Goal: Information Seeking & Learning: Learn about a topic

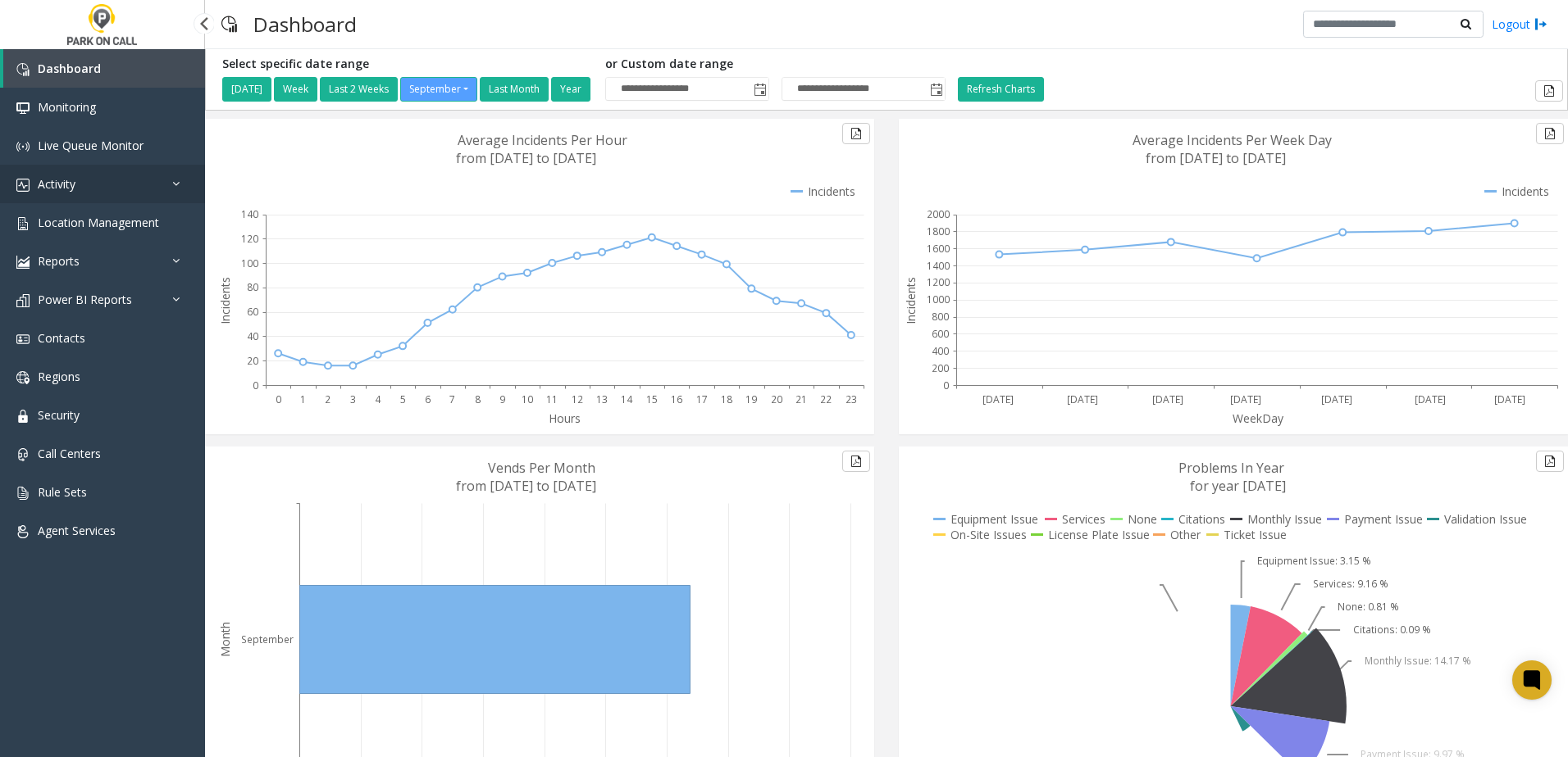
click at [125, 201] on link "Activity" at bounding box center [102, 184] width 205 height 38
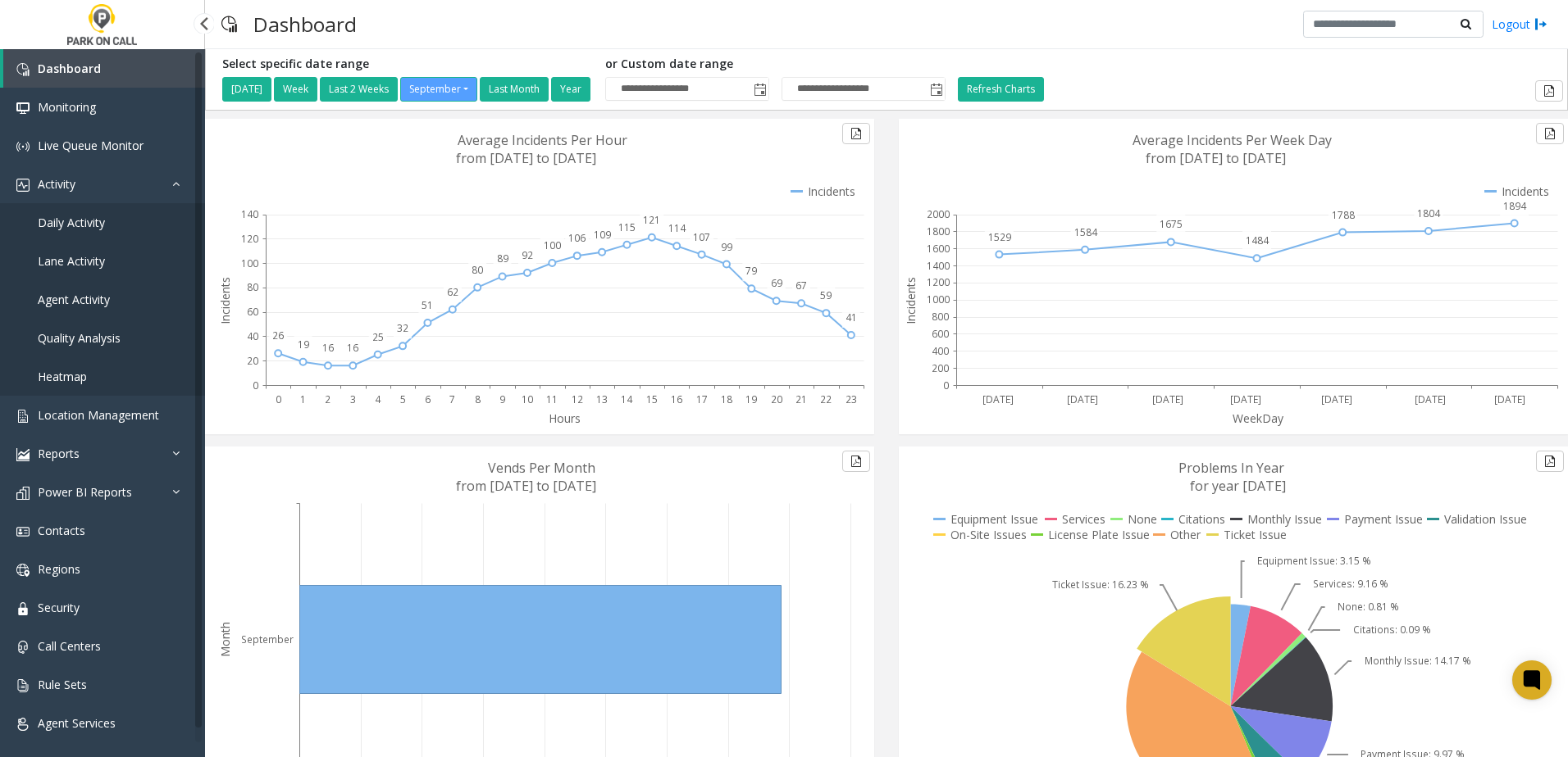
click at [68, 221] on span "Daily Activity" at bounding box center [71, 223] width 68 height 15
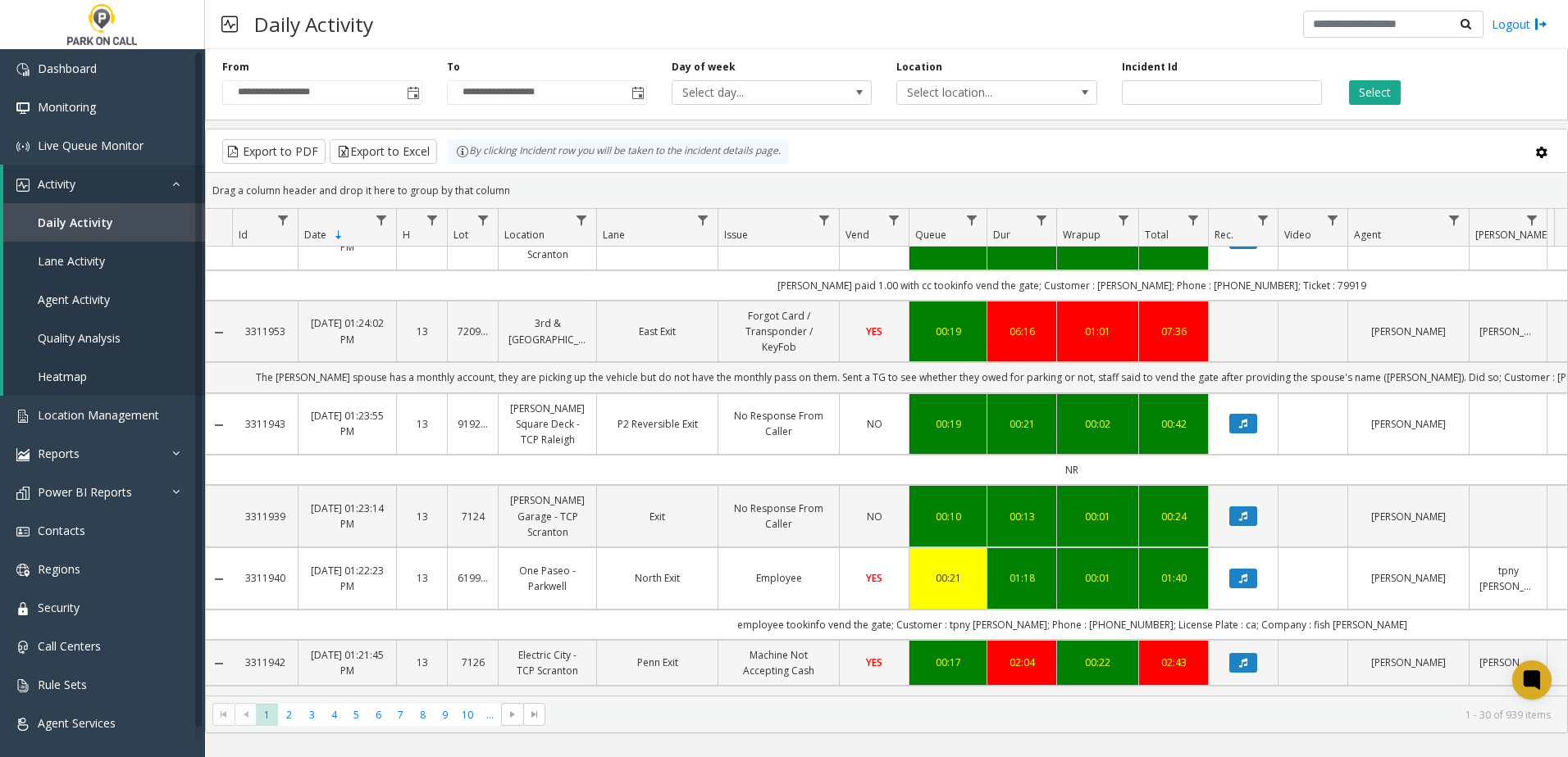
scroll to position [372, 0]
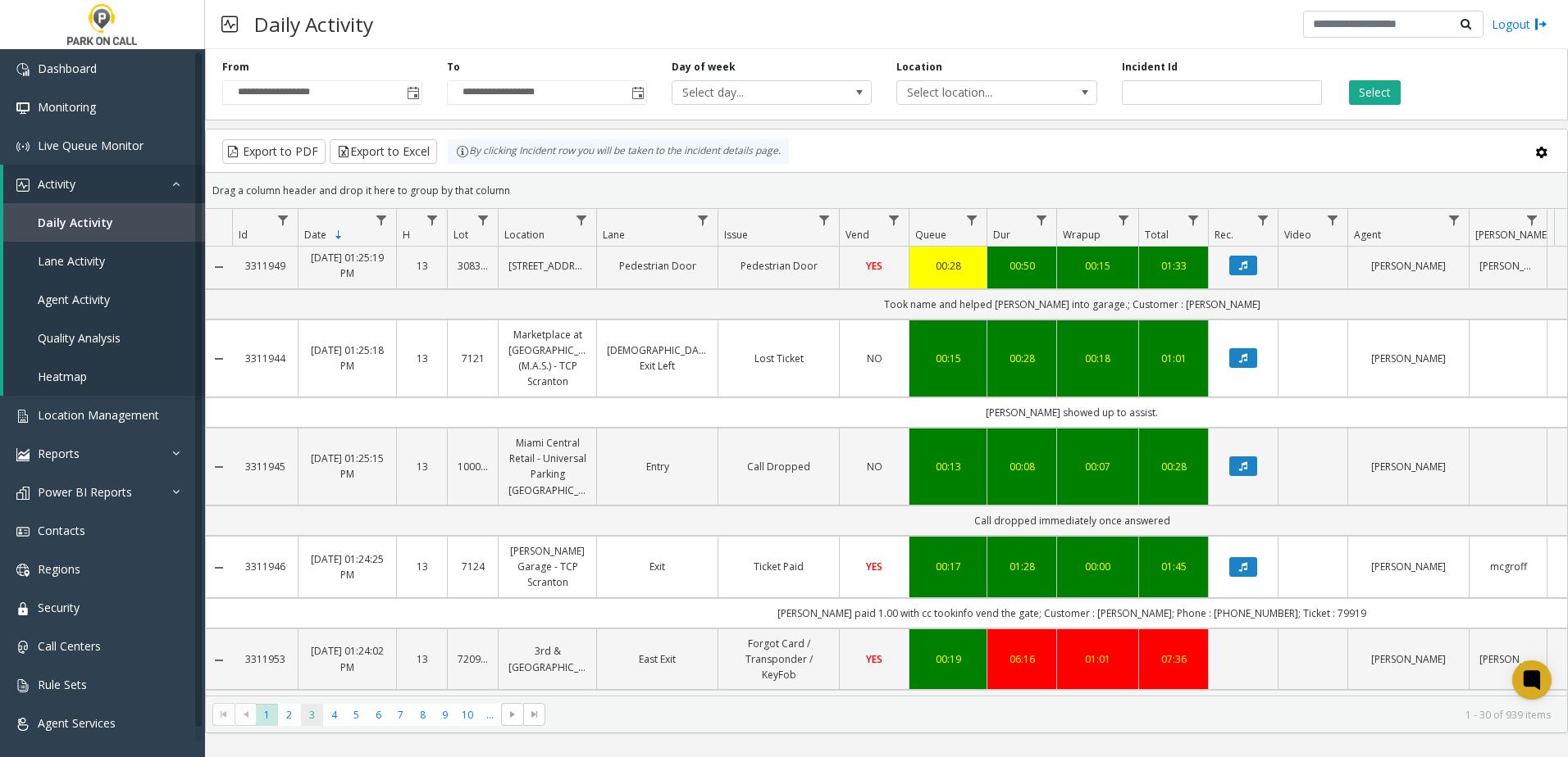
click at [315, 717] on span "3" at bounding box center [312, 715] width 22 height 22
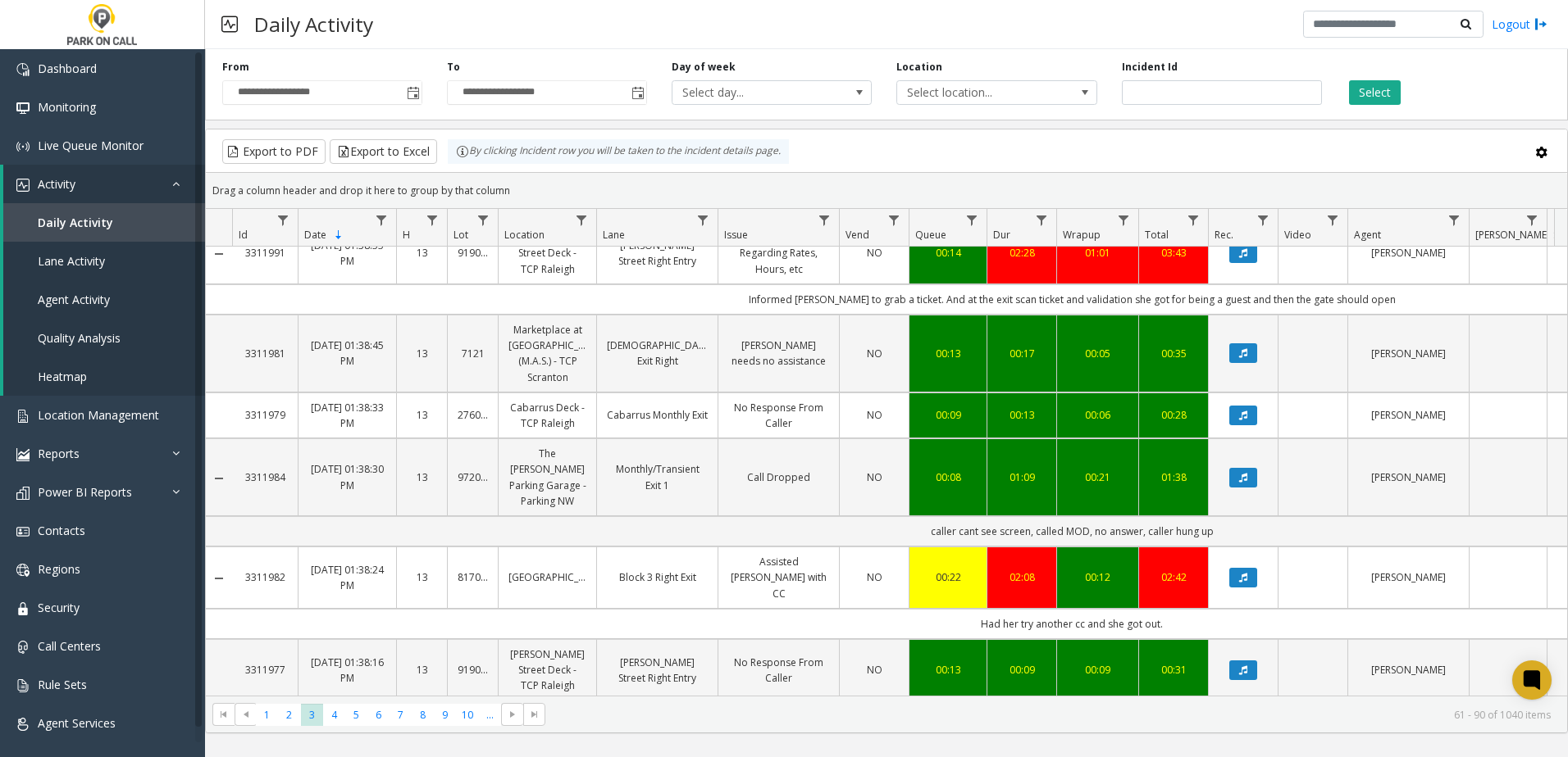
scroll to position [1558, 0]
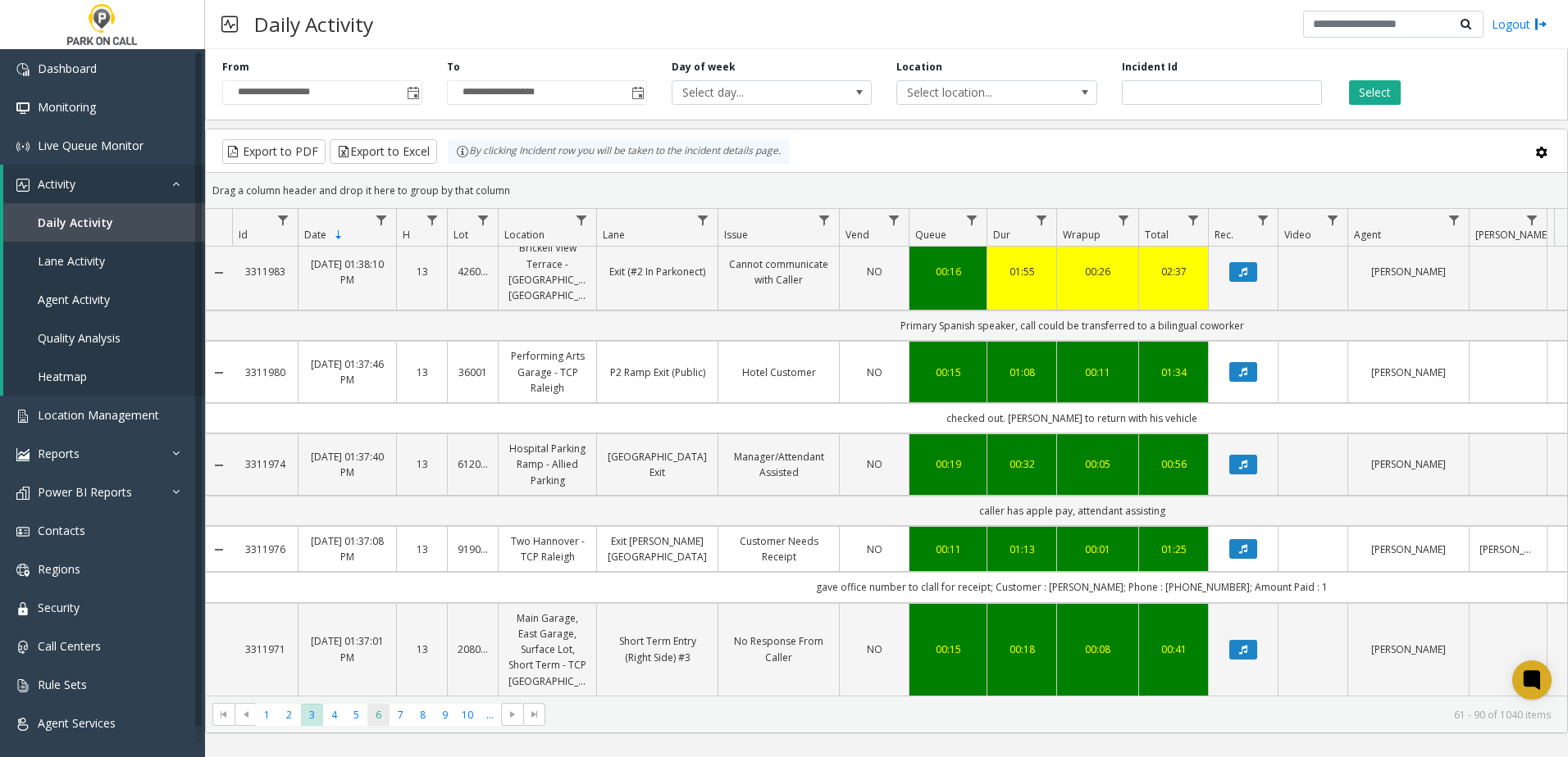
click at [381, 710] on span "6" at bounding box center [378, 715] width 22 height 22
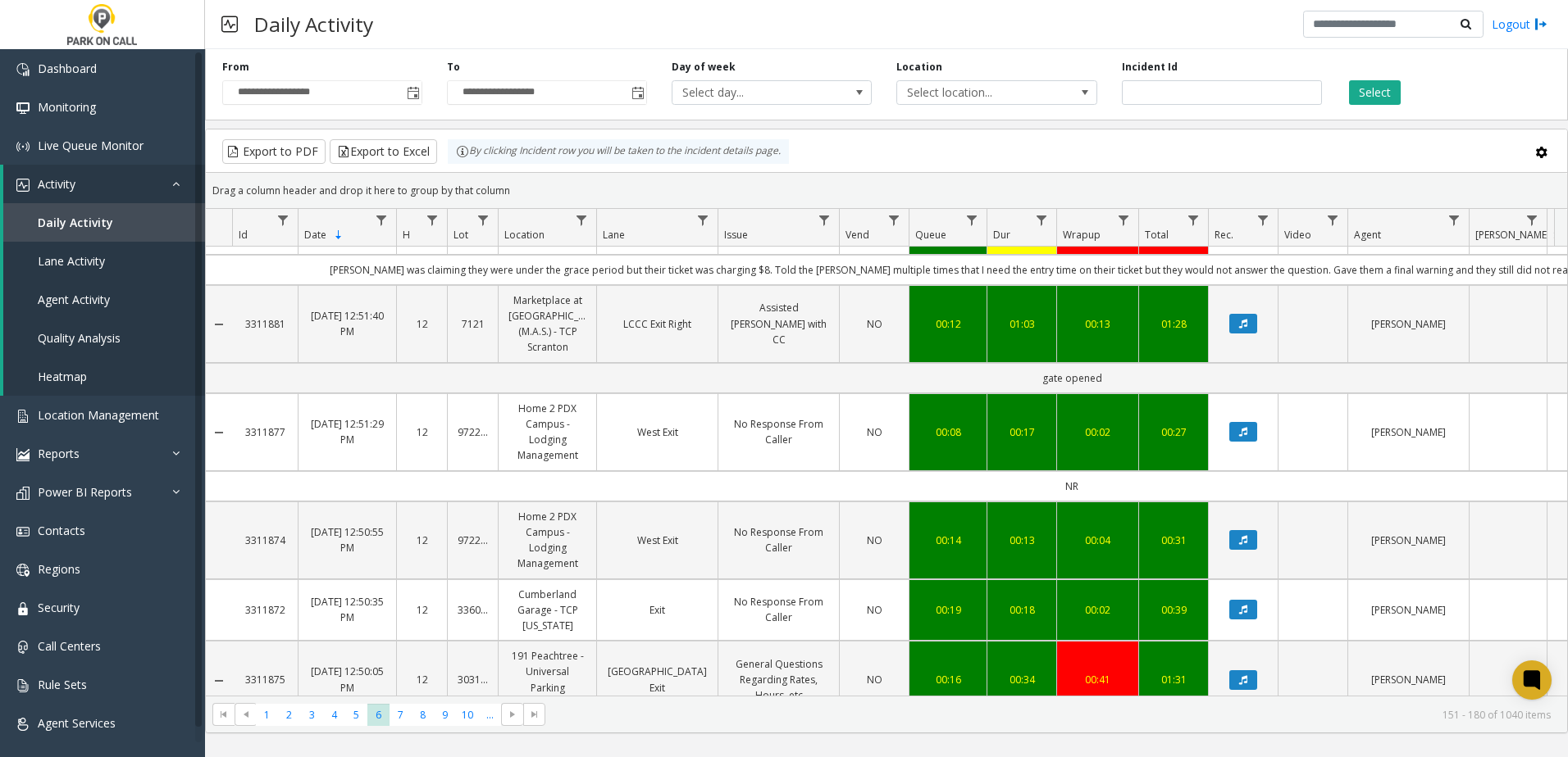
scroll to position [2153, 0]
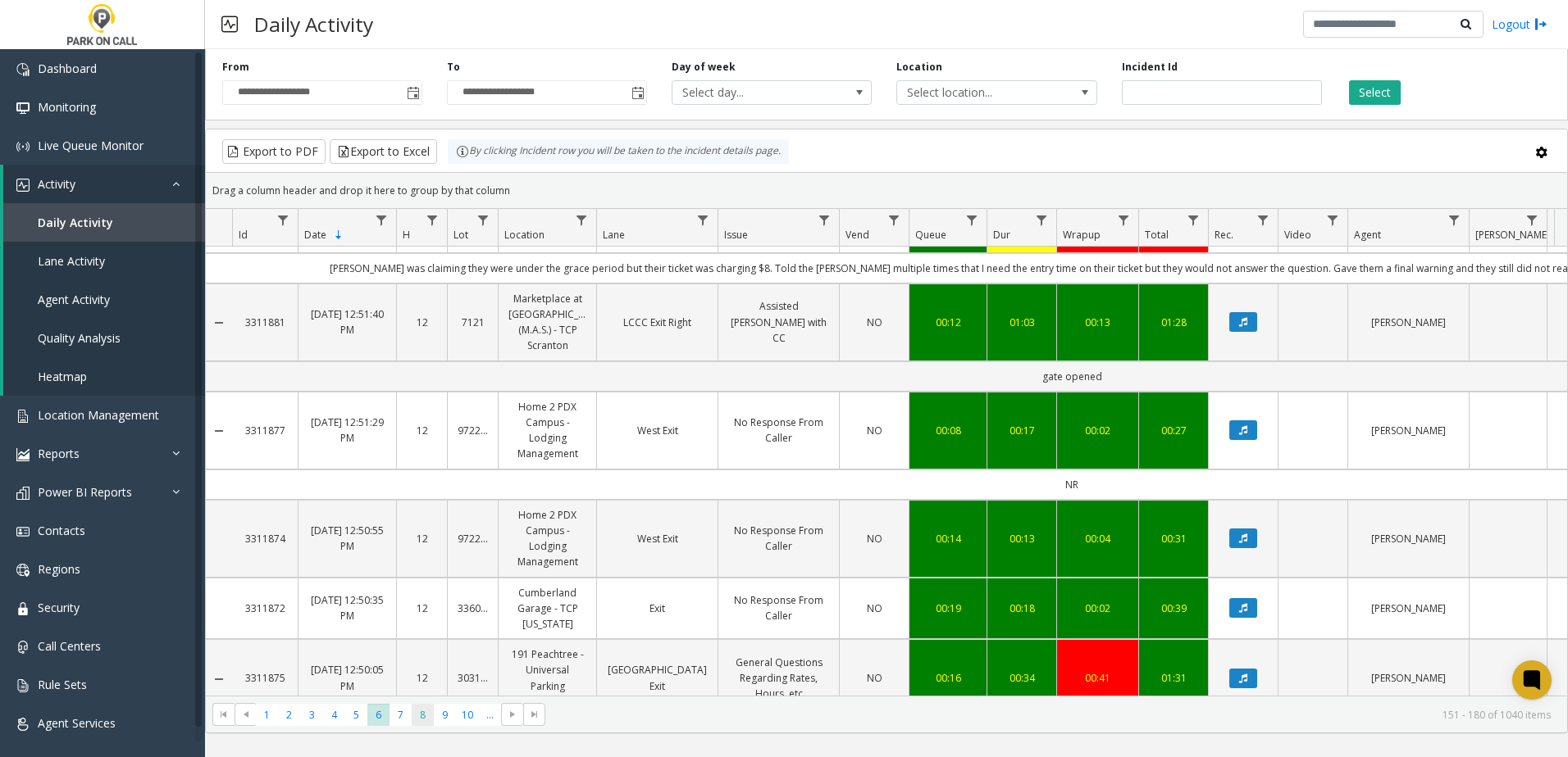
click at [422, 716] on span "8" at bounding box center [422, 715] width 22 height 22
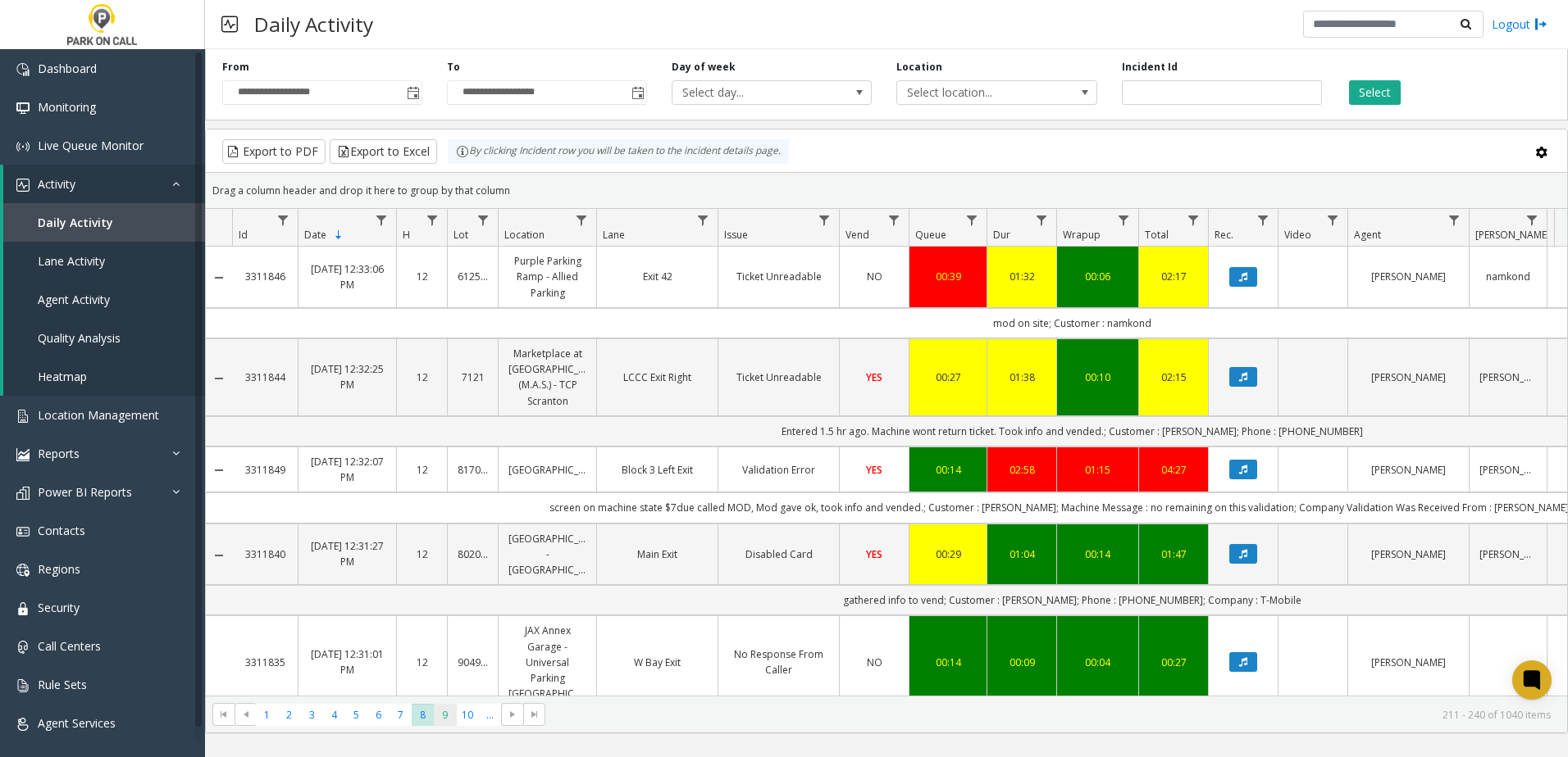
click at [454, 716] on span "9" at bounding box center [444, 715] width 22 height 22
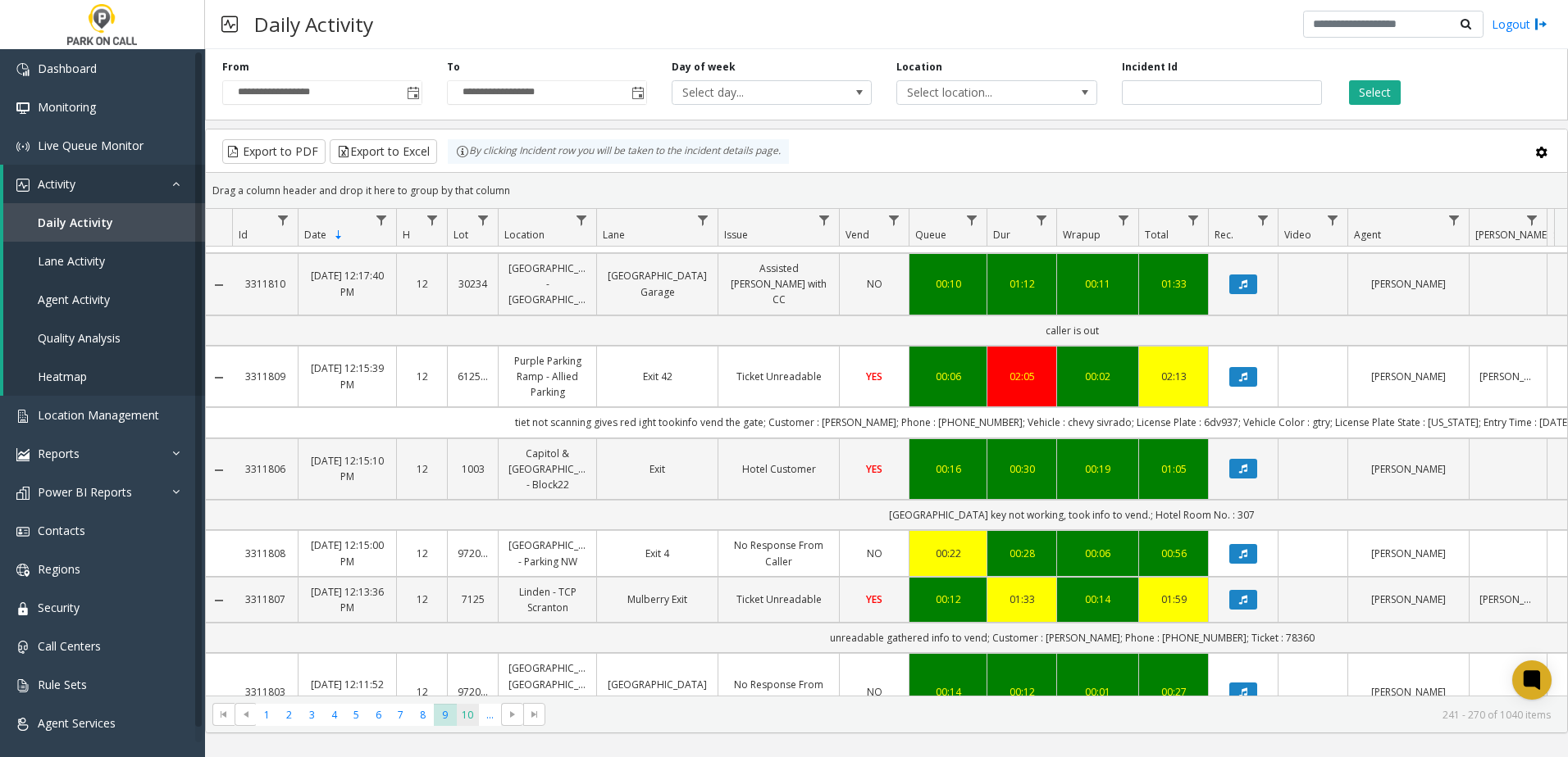
scroll to position [492, 0]
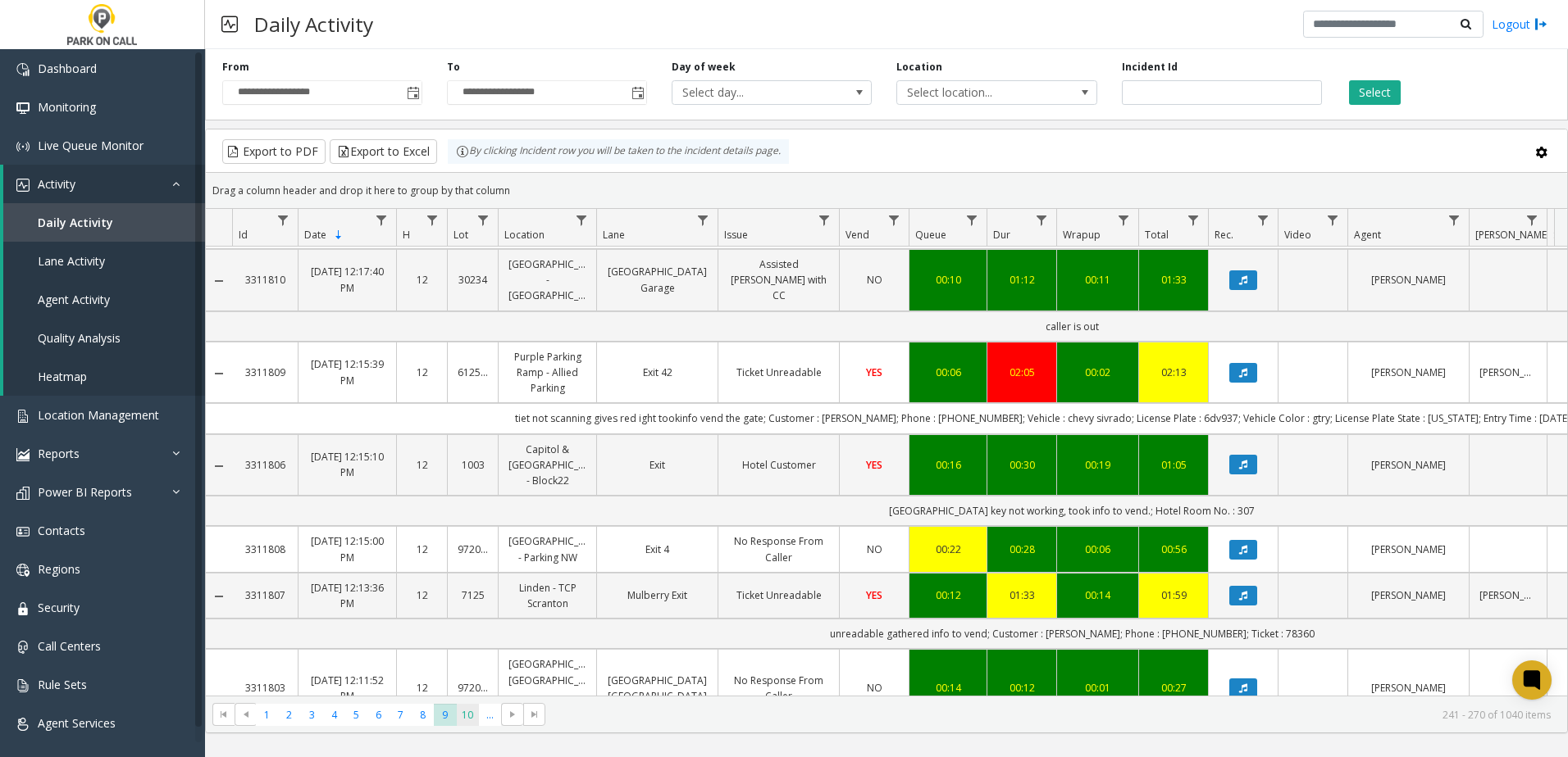
click at [469, 715] on span "10" at bounding box center [468, 715] width 22 height 22
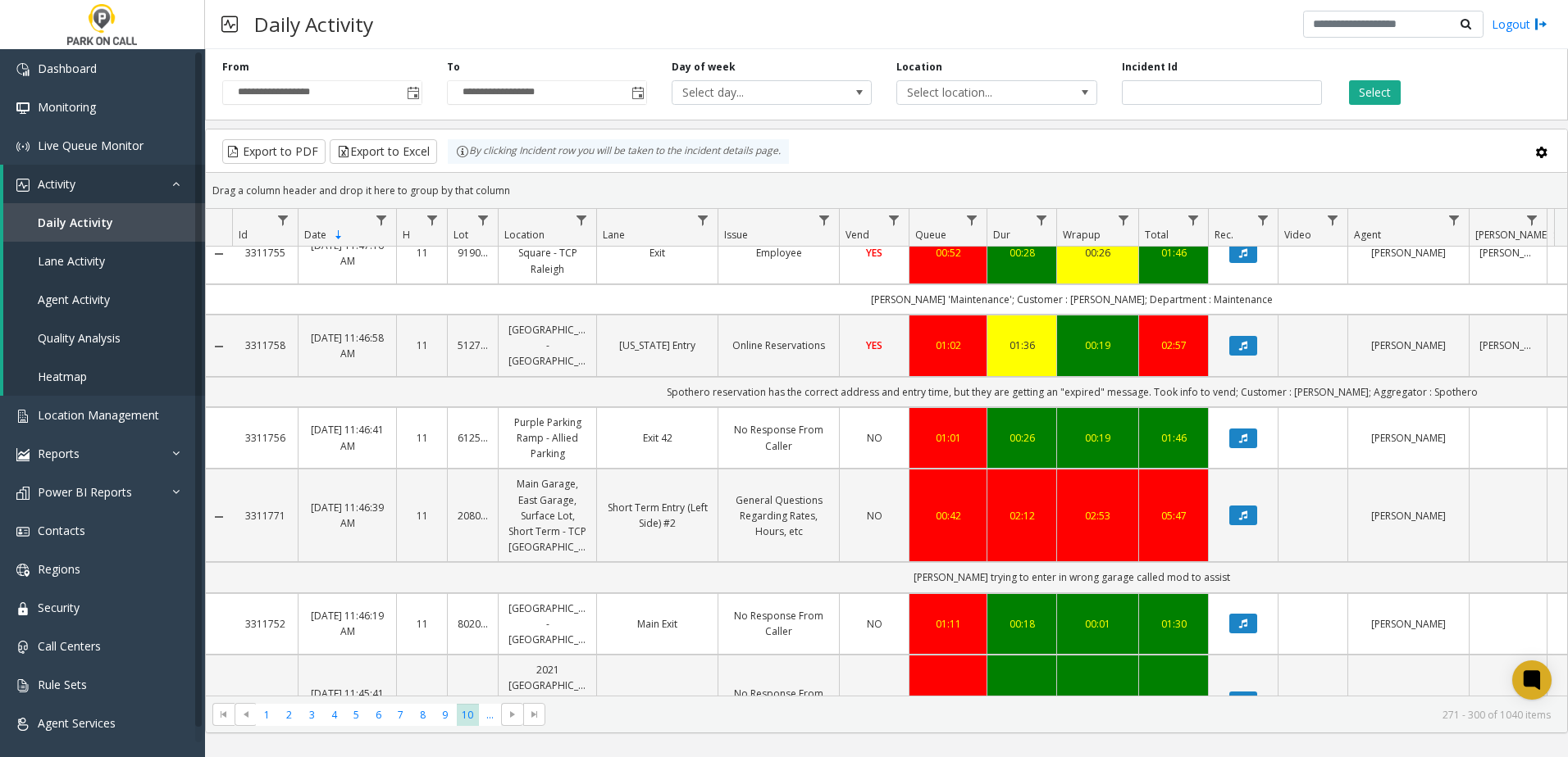
scroll to position [1985, 0]
click at [480, 709] on span "..." at bounding box center [490, 715] width 22 height 22
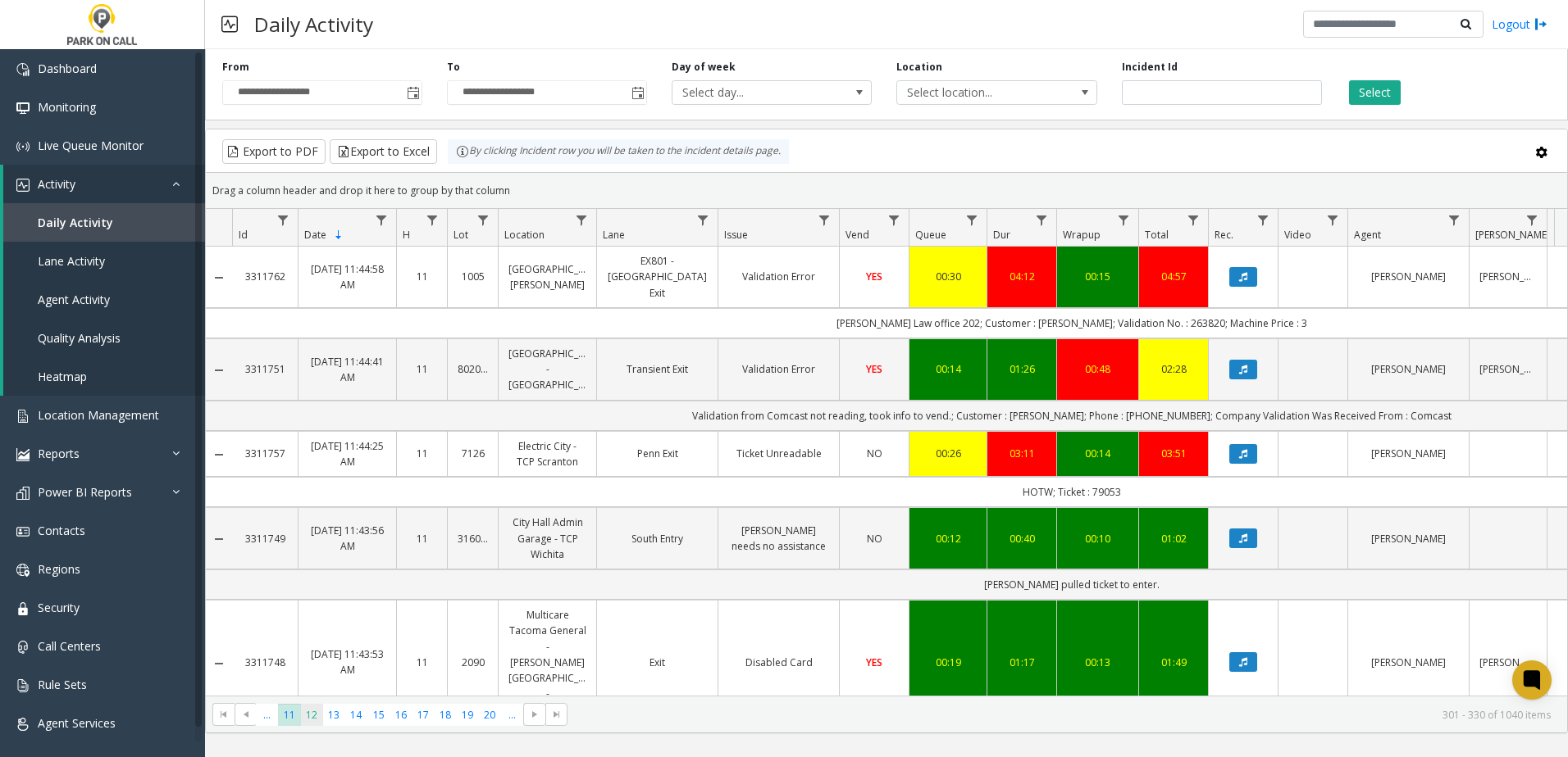
click at [318, 711] on span "12" at bounding box center [312, 715] width 22 height 22
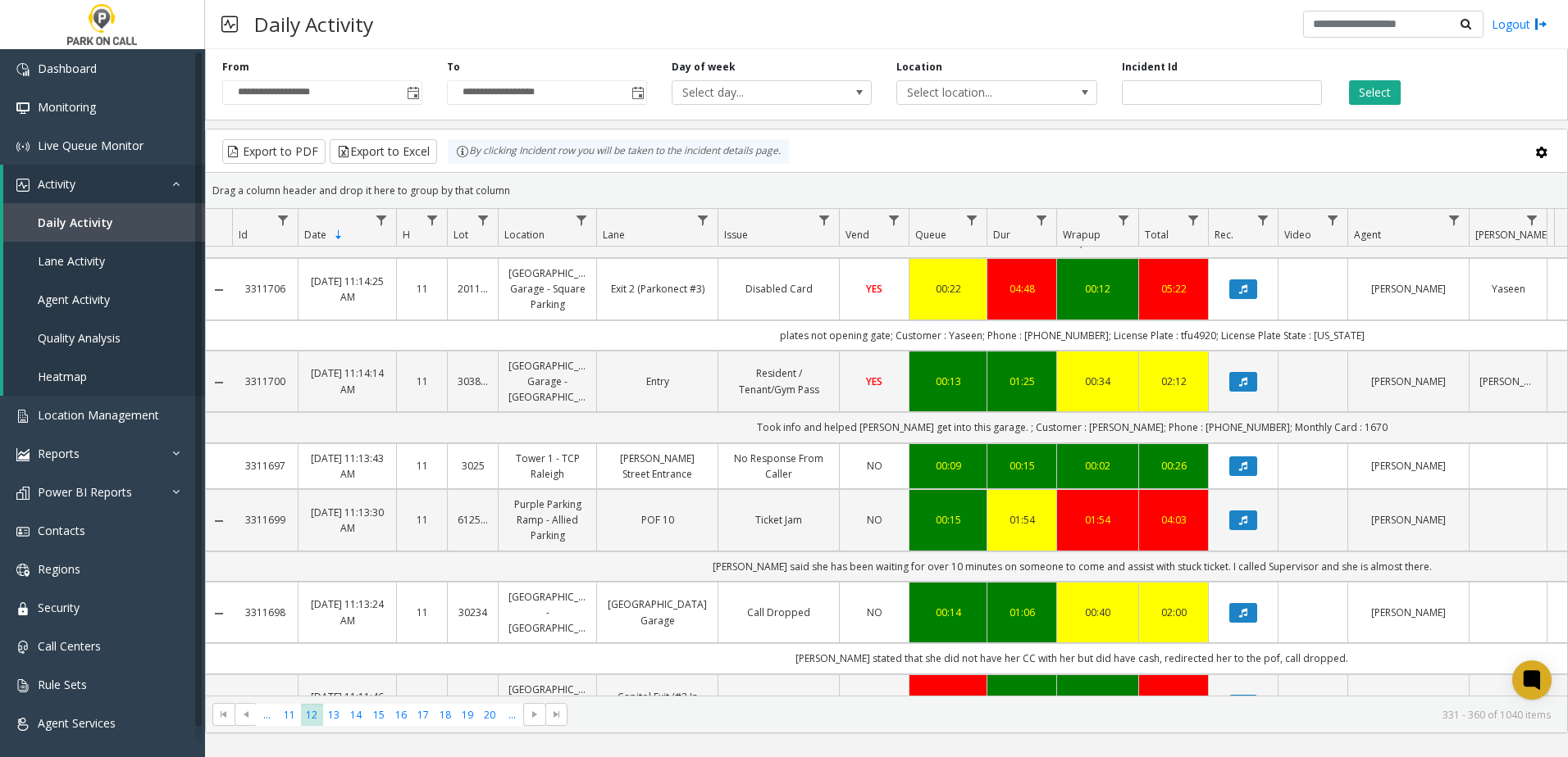
scroll to position [2226, 0]
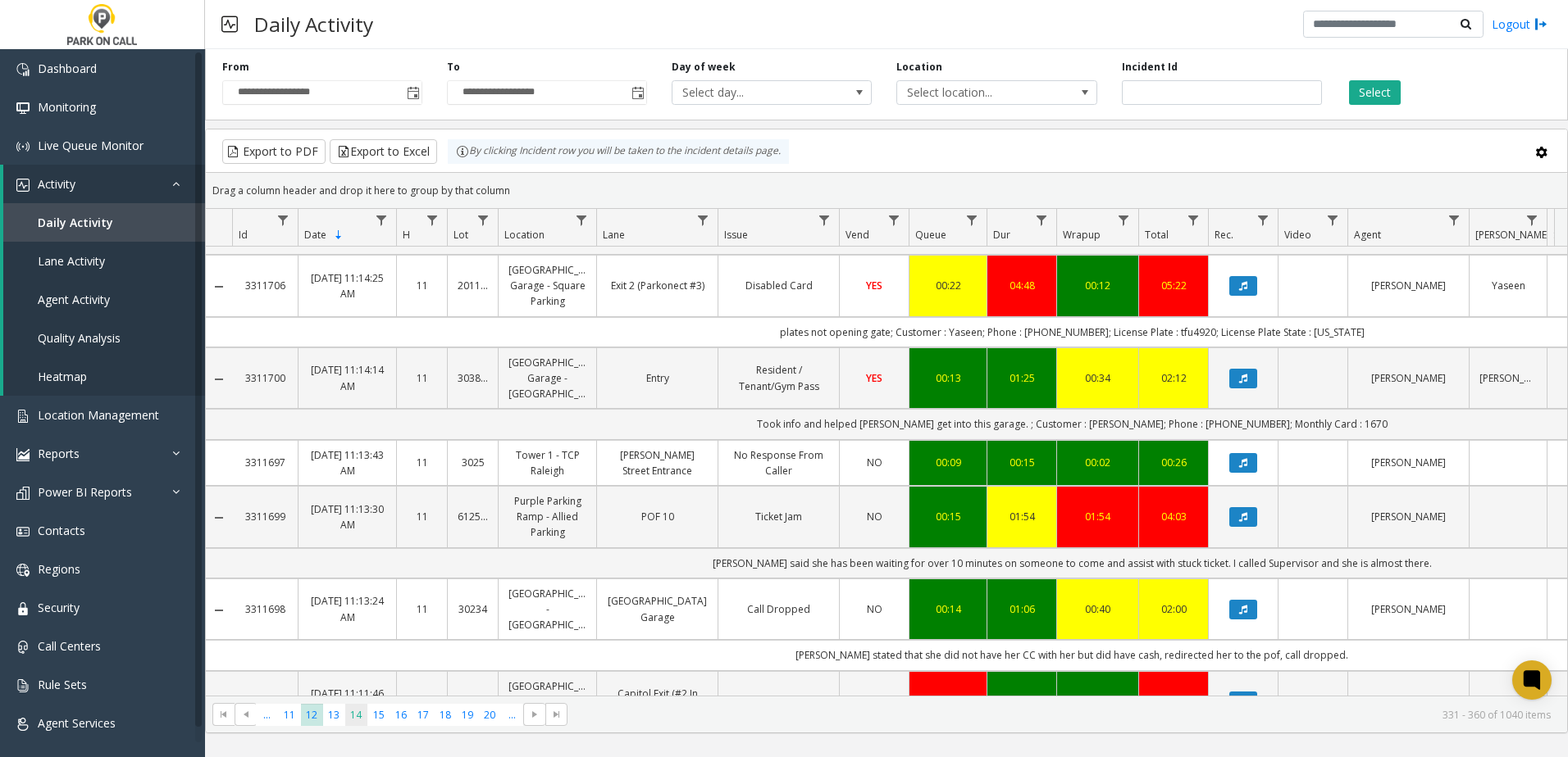
click at [351, 716] on span "14" at bounding box center [355, 715] width 22 height 22
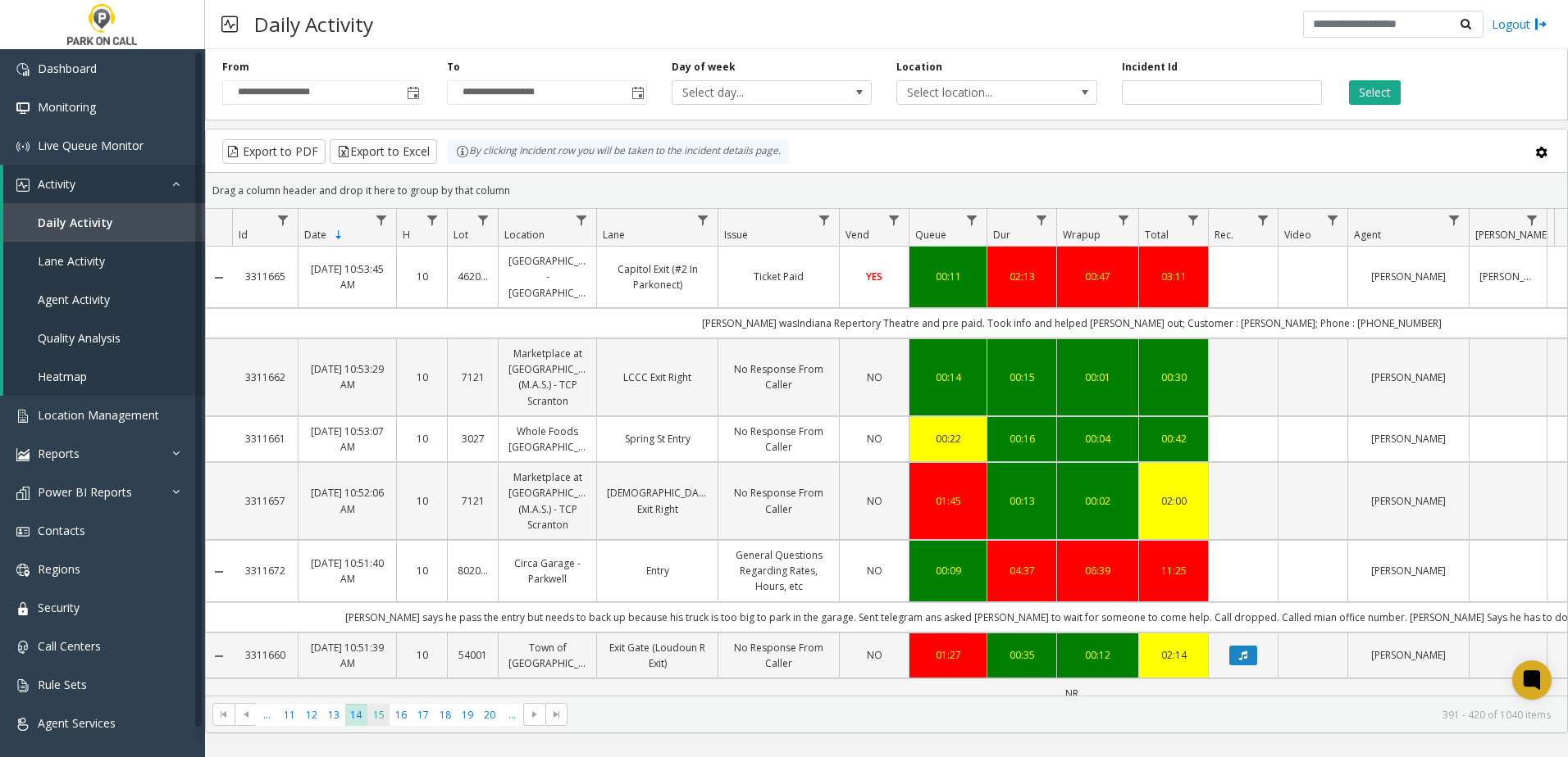
click at [383, 711] on span "15" at bounding box center [378, 715] width 22 height 22
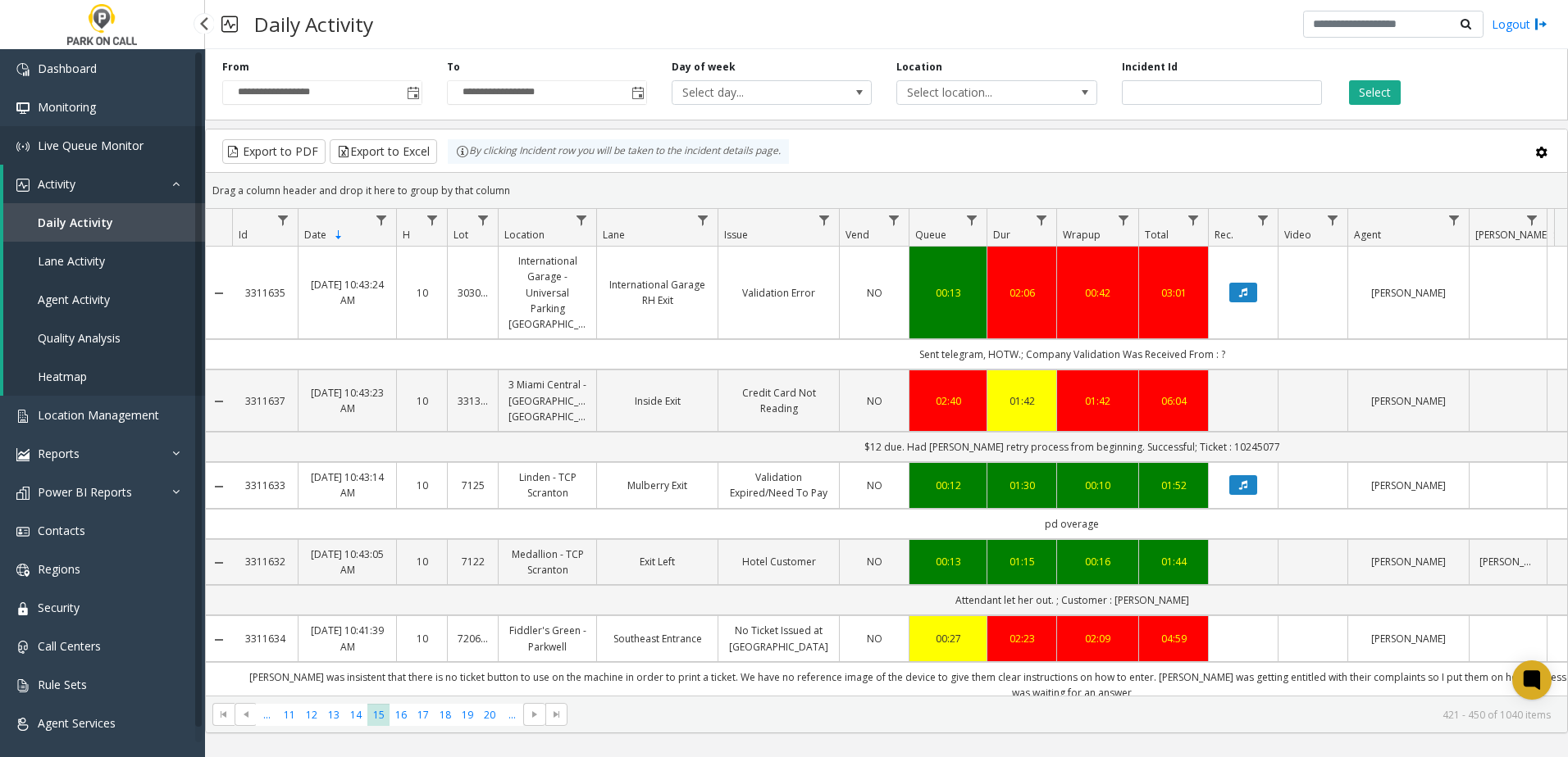
click at [132, 153] on link "Live Queue Monitor" at bounding box center [102, 146] width 205 height 38
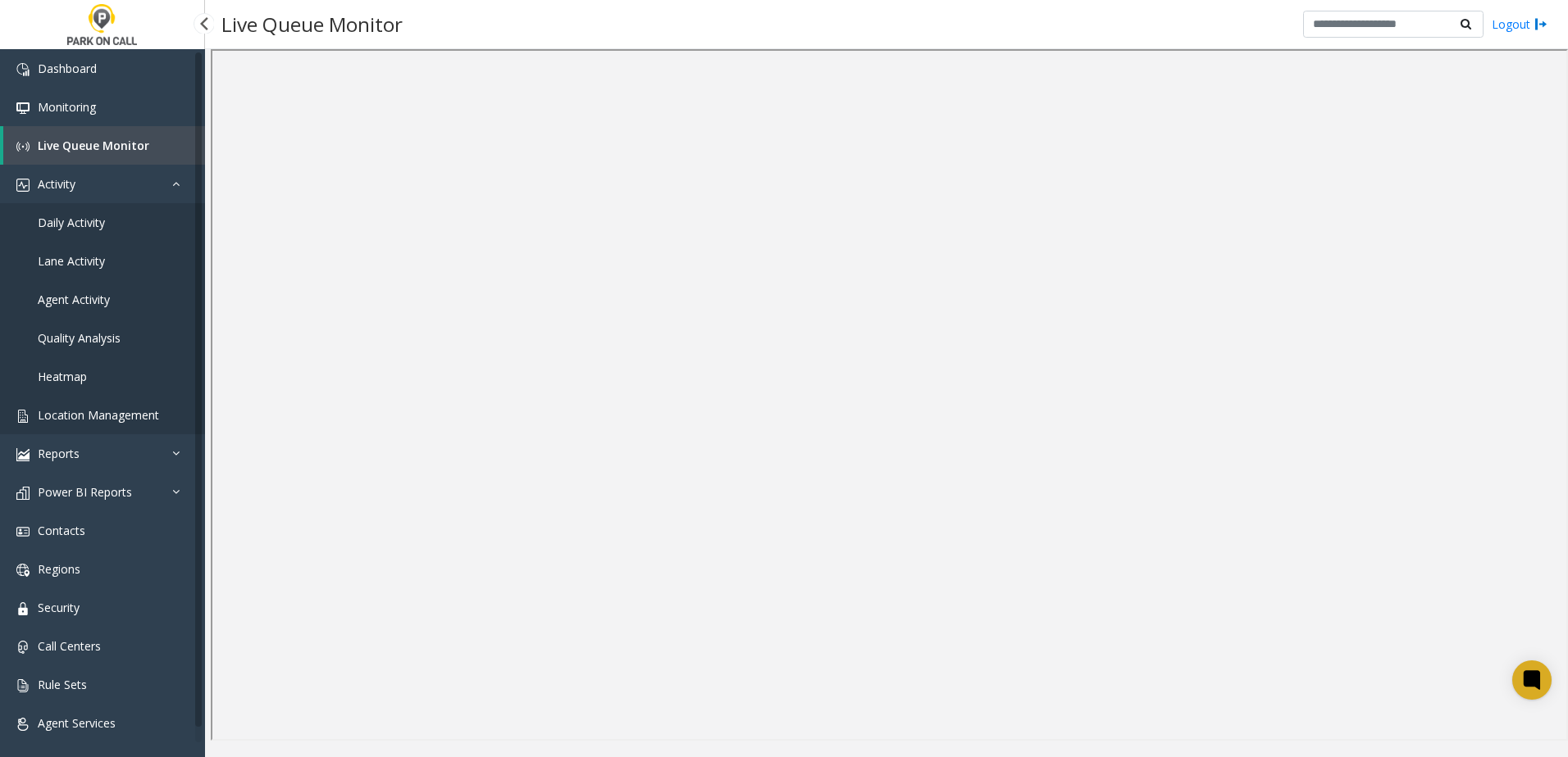
click at [127, 417] on span "Location Management" at bounding box center [98, 415] width 121 height 15
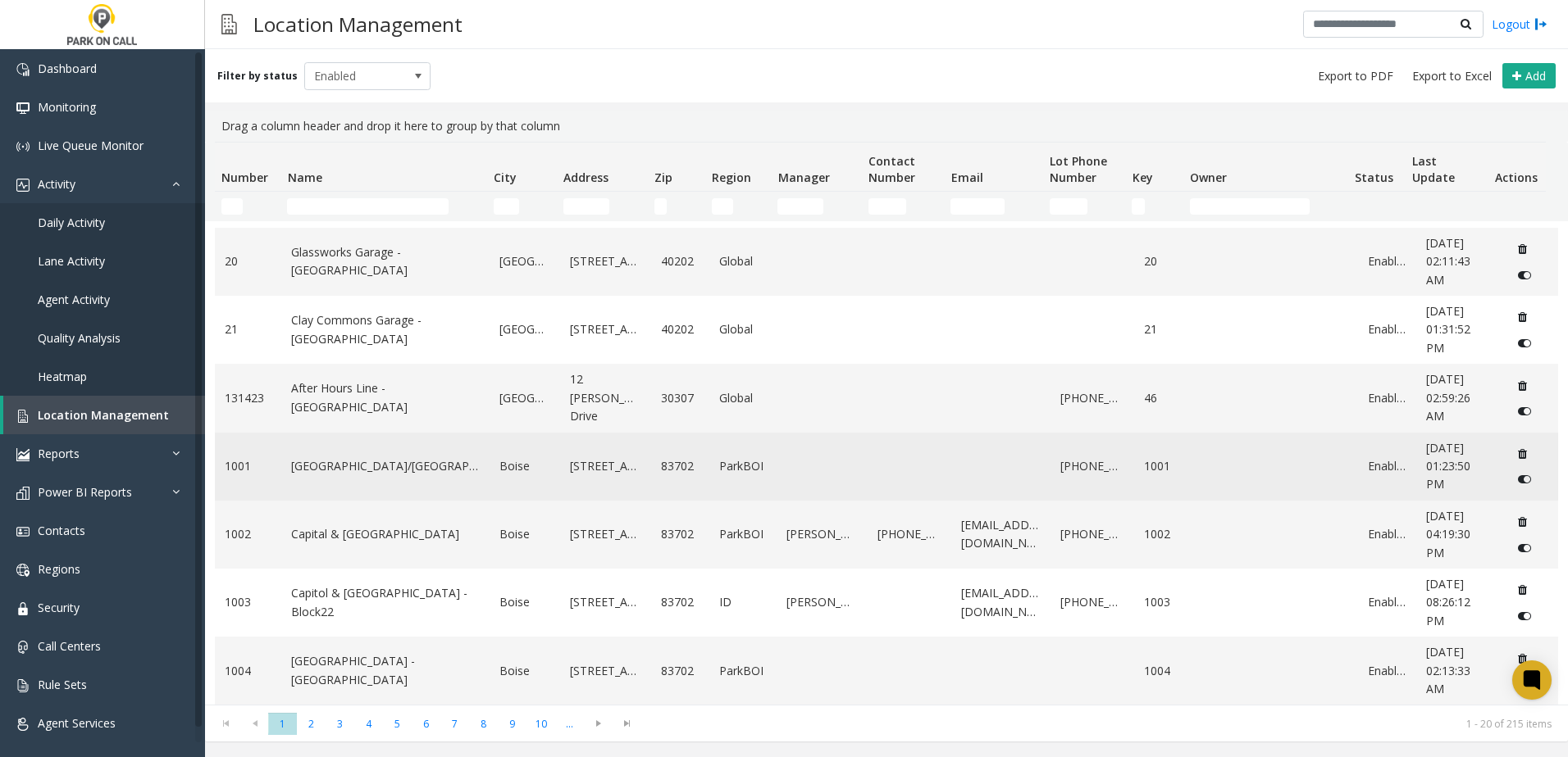
scroll to position [882, 0]
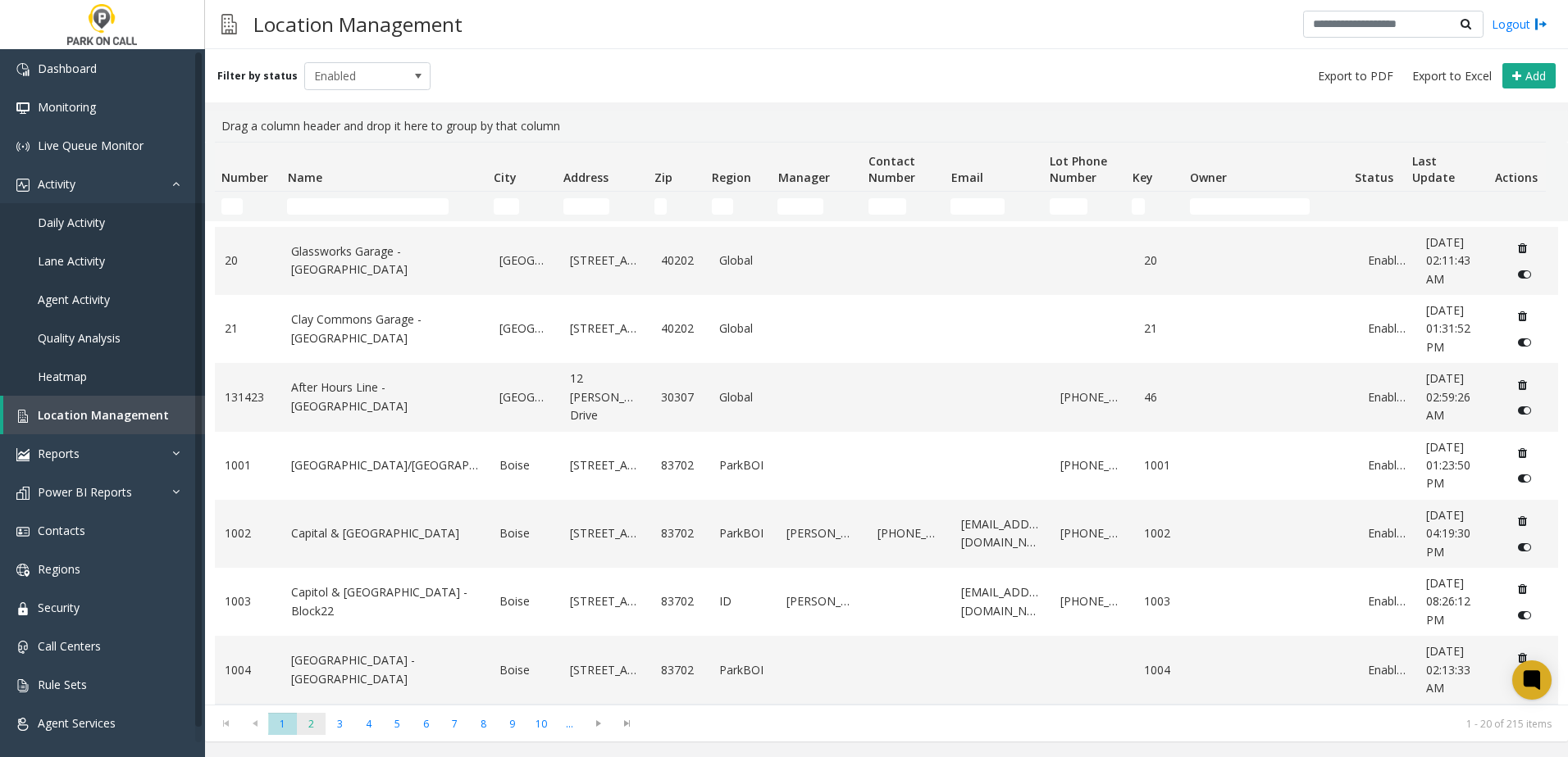
click at [321, 728] on span "2" at bounding box center [312, 724] width 29 height 22
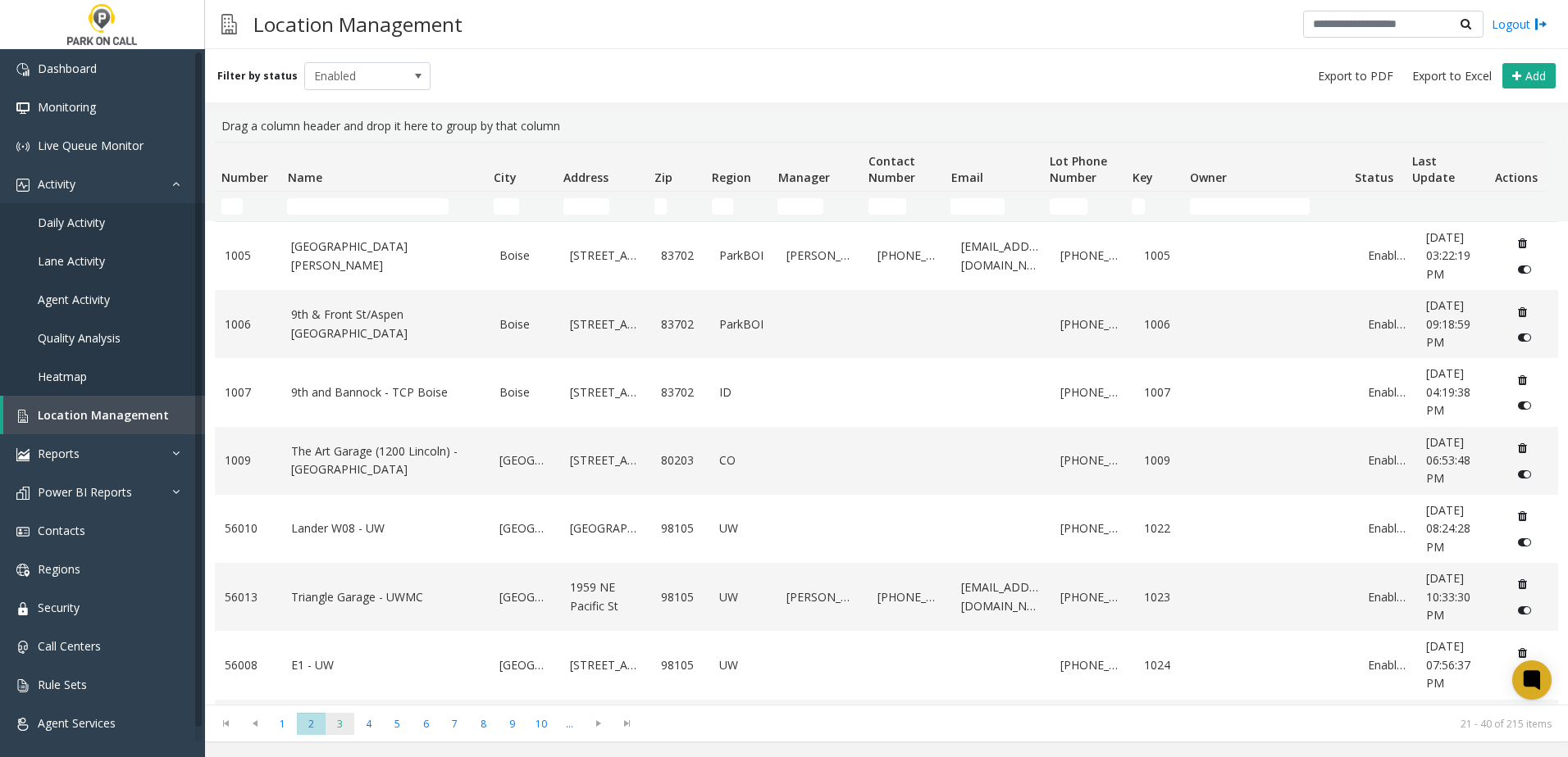
click at [341, 727] on span "3" at bounding box center [340, 724] width 29 height 22
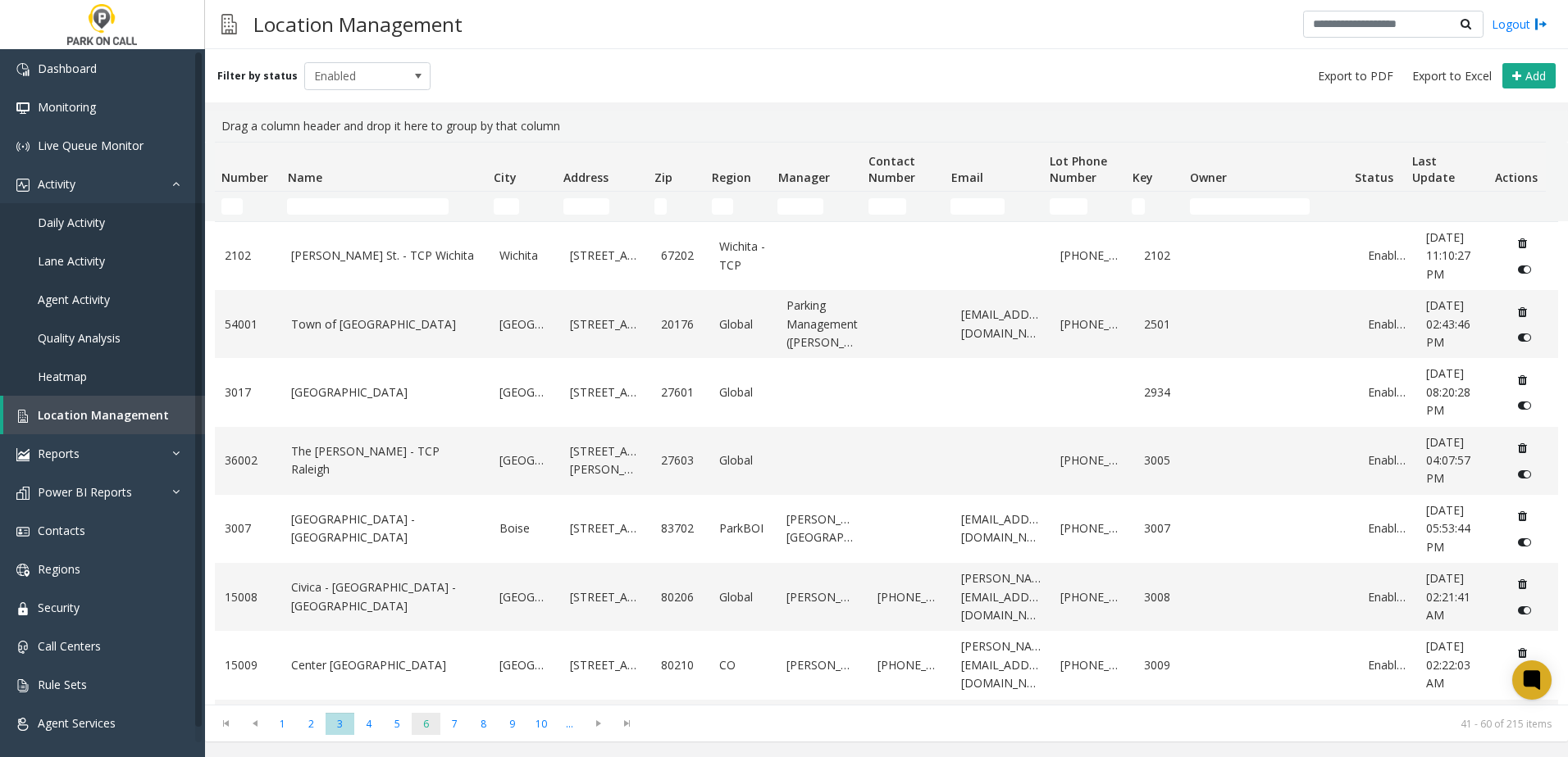
click at [423, 727] on span "6" at bounding box center [426, 724] width 29 height 22
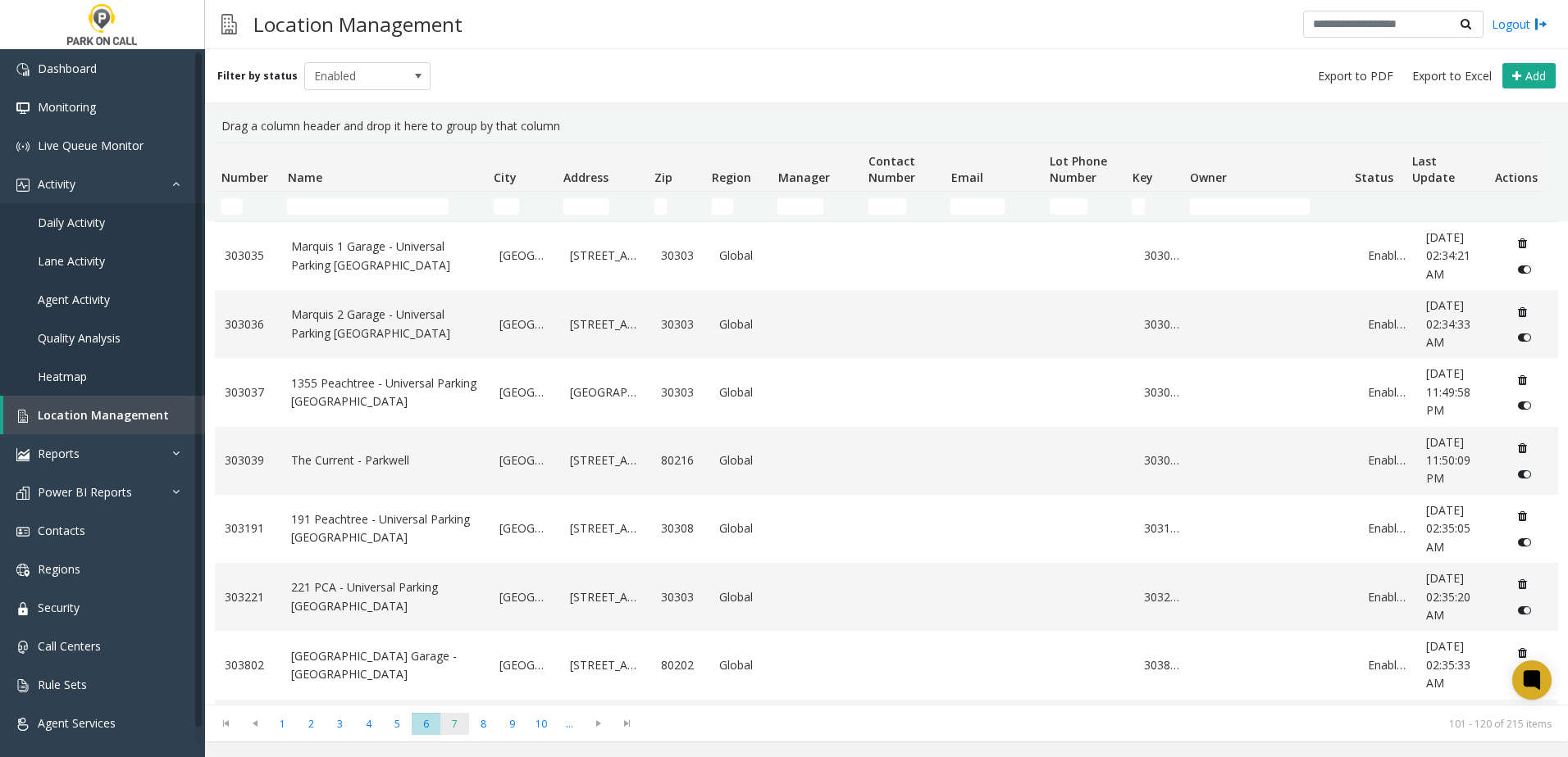
click at [467, 727] on span "7" at bounding box center [454, 724] width 29 height 22
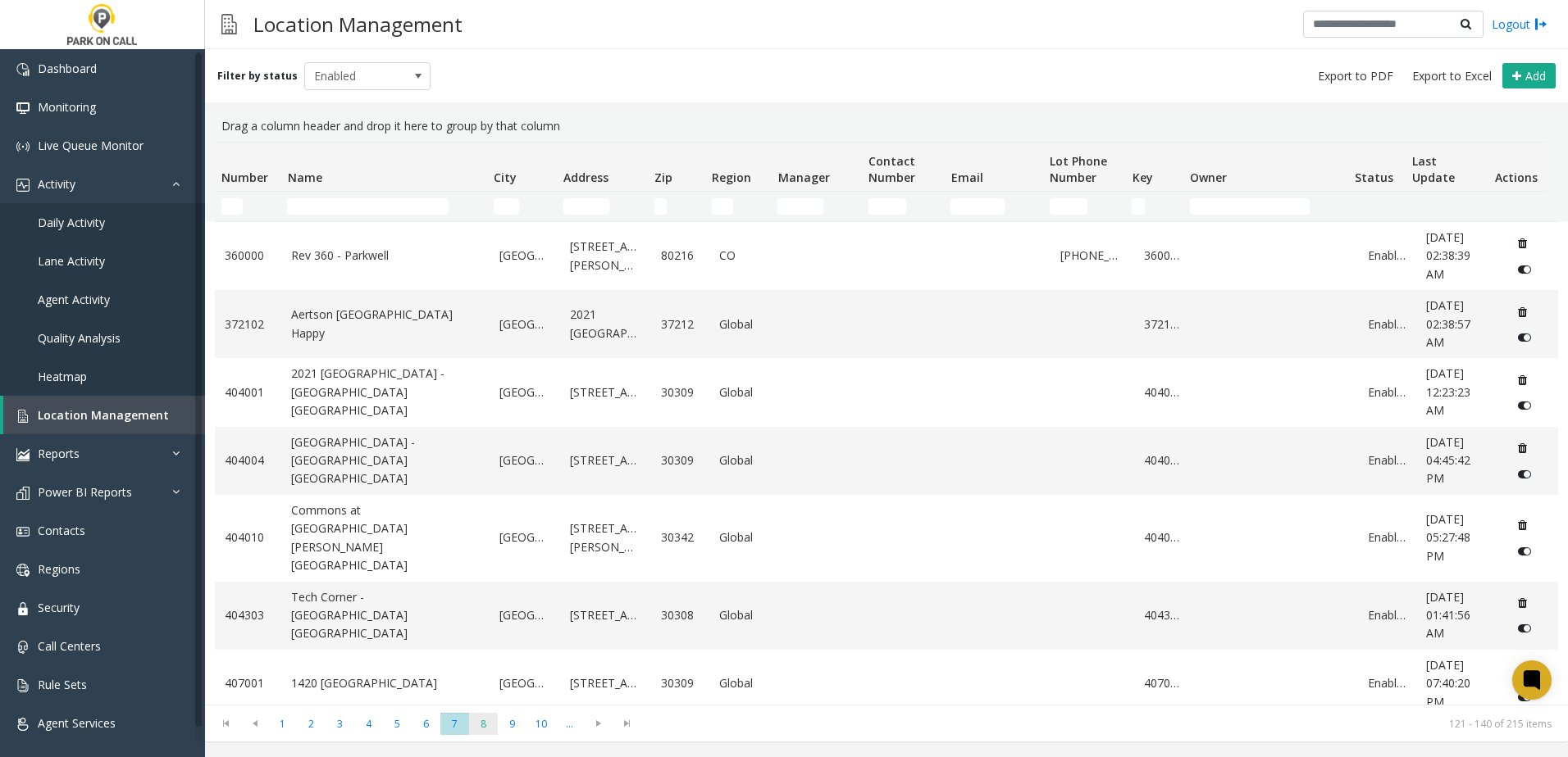
click at [493, 723] on span "8" at bounding box center [483, 724] width 29 height 22
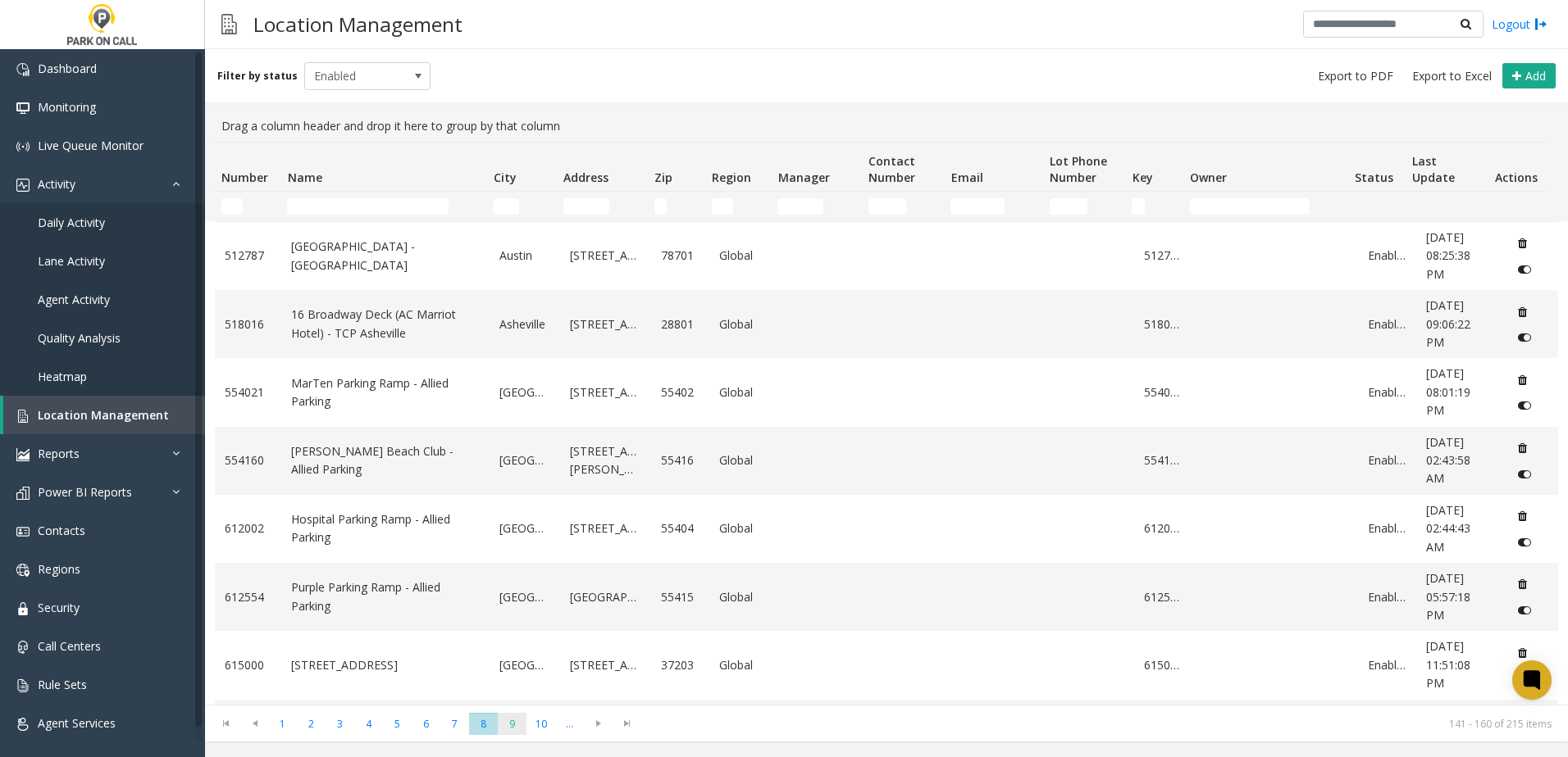
click at [524, 723] on span "9" at bounding box center [513, 724] width 29 height 22
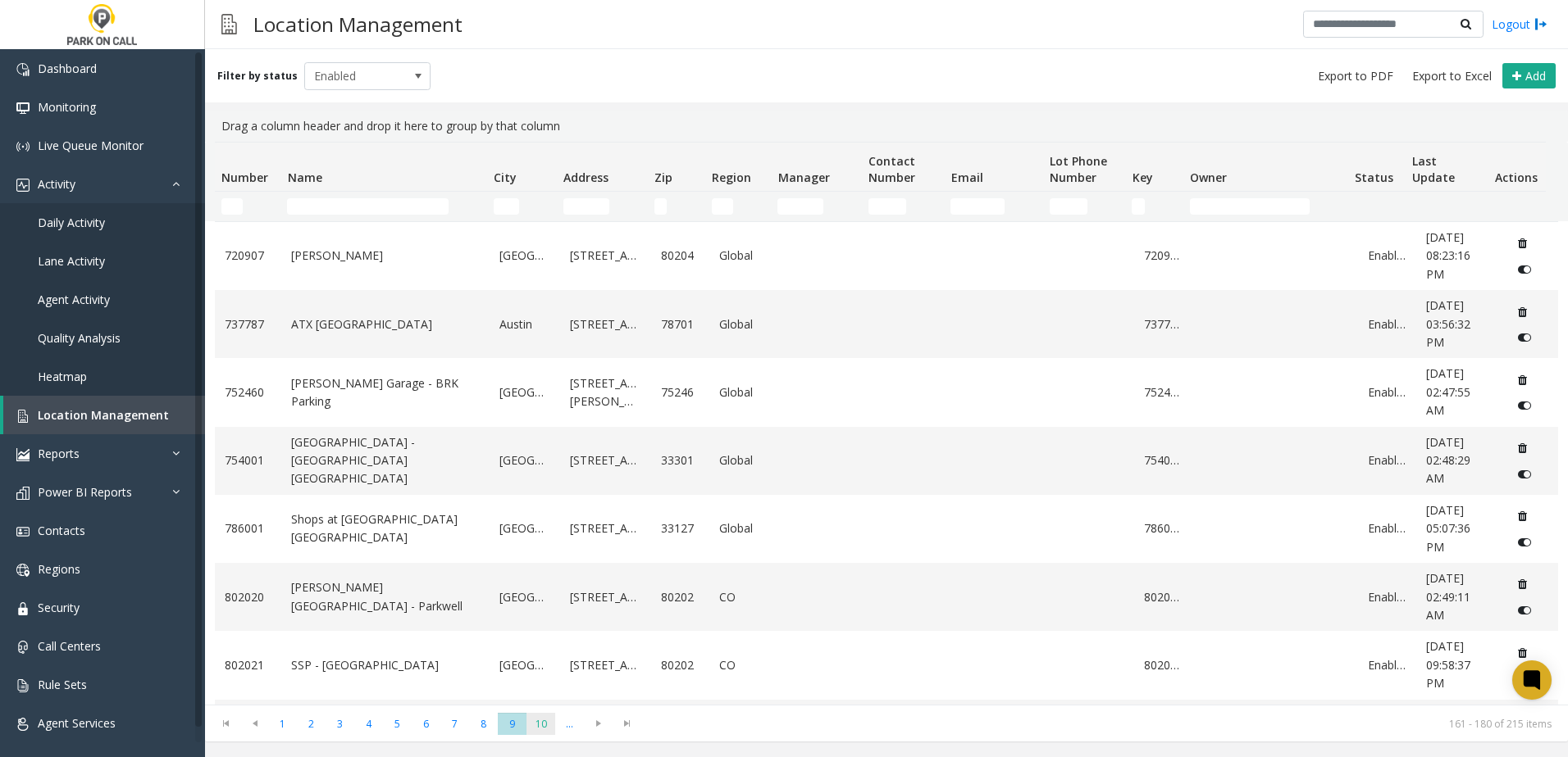
click at [532, 727] on span "10" at bounding box center [541, 724] width 29 height 22
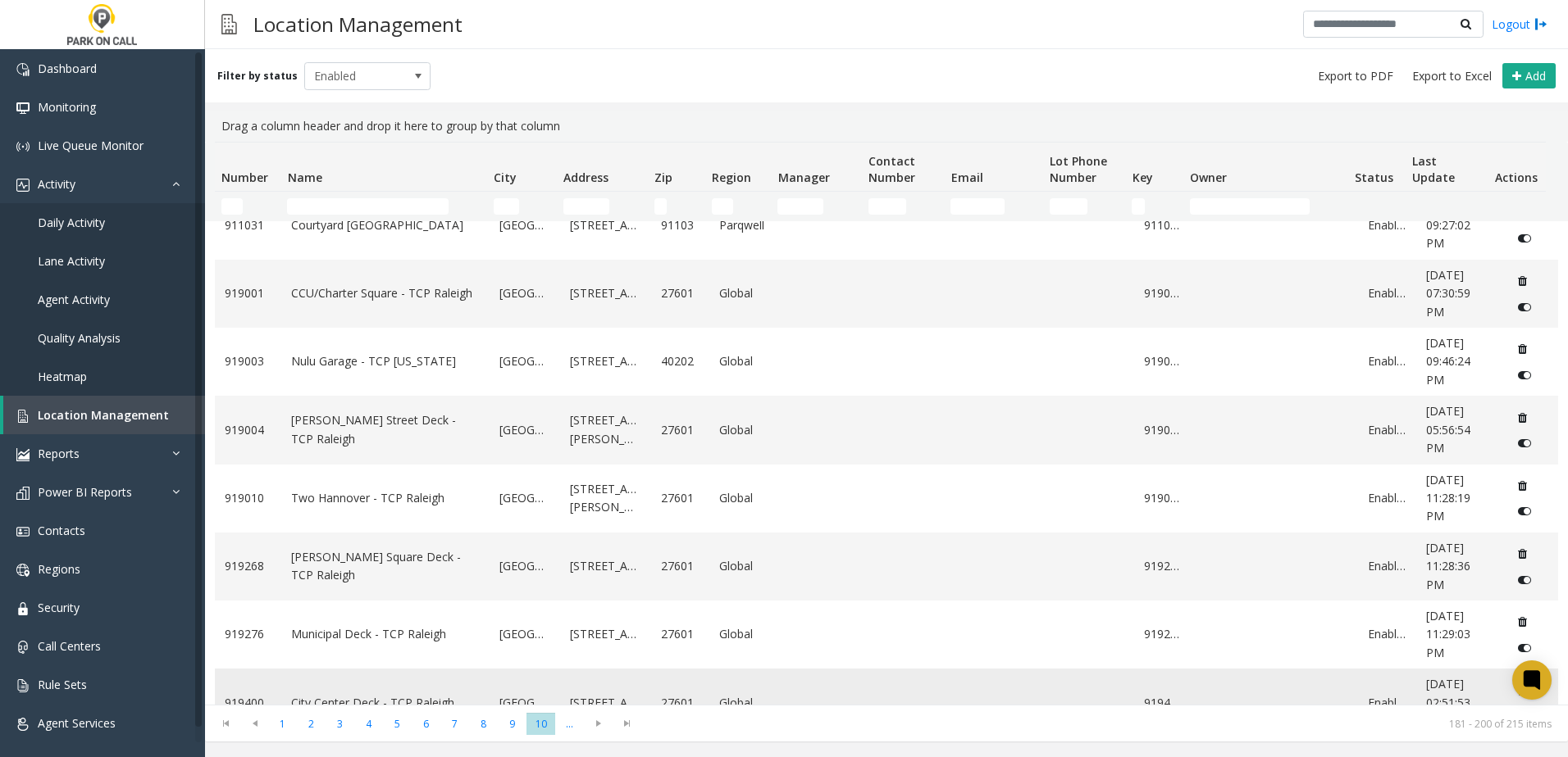
scroll to position [882, 0]
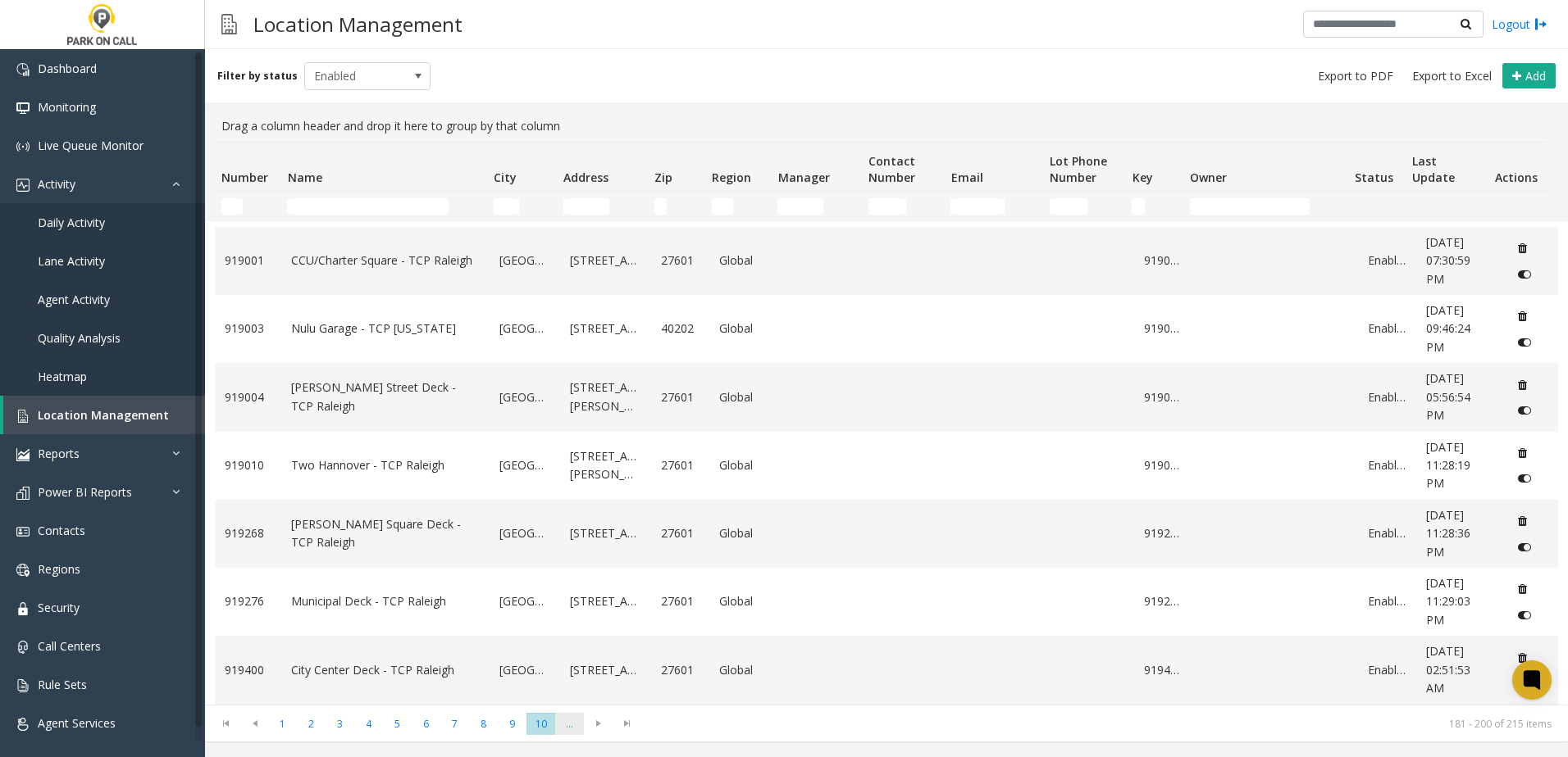
click at [567, 724] on span "..." at bounding box center [570, 724] width 29 height 22
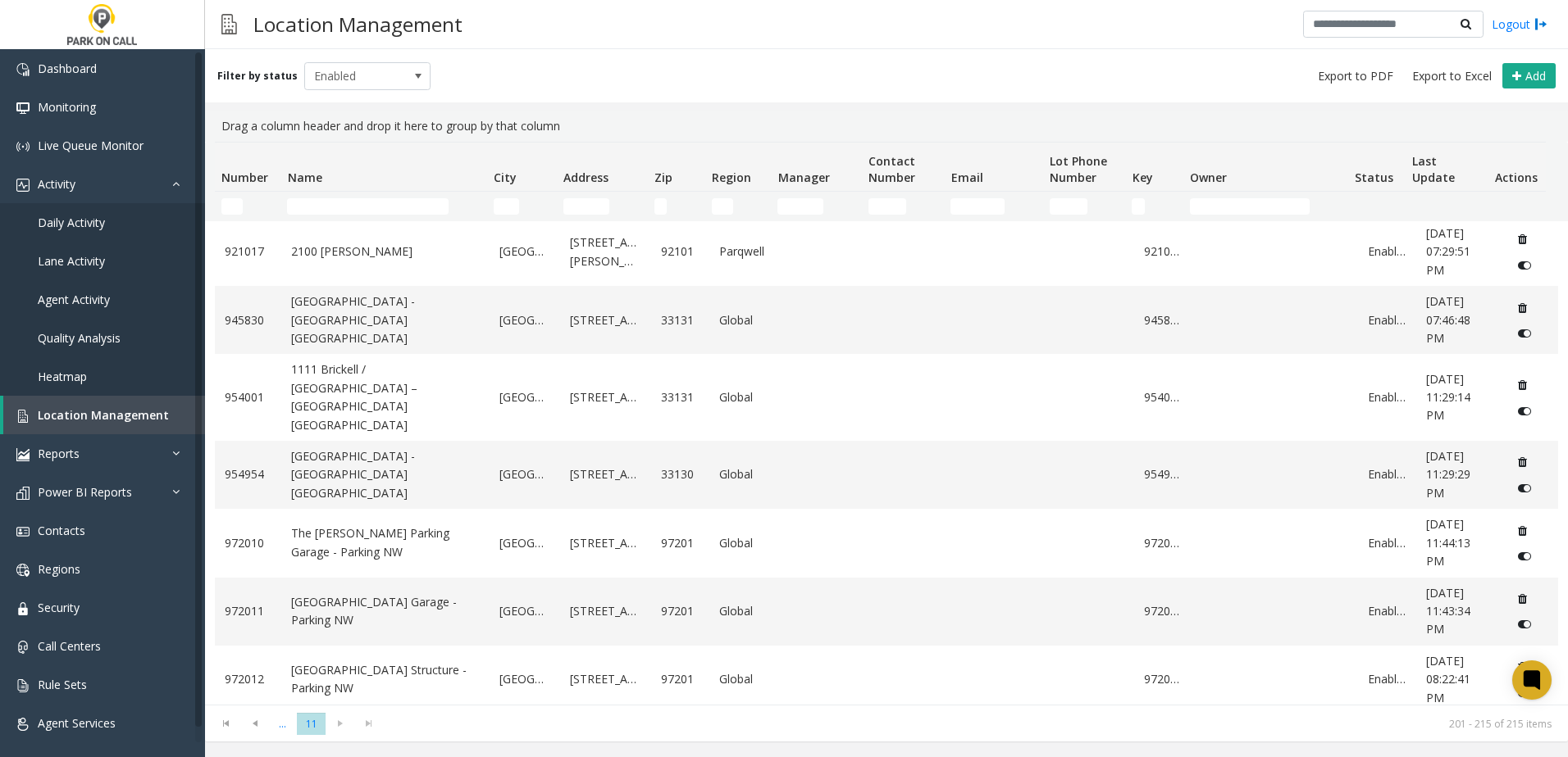
scroll to position [0, 0]
click at [273, 722] on span "..." at bounding box center [283, 724] width 29 height 22
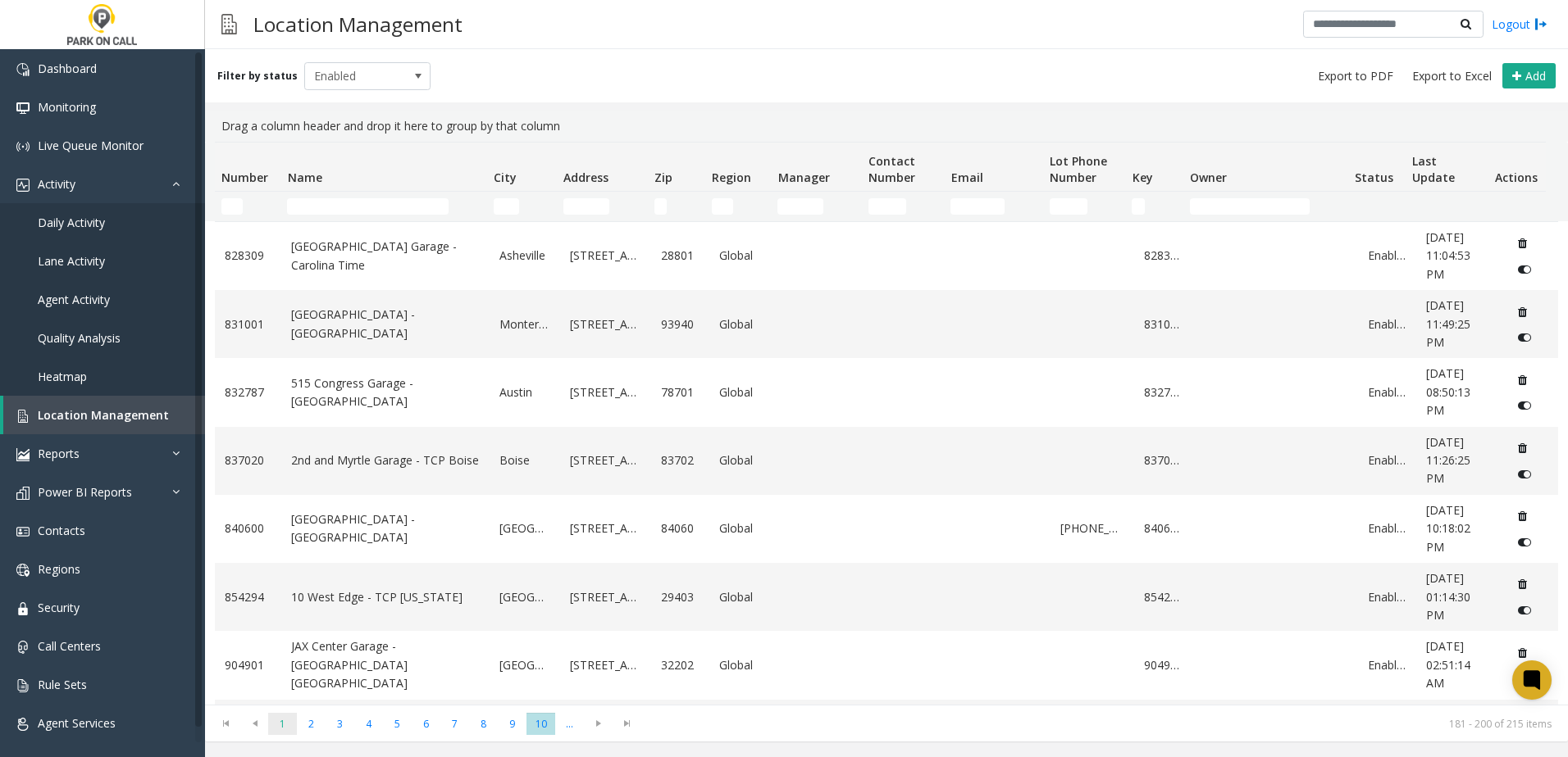
click at [279, 724] on span "1" at bounding box center [283, 724] width 29 height 22
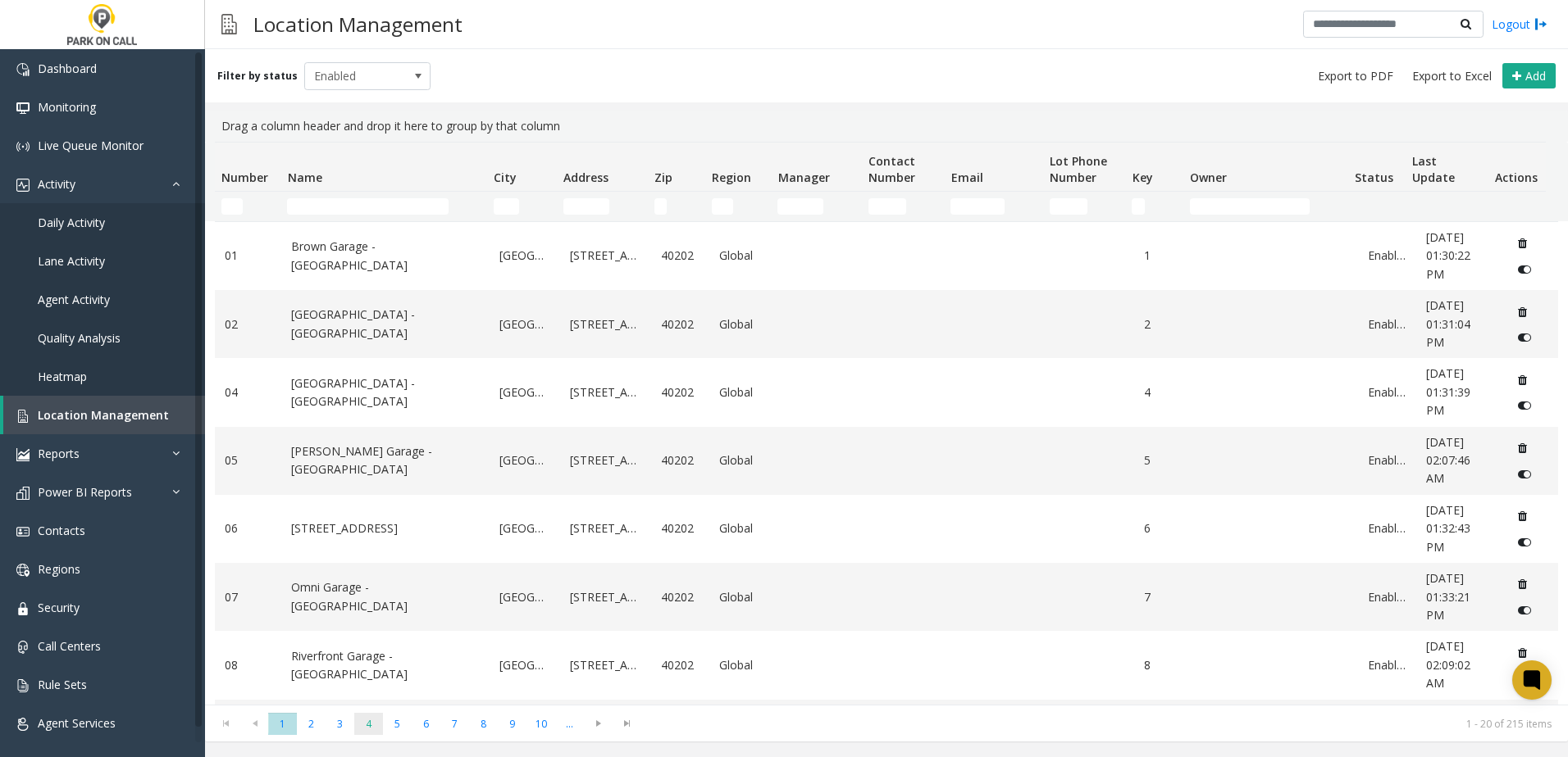
click at [360, 727] on span "4" at bounding box center [369, 724] width 29 height 22
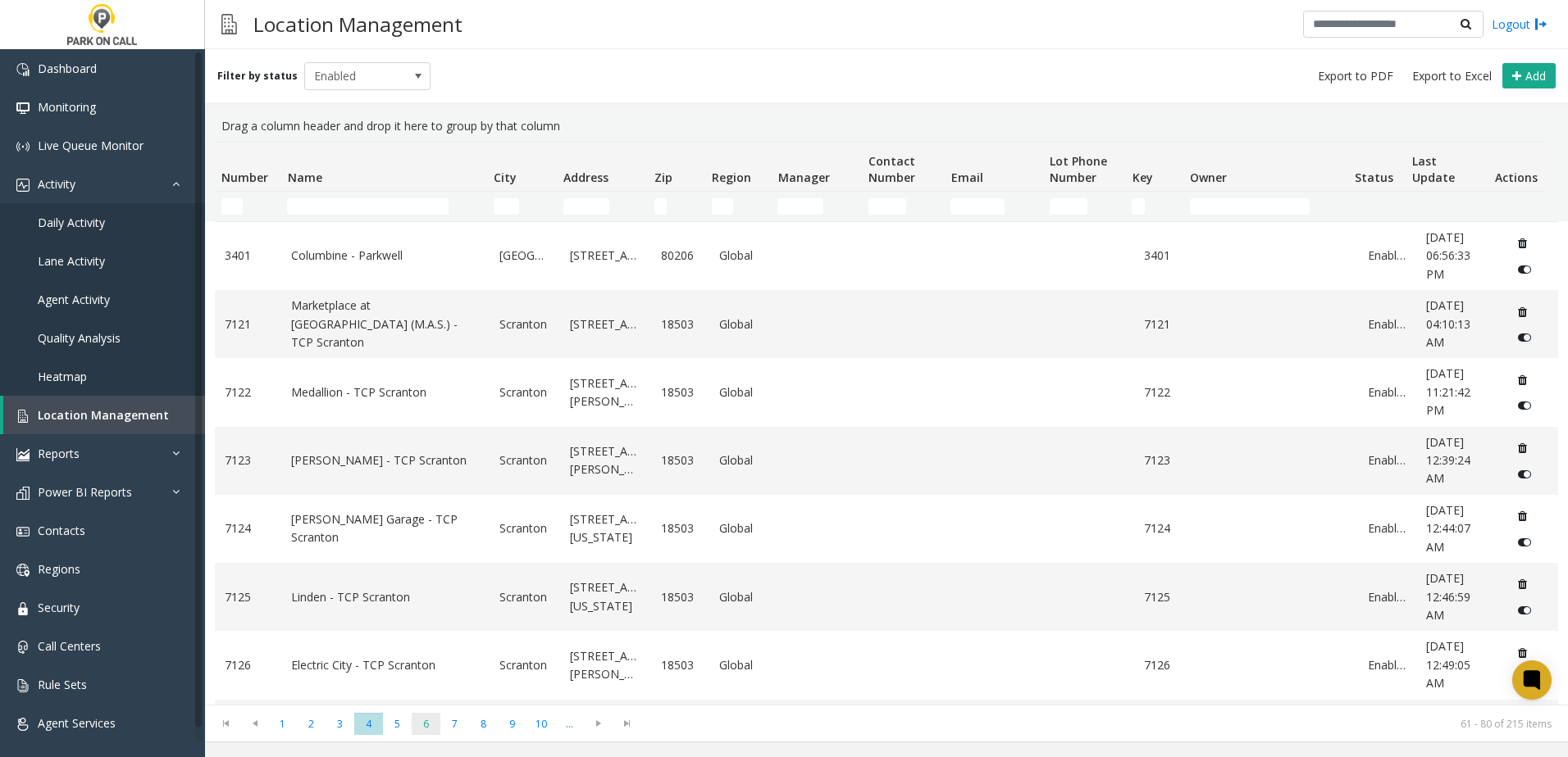
click at [424, 727] on span "6" at bounding box center [426, 724] width 29 height 22
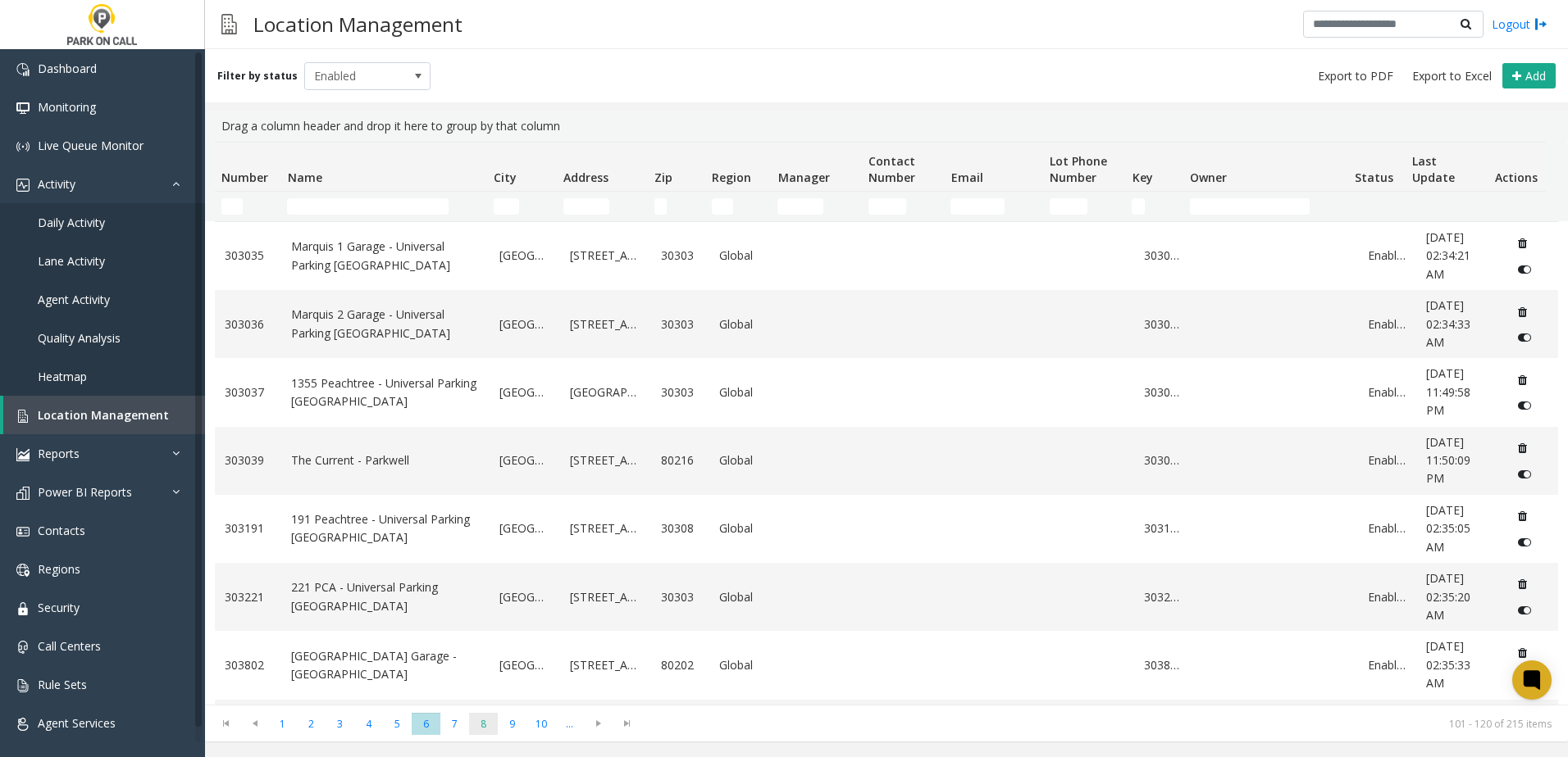
click at [476, 727] on span "8" at bounding box center [483, 724] width 29 height 22
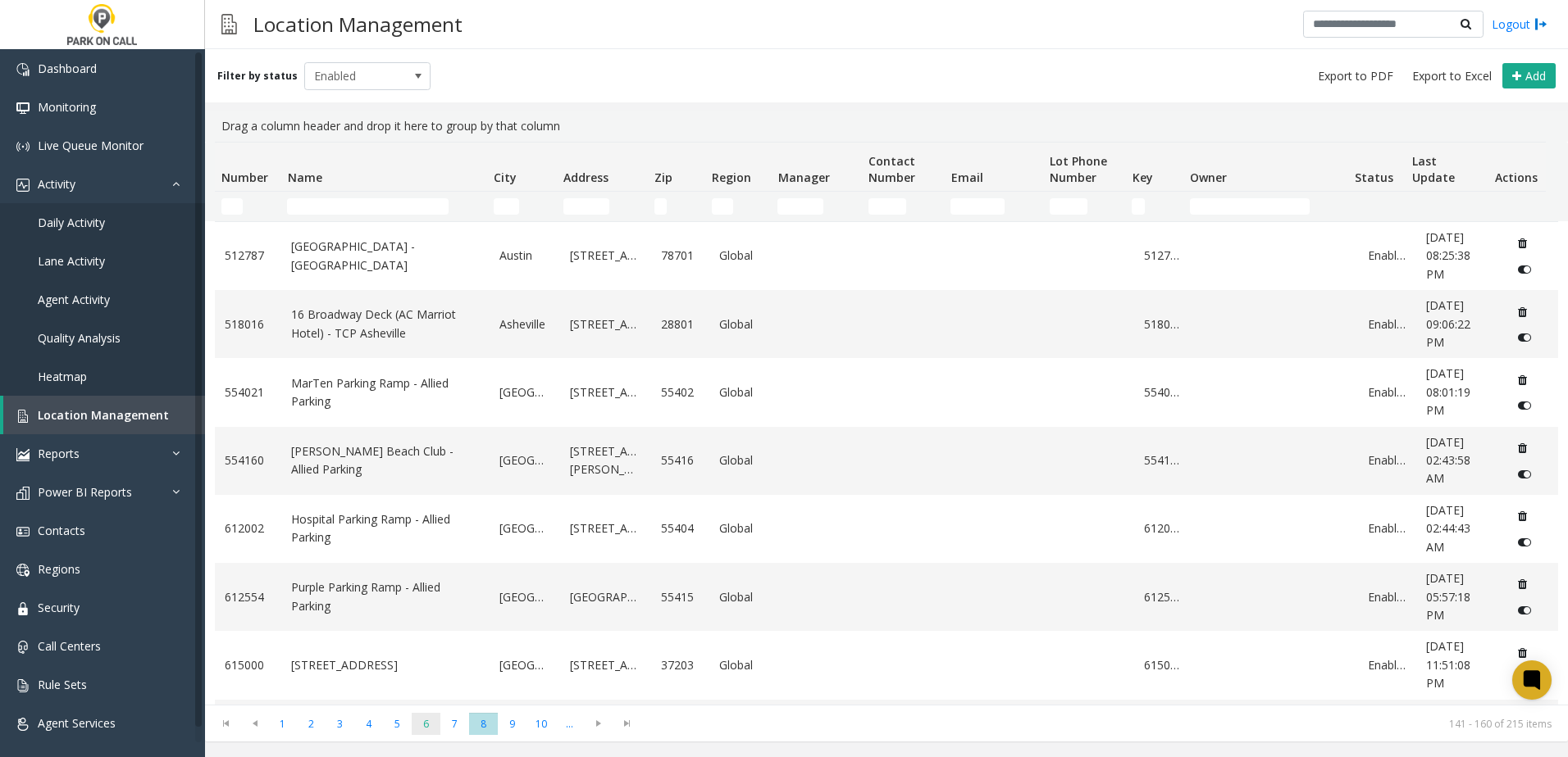
click at [420, 725] on span "6" at bounding box center [426, 724] width 29 height 22
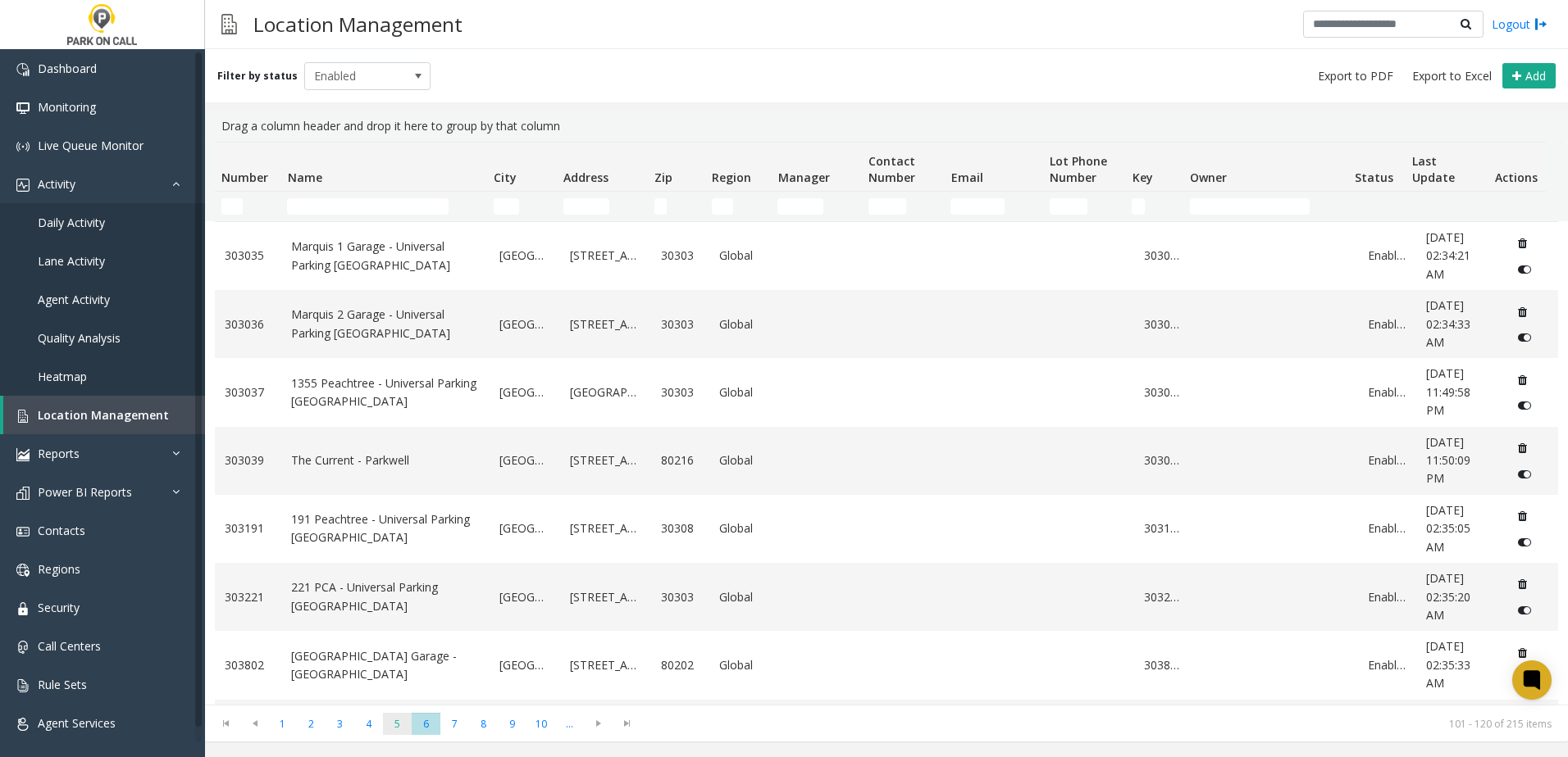
click at [398, 725] on span "5" at bounding box center [397, 724] width 29 height 22
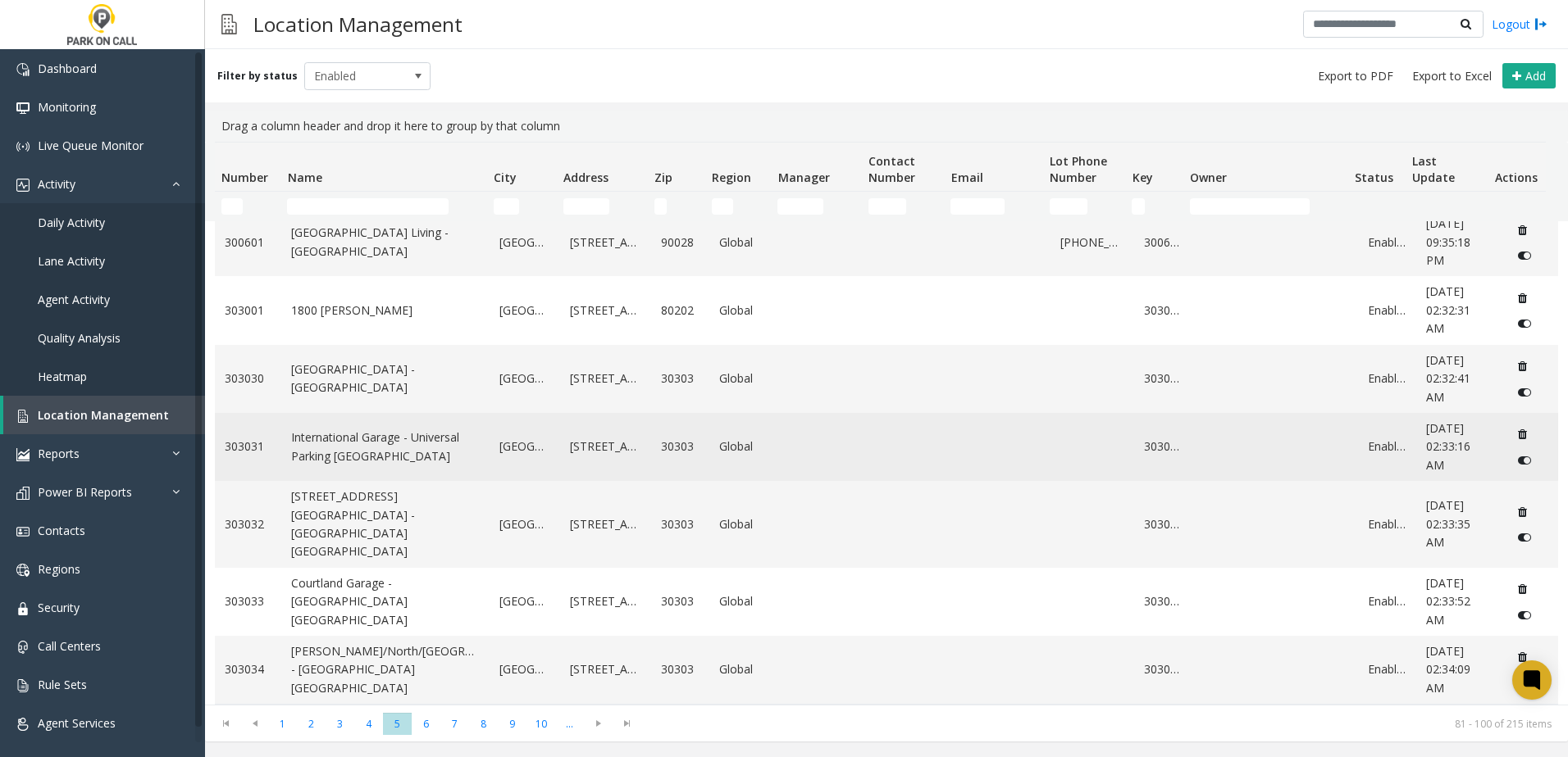
scroll to position [1010, 0]
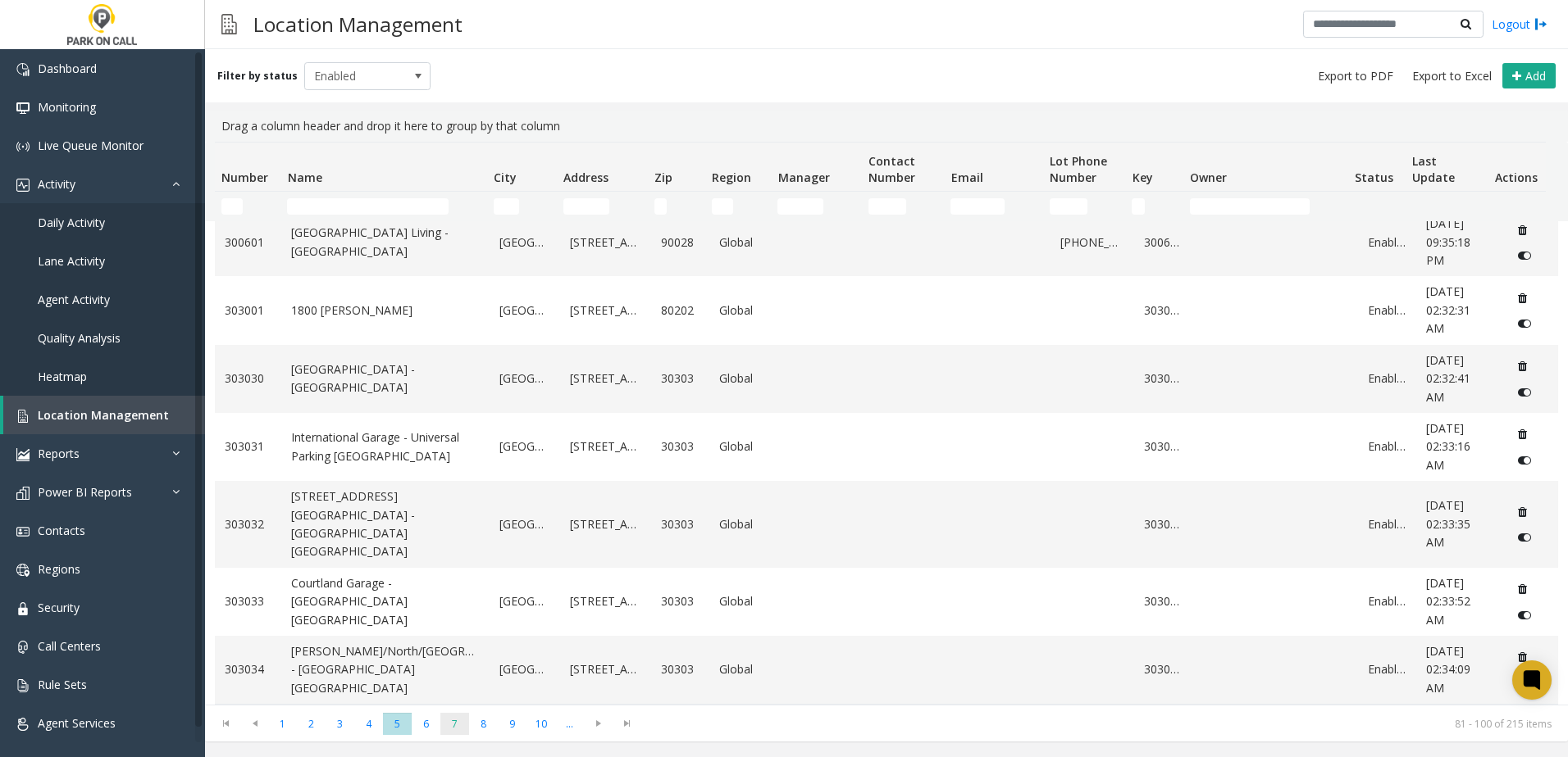
click at [450, 731] on span "7" at bounding box center [454, 724] width 29 height 22
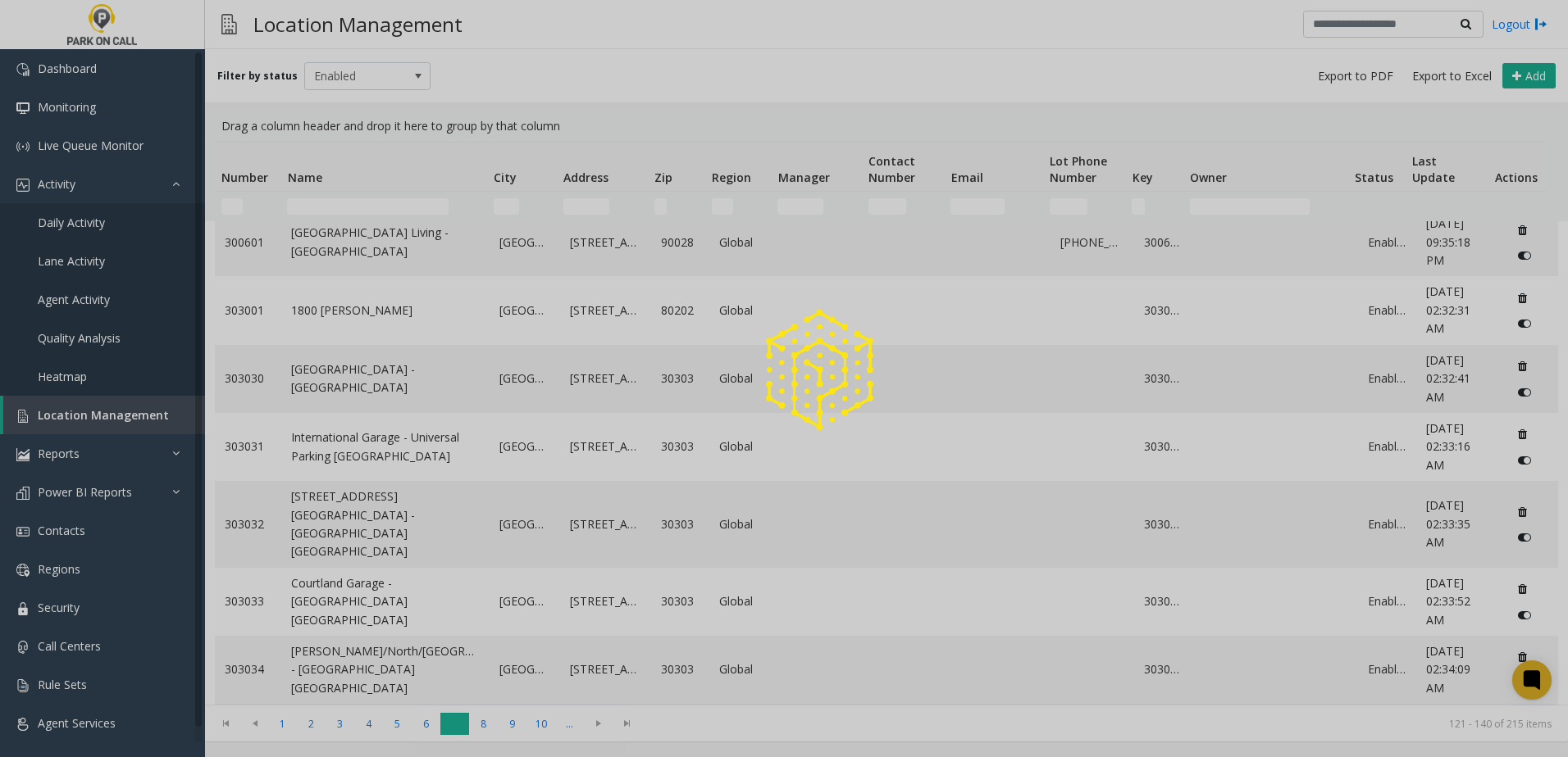
scroll to position [0, 0]
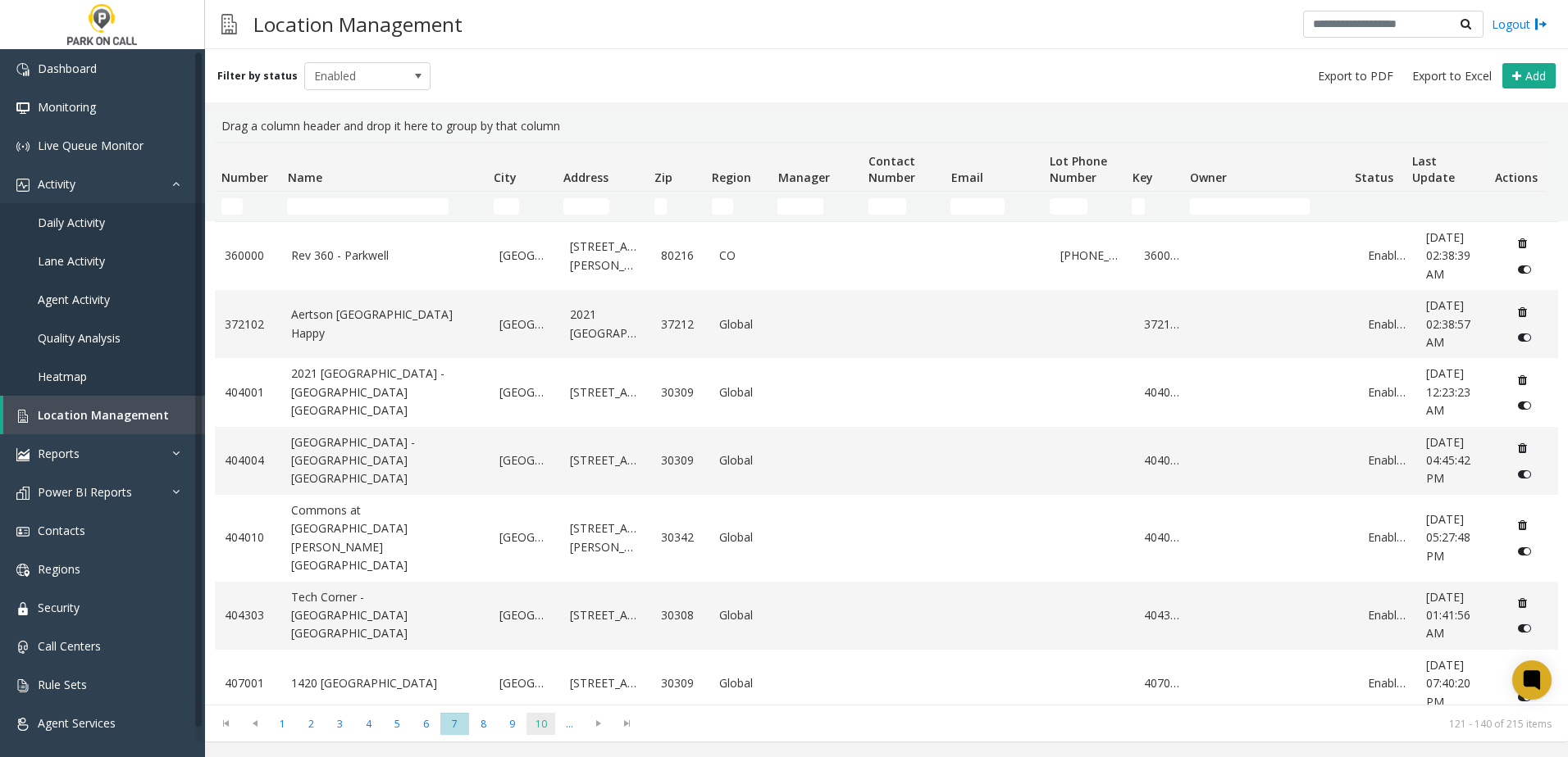
click at [545, 731] on span "10" at bounding box center [541, 724] width 29 height 22
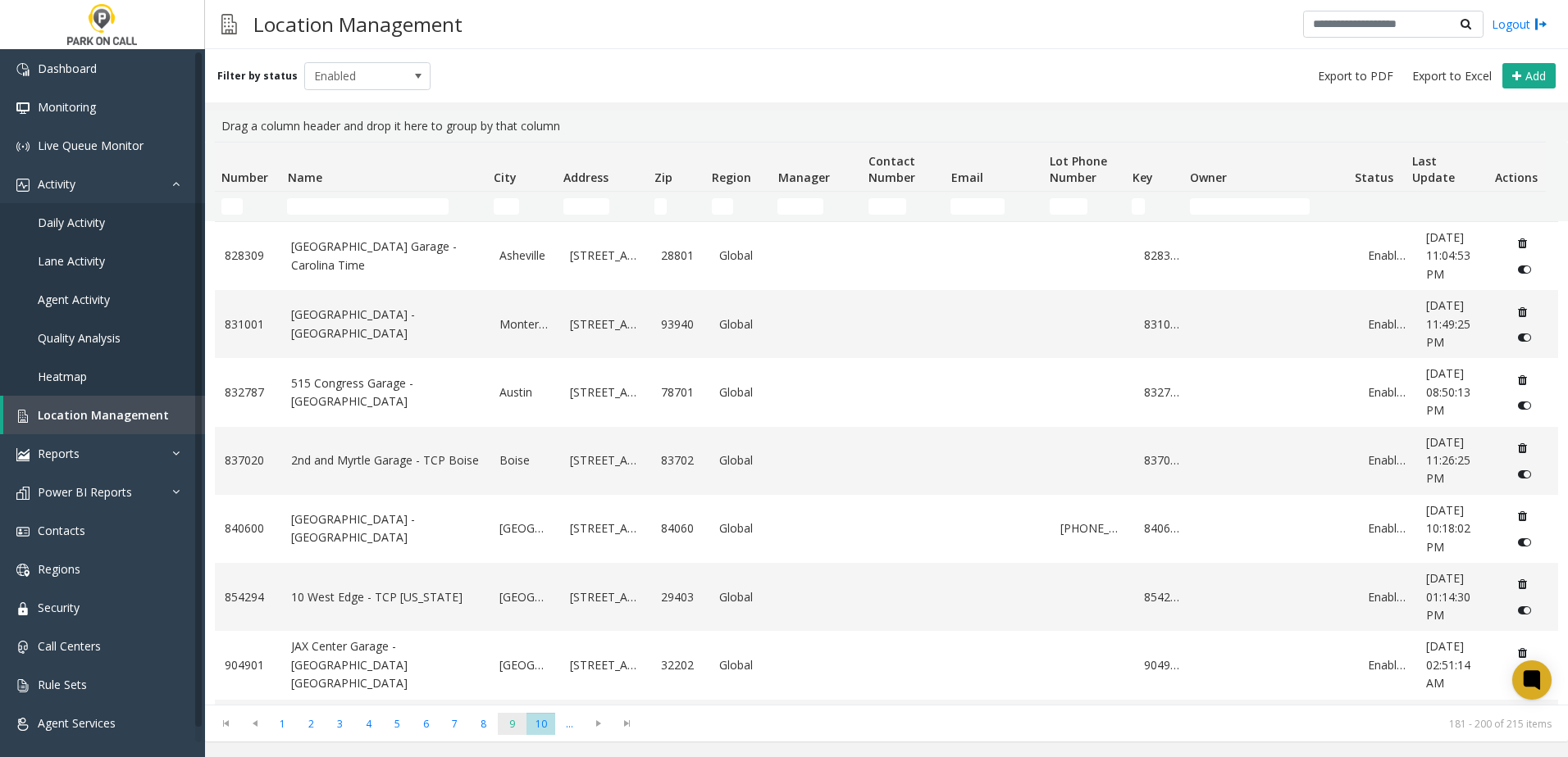
click at [505, 727] on span "9" at bounding box center [513, 724] width 29 height 22
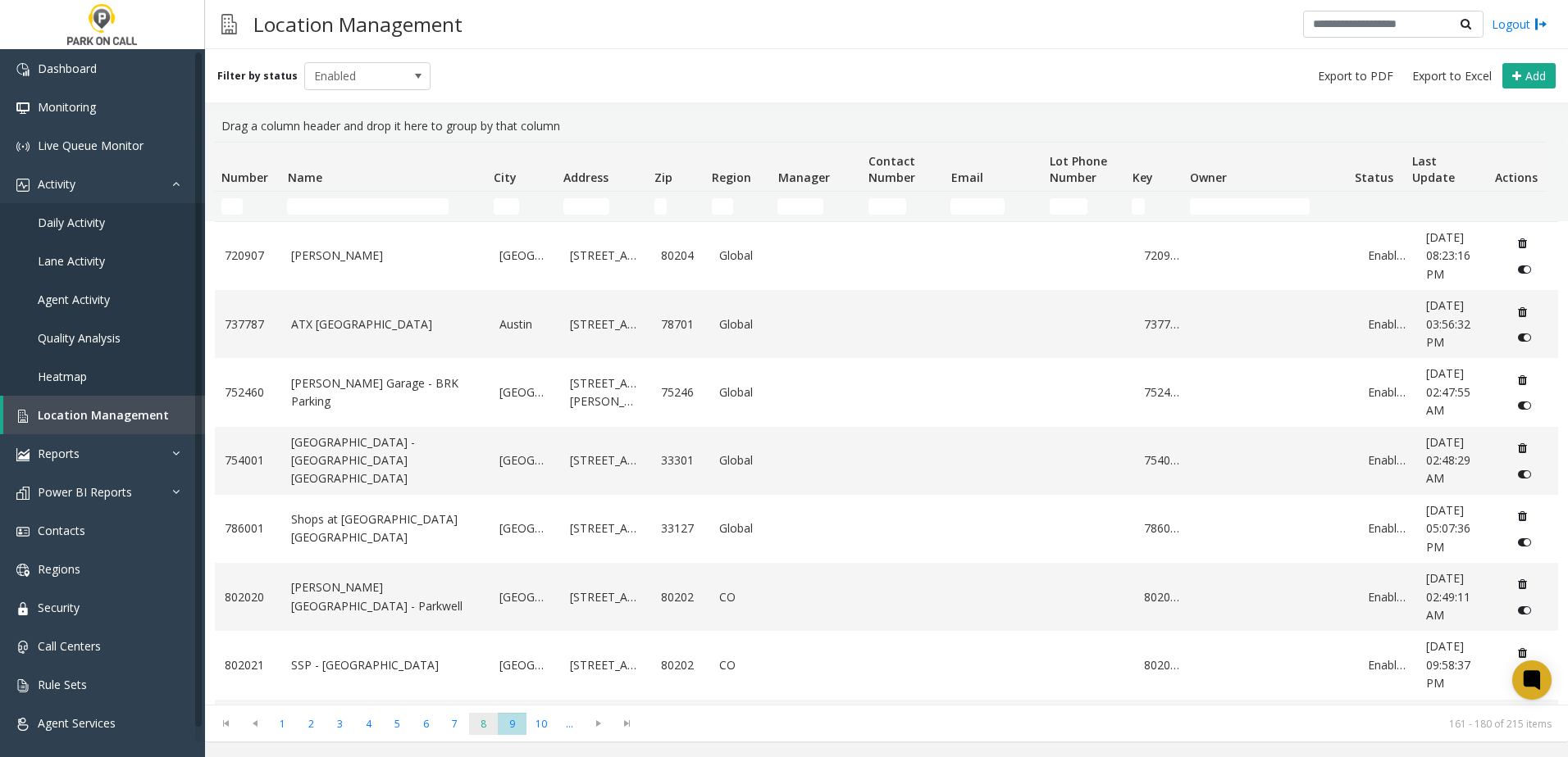
click at [484, 726] on span "8" at bounding box center [483, 724] width 29 height 22
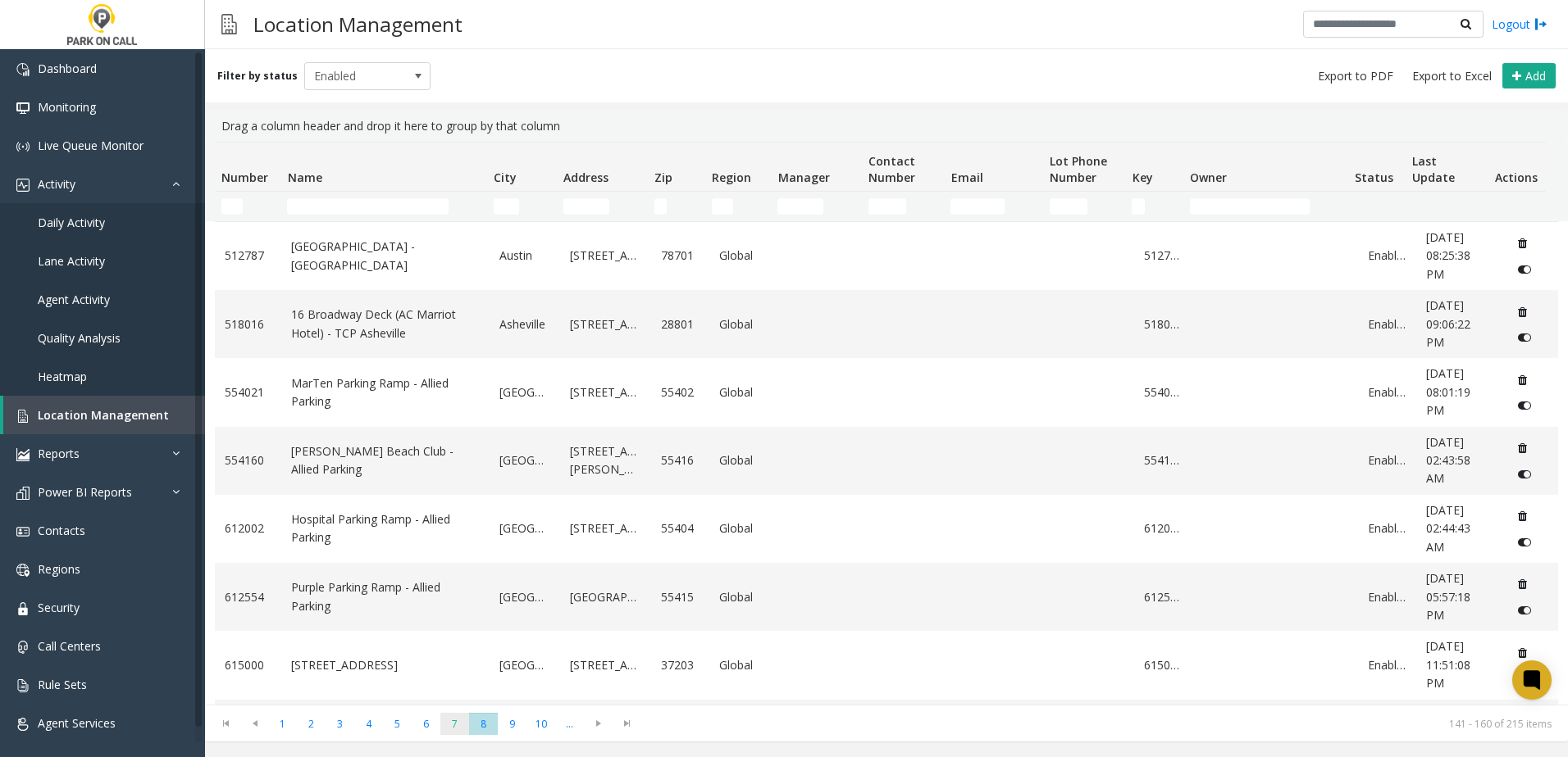
click at [459, 727] on span "7" at bounding box center [454, 724] width 29 height 22
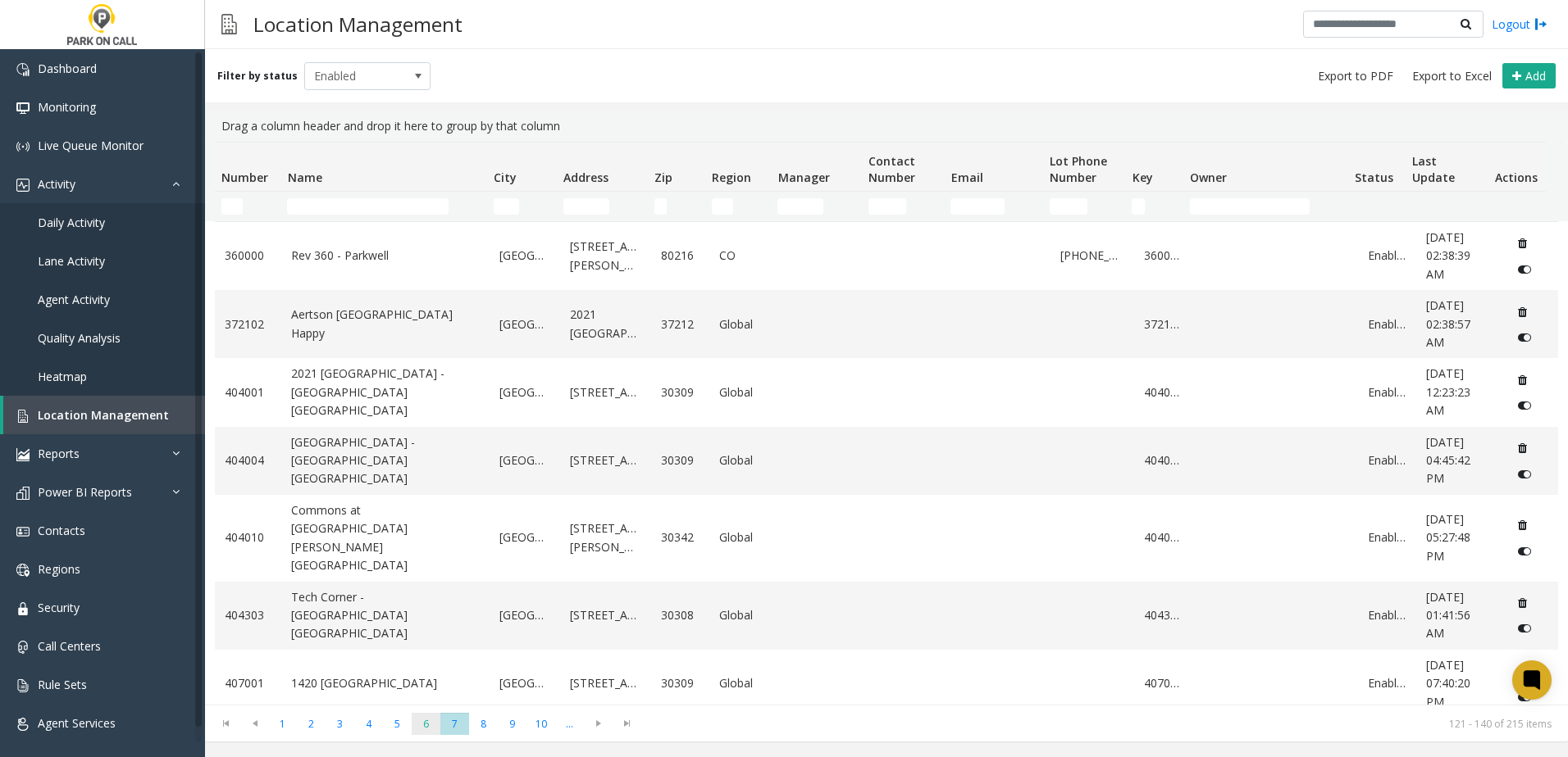
click at [436, 727] on span "6" at bounding box center [426, 724] width 29 height 22
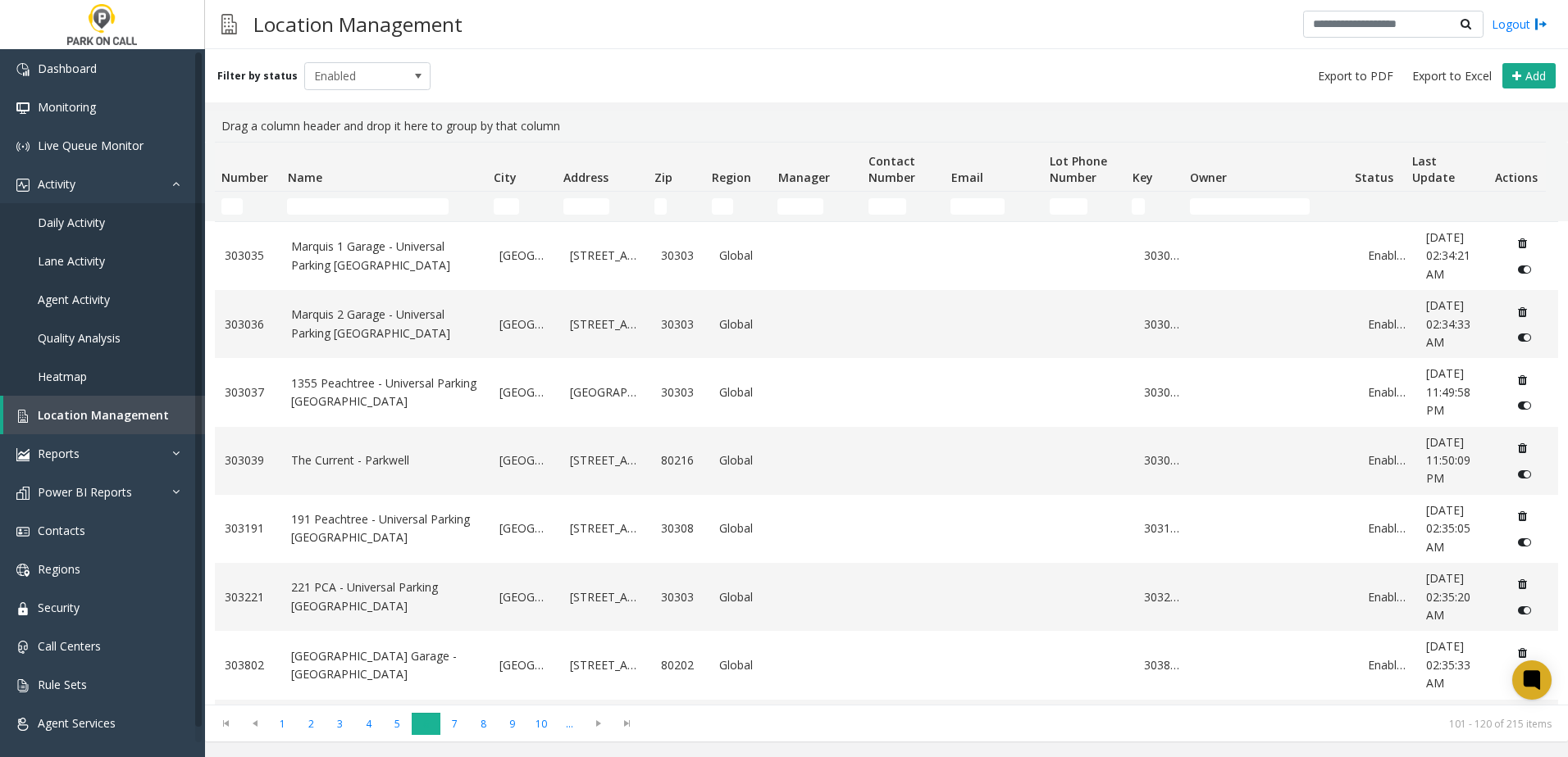
click at [417, 723] on span "6" at bounding box center [426, 724] width 29 height 22
click at [401, 723] on span "5" at bounding box center [397, 724] width 29 height 22
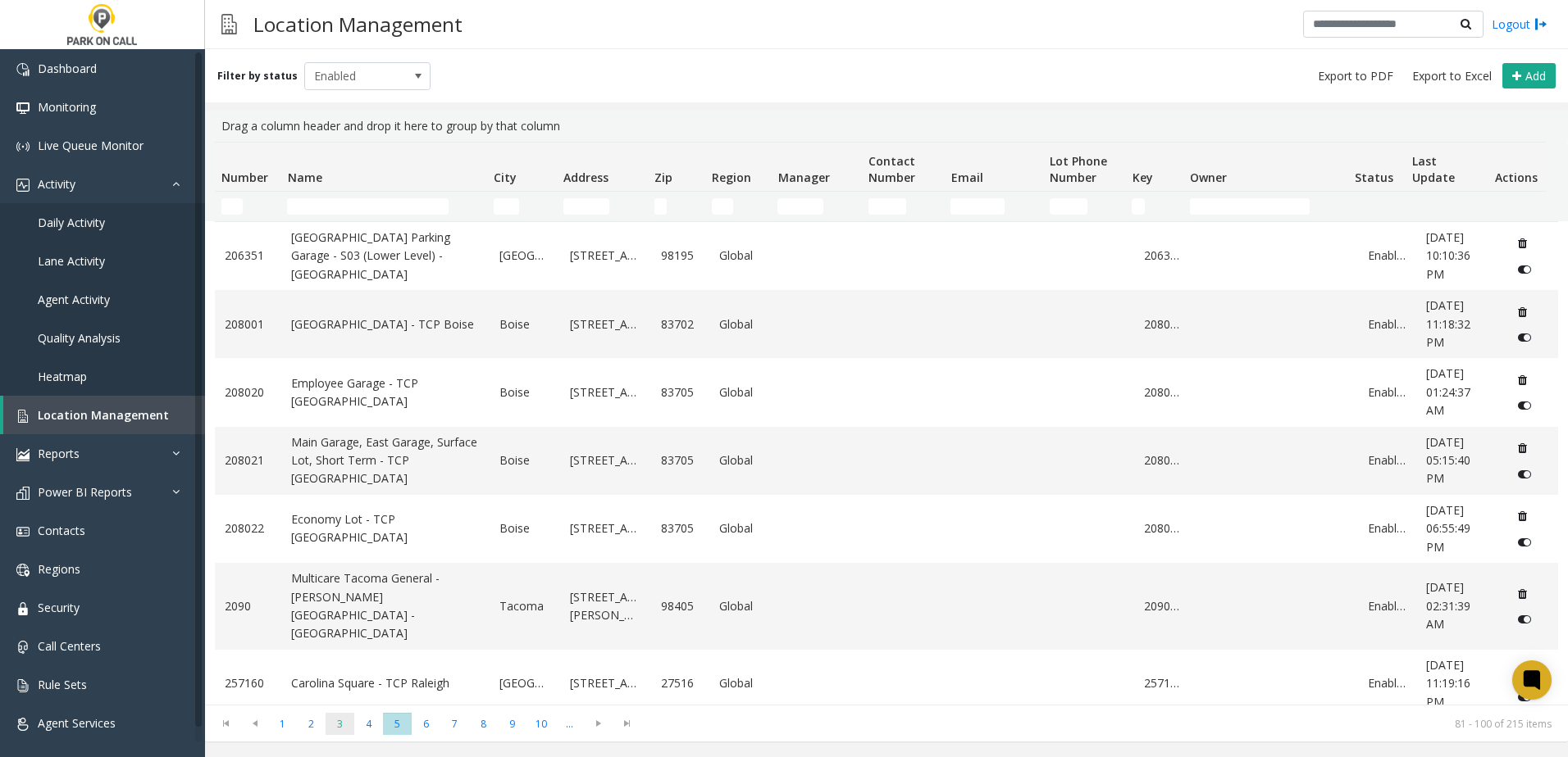
click at [330, 717] on span "3" at bounding box center [340, 724] width 29 height 22
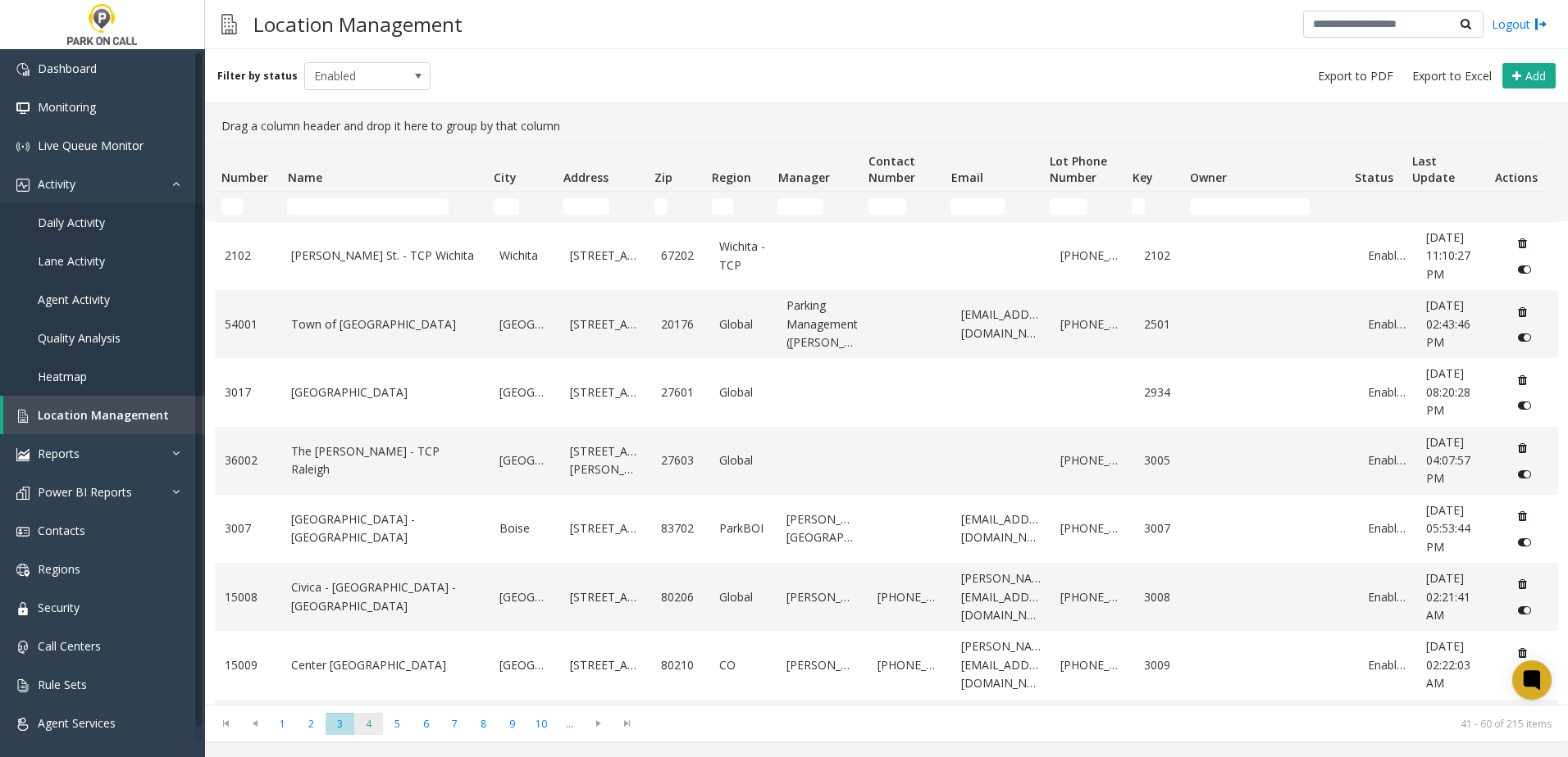
click at [373, 717] on span "4" at bounding box center [369, 724] width 29 height 22
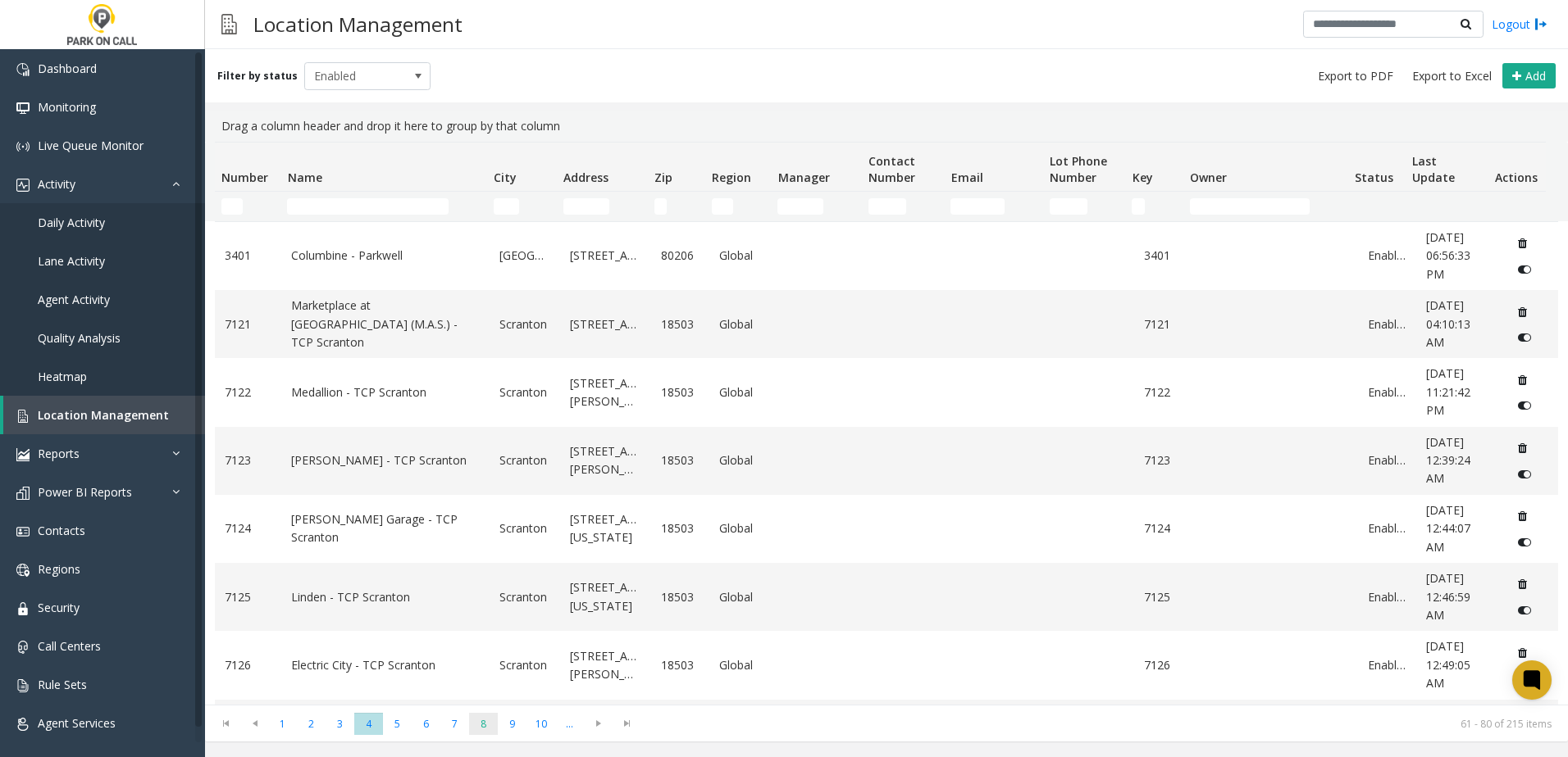
click at [475, 734] on span "8" at bounding box center [483, 724] width 29 height 22
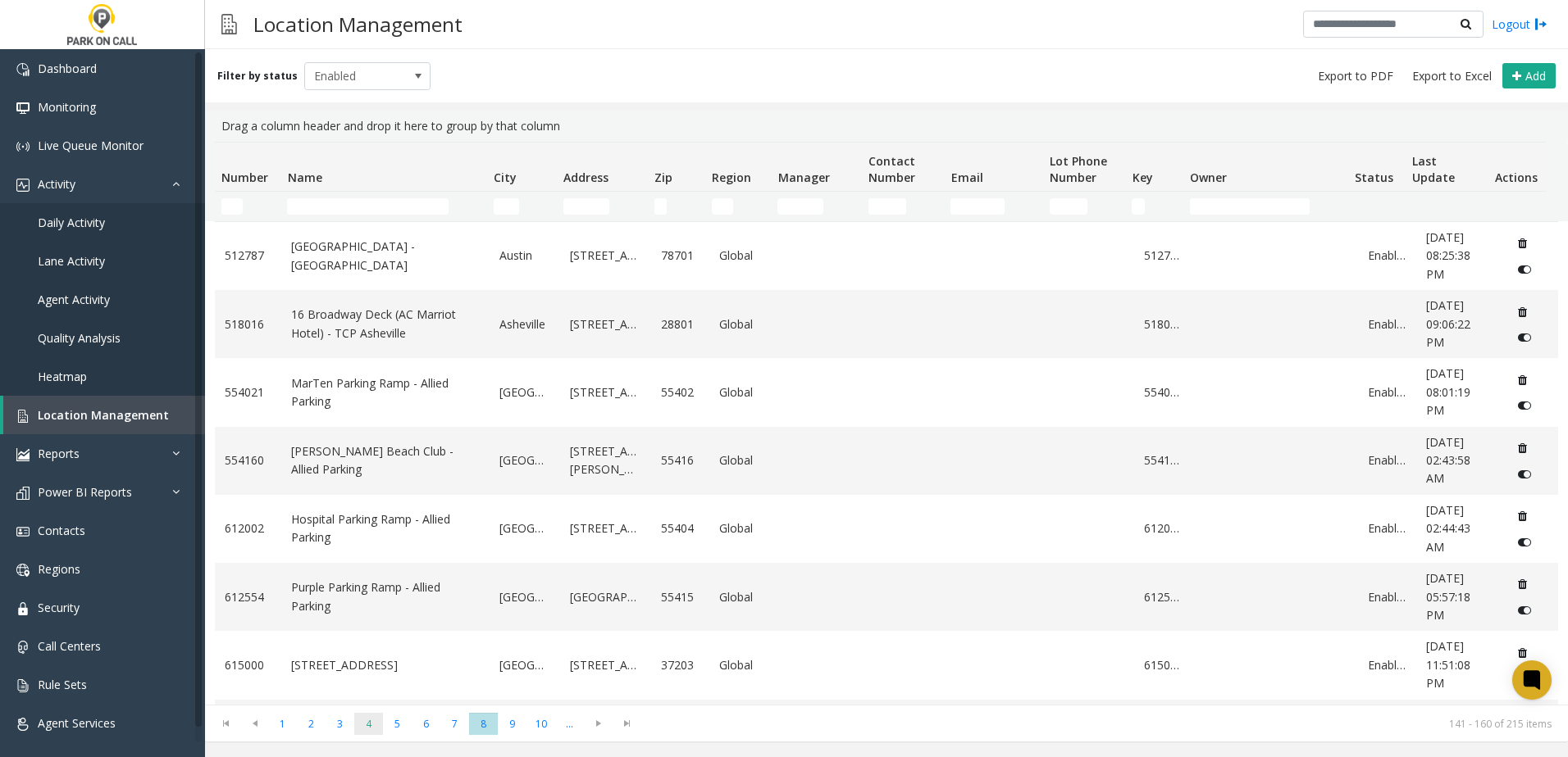
click at [380, 724] on span "4" at bounding box center [369, 724] width 29 height 22
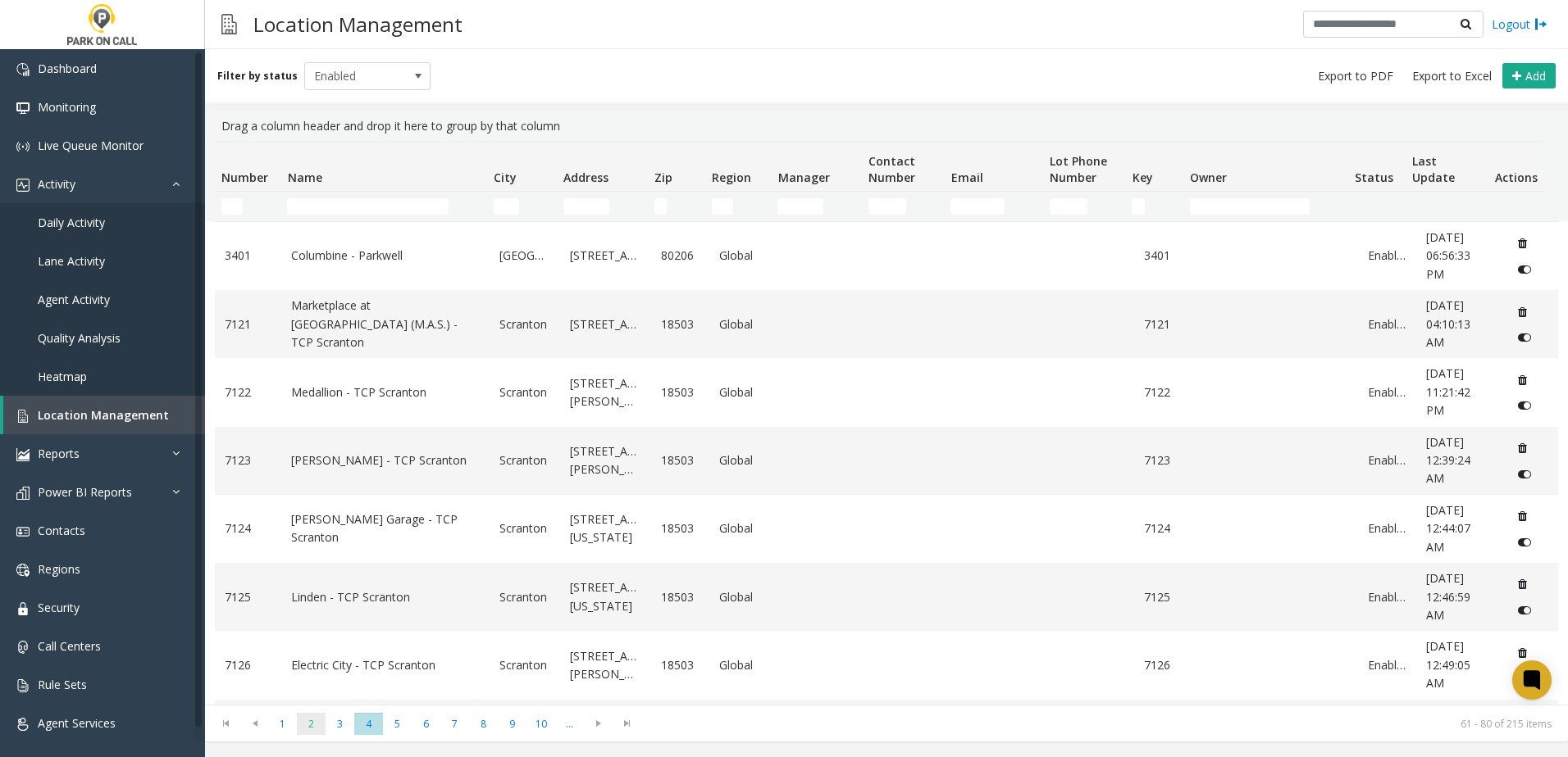
click at [324, 732] on span "2" at bounding box center [312, 724] width 29 height 22
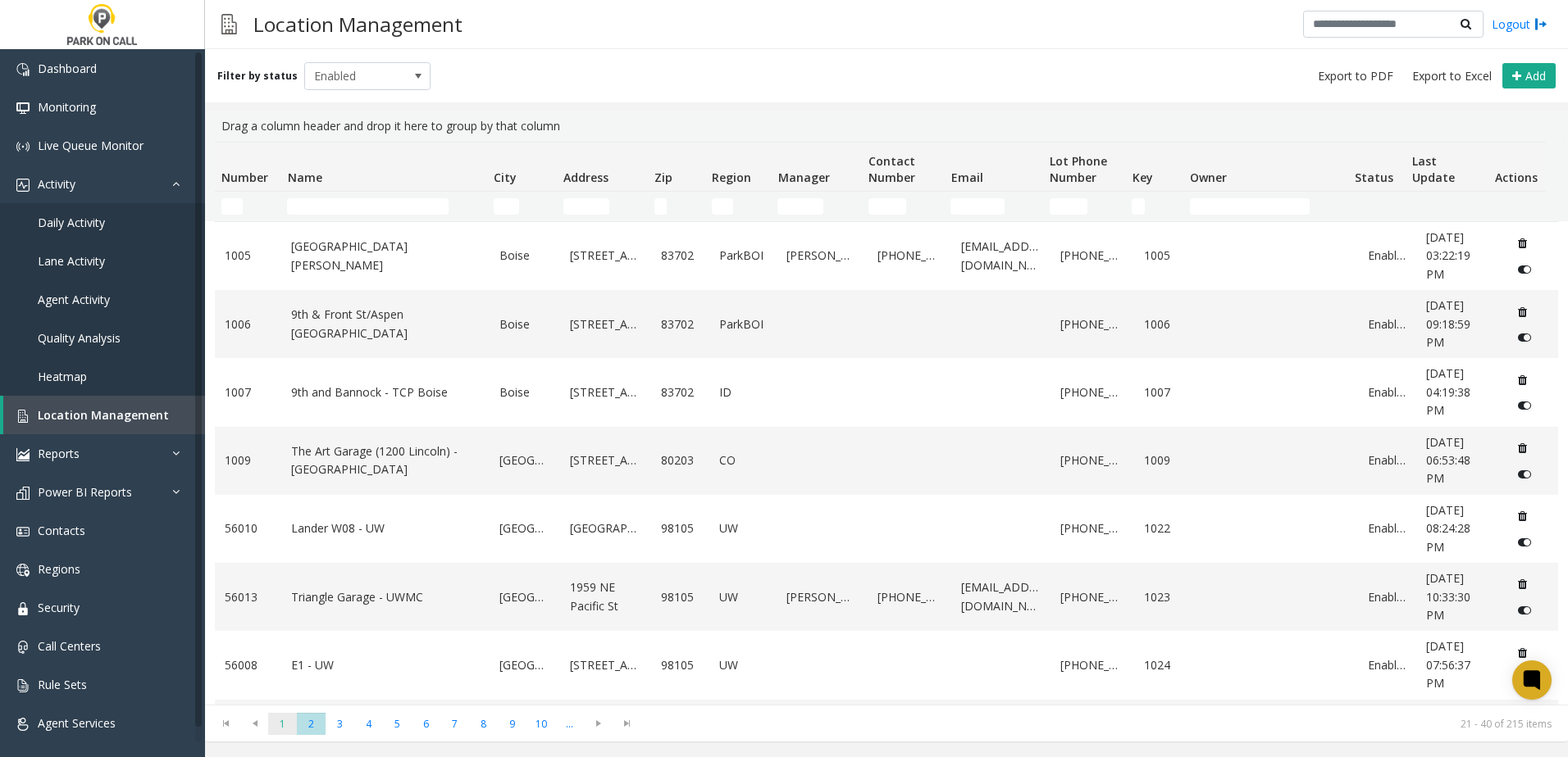
click at [284, 727] on span "1" at bounding box center [283, 724] width 29 height 22
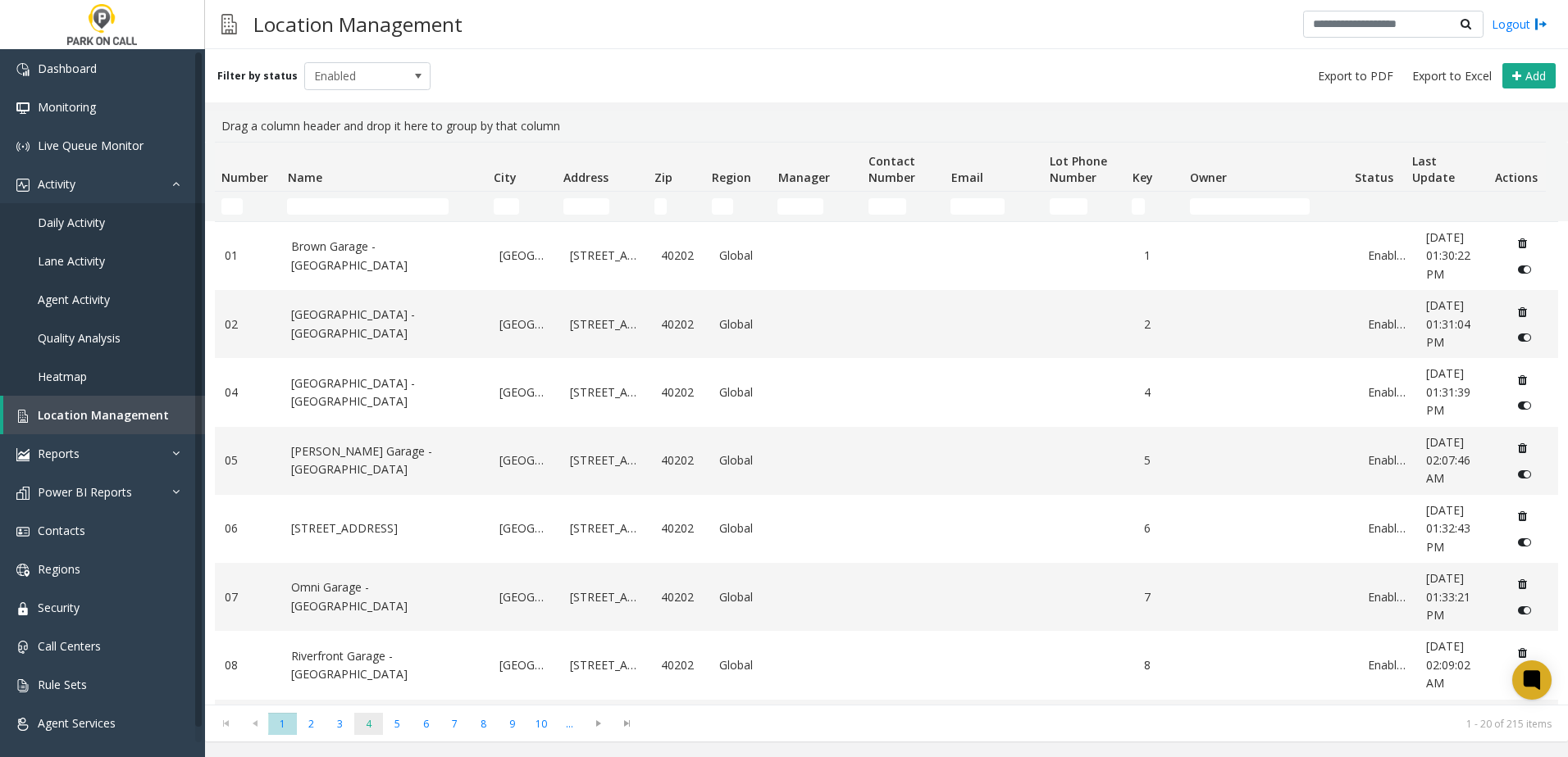
click at [356, 725] on span "4" at bounding box center [369, 724] width 29 height 22
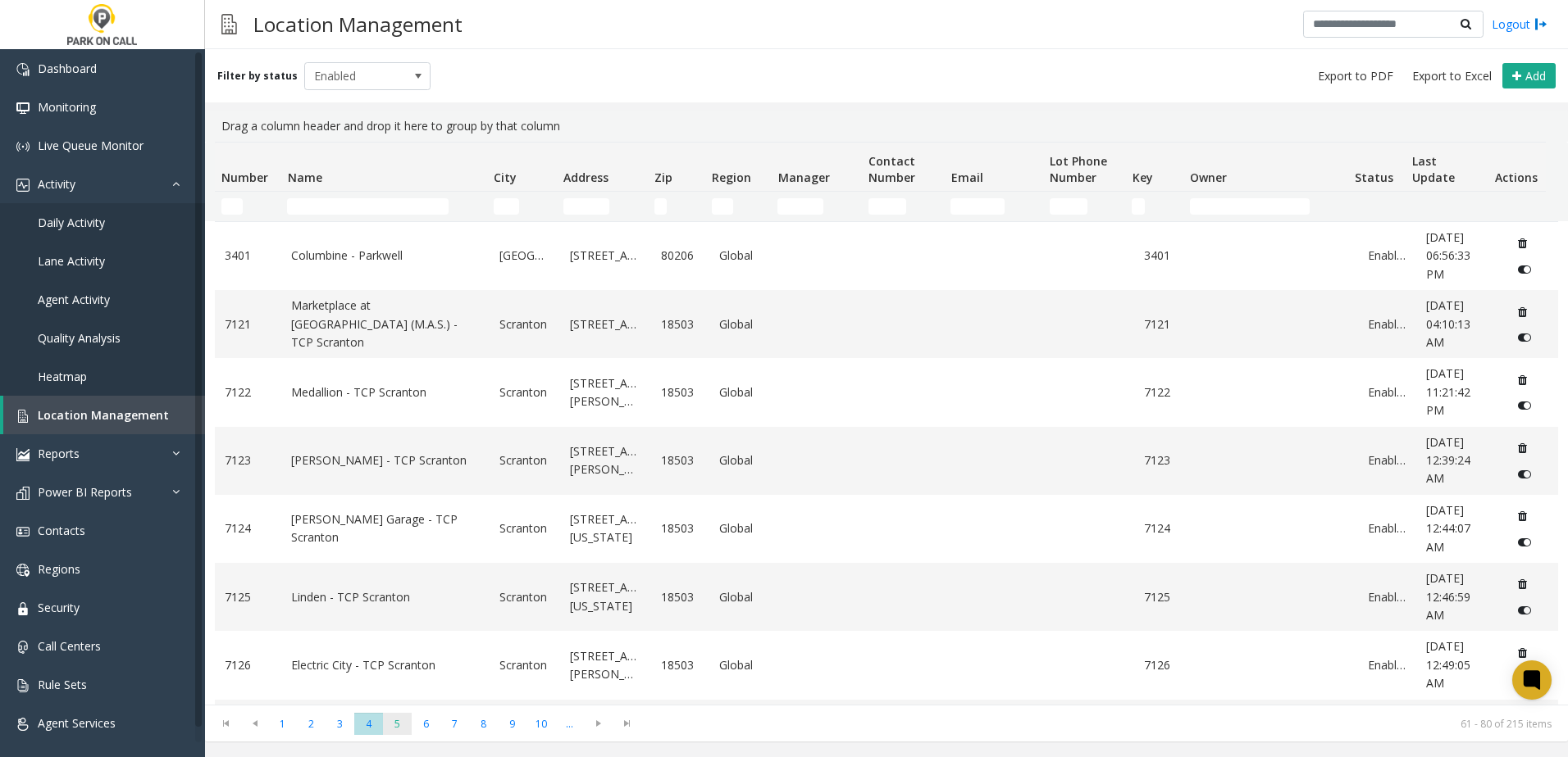
click at [403, 722] on span "5" at bounding box center [397, 724] width 29 height 22
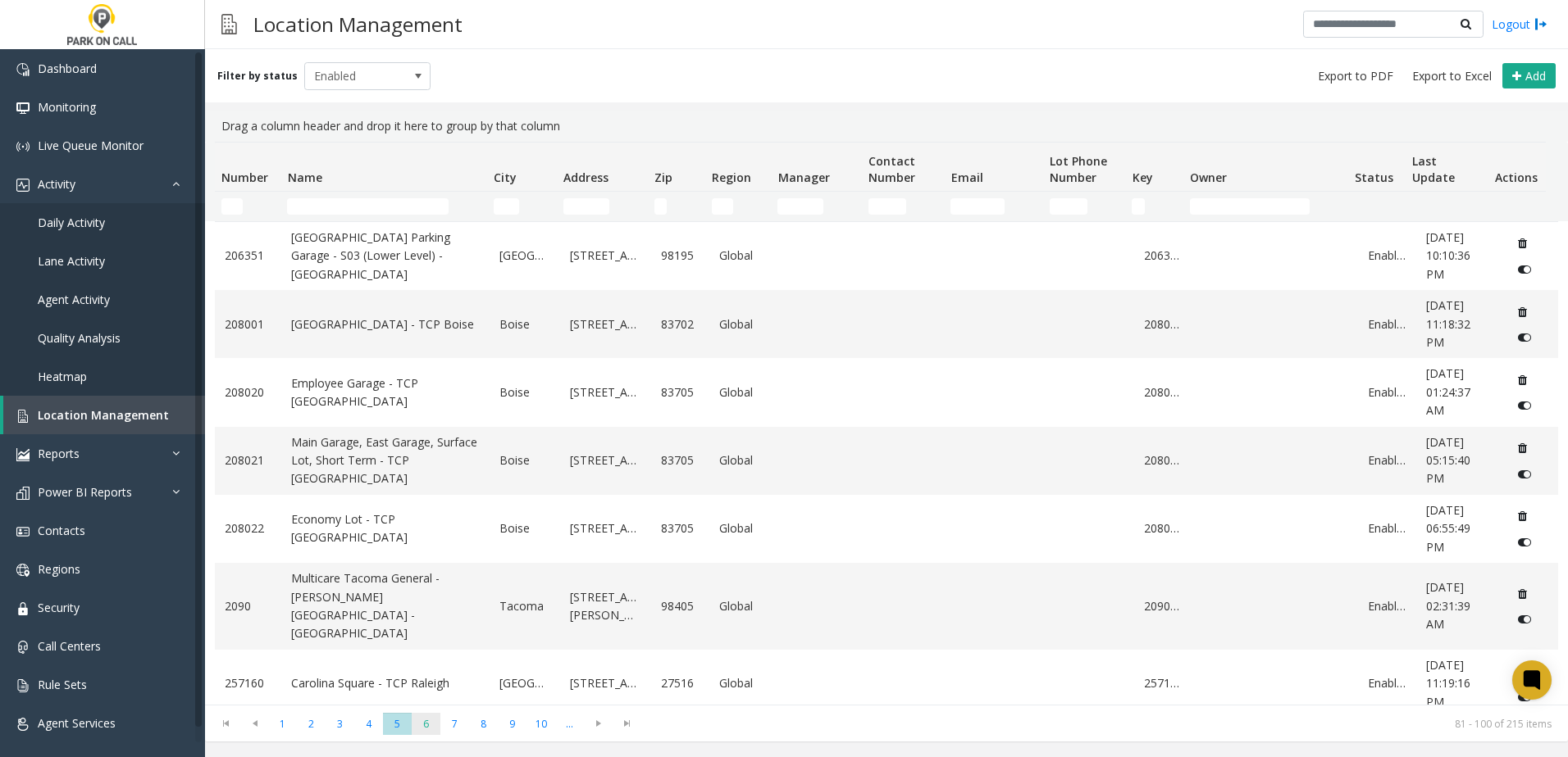
click at [412, 722] on span "6" at bounding box center [426, 724] width 29 height 22
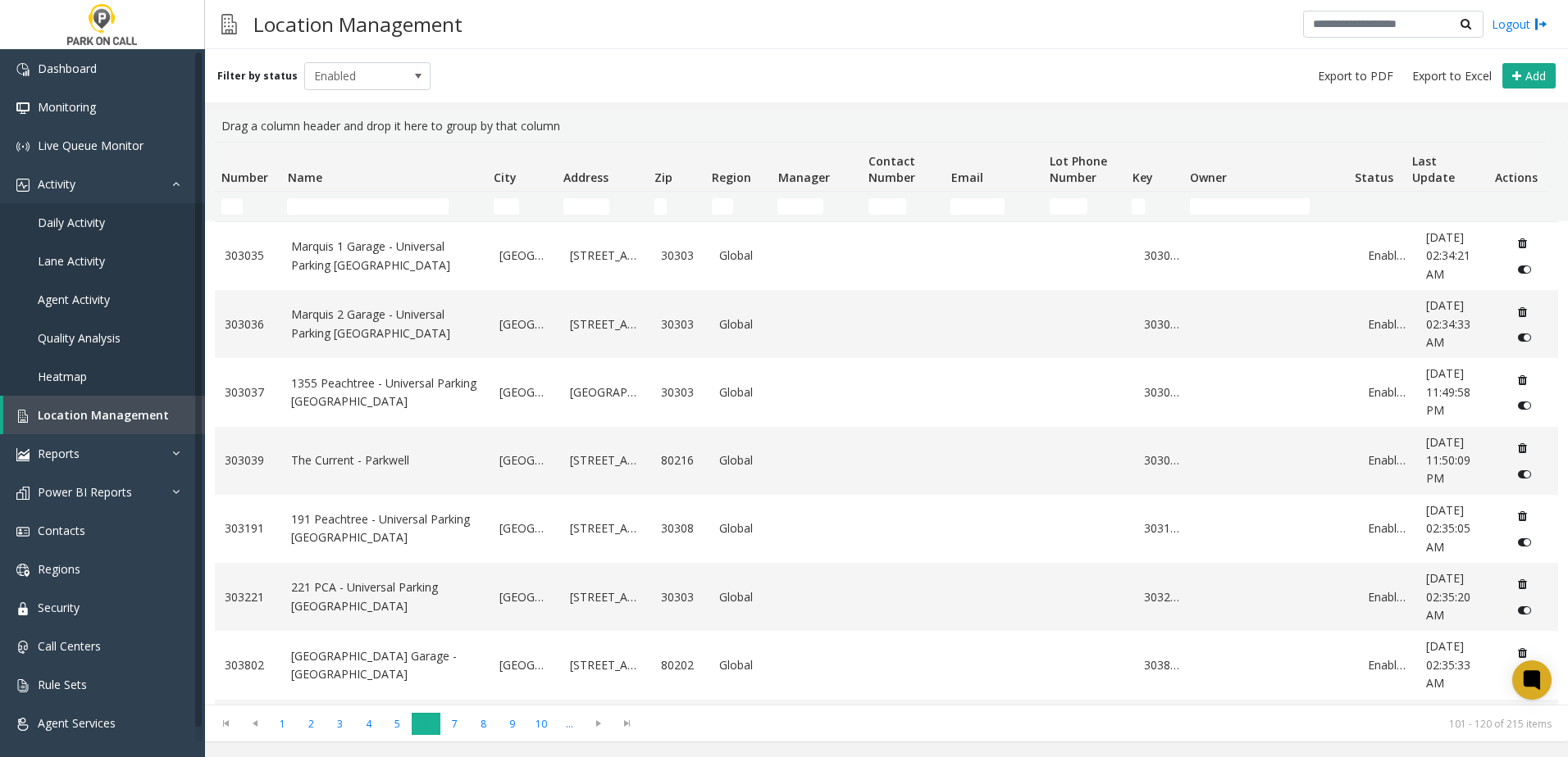
click at [427, 722] on span "6" at bounding box center [426, 724] width 29 height 22
click at [461, 723] on span "7" at bounding box center [454, 724] width 29 height 22
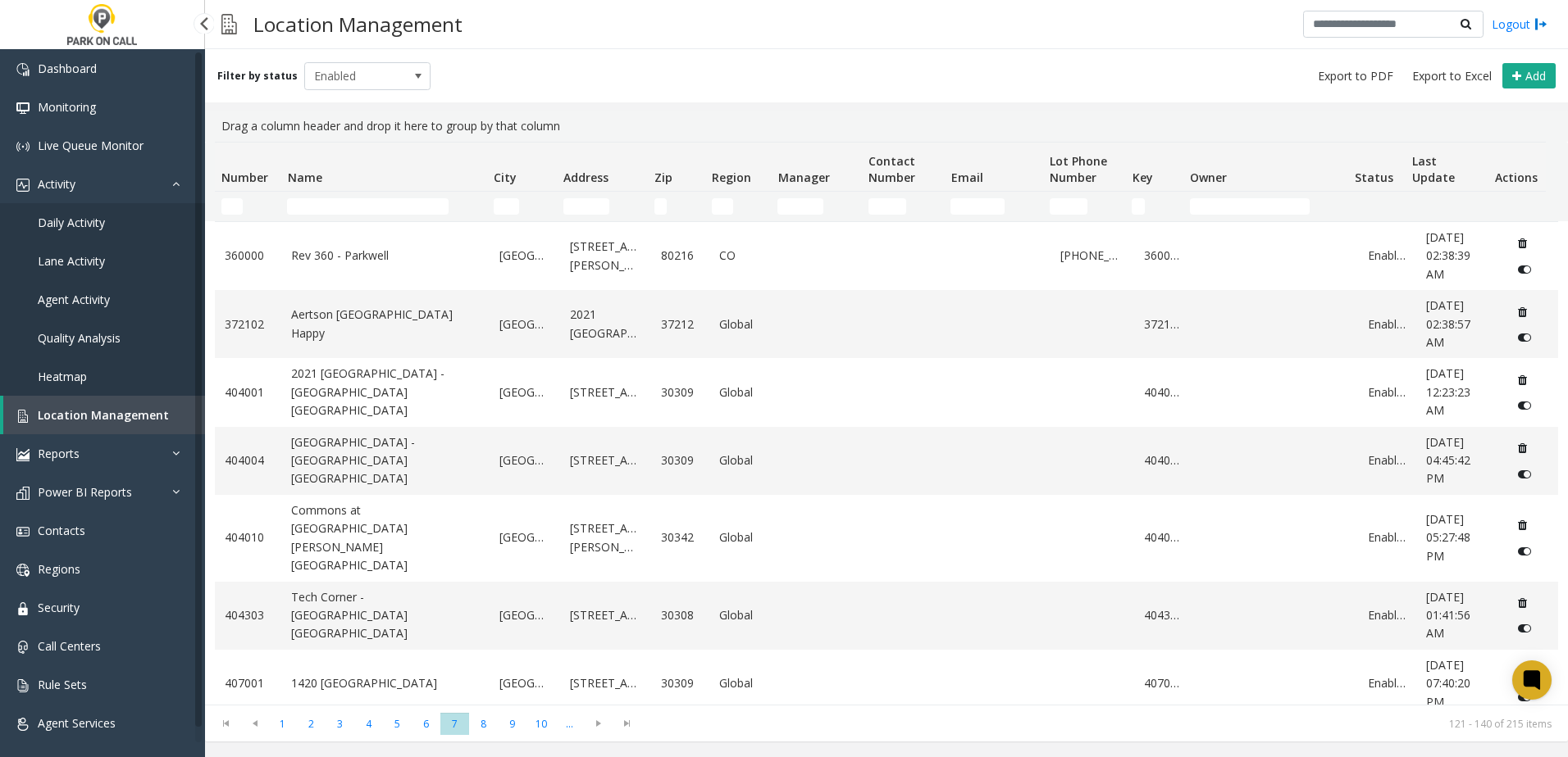
click at [71, 208] on link "Daily Activity" at bounding box center [102, 223] width 205 height 38
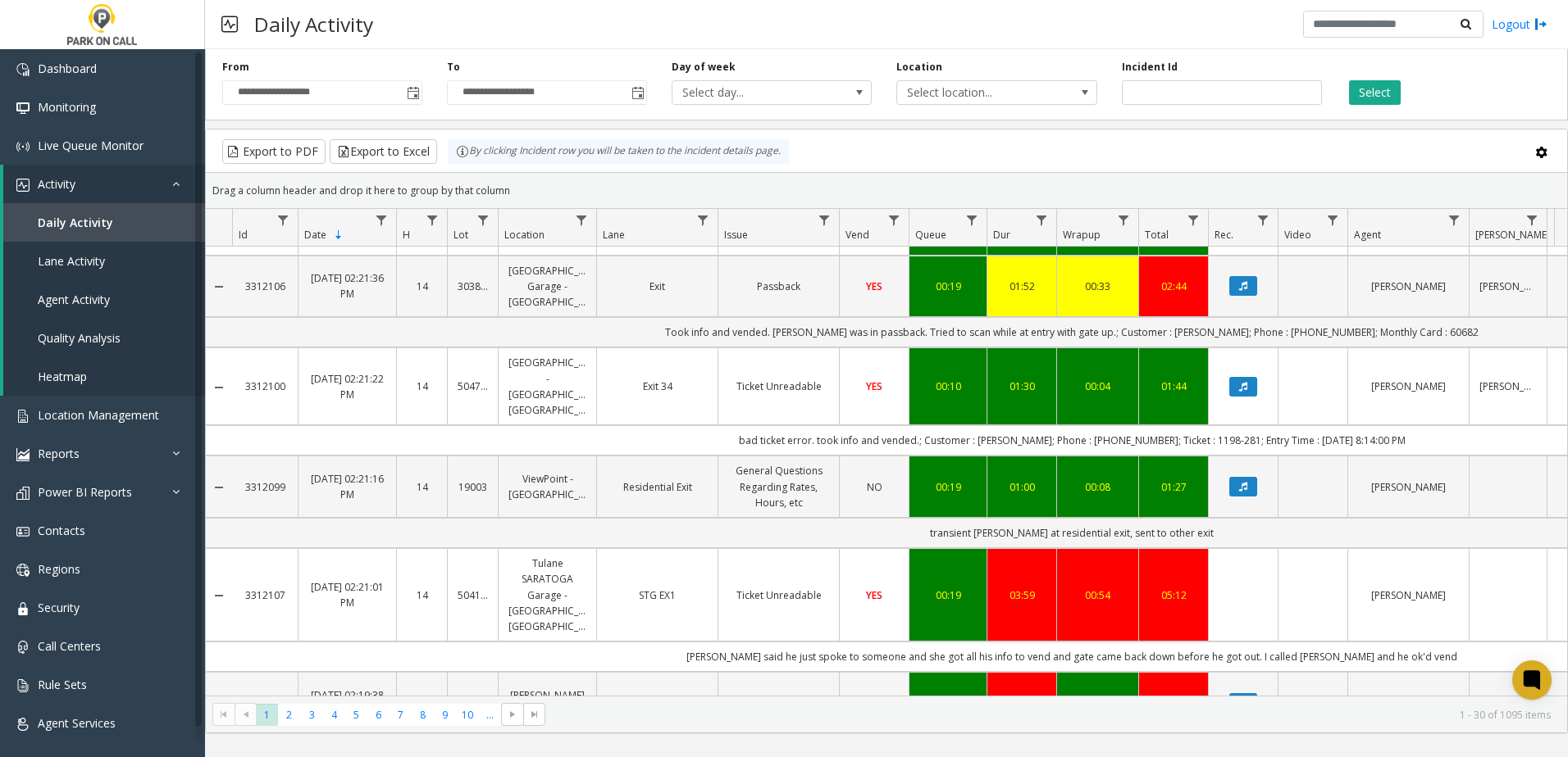
scroll to position [574, 0]
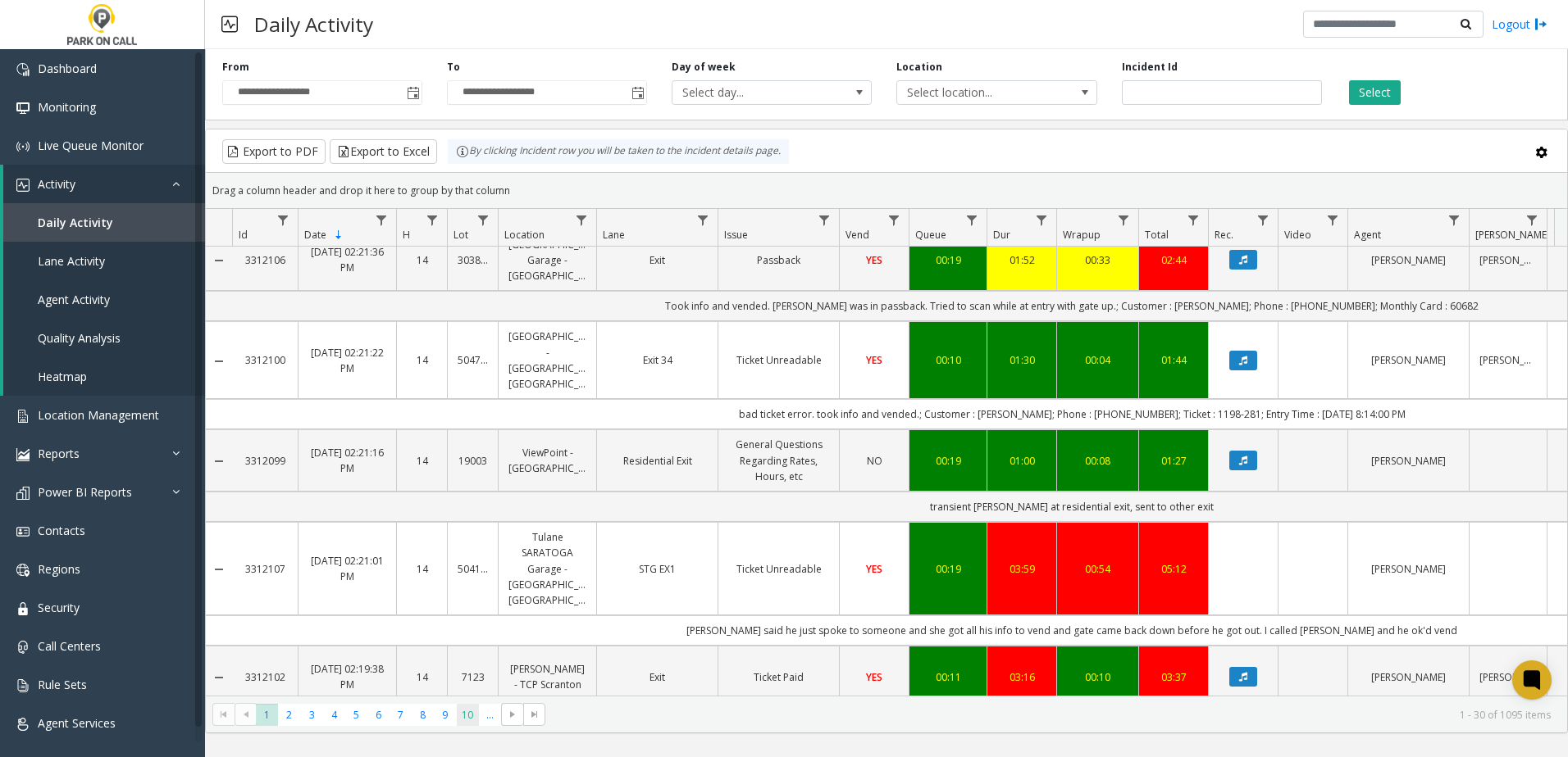
click at [472, 710] on span "10" at bounding box center [468, 715] width 22 height 22
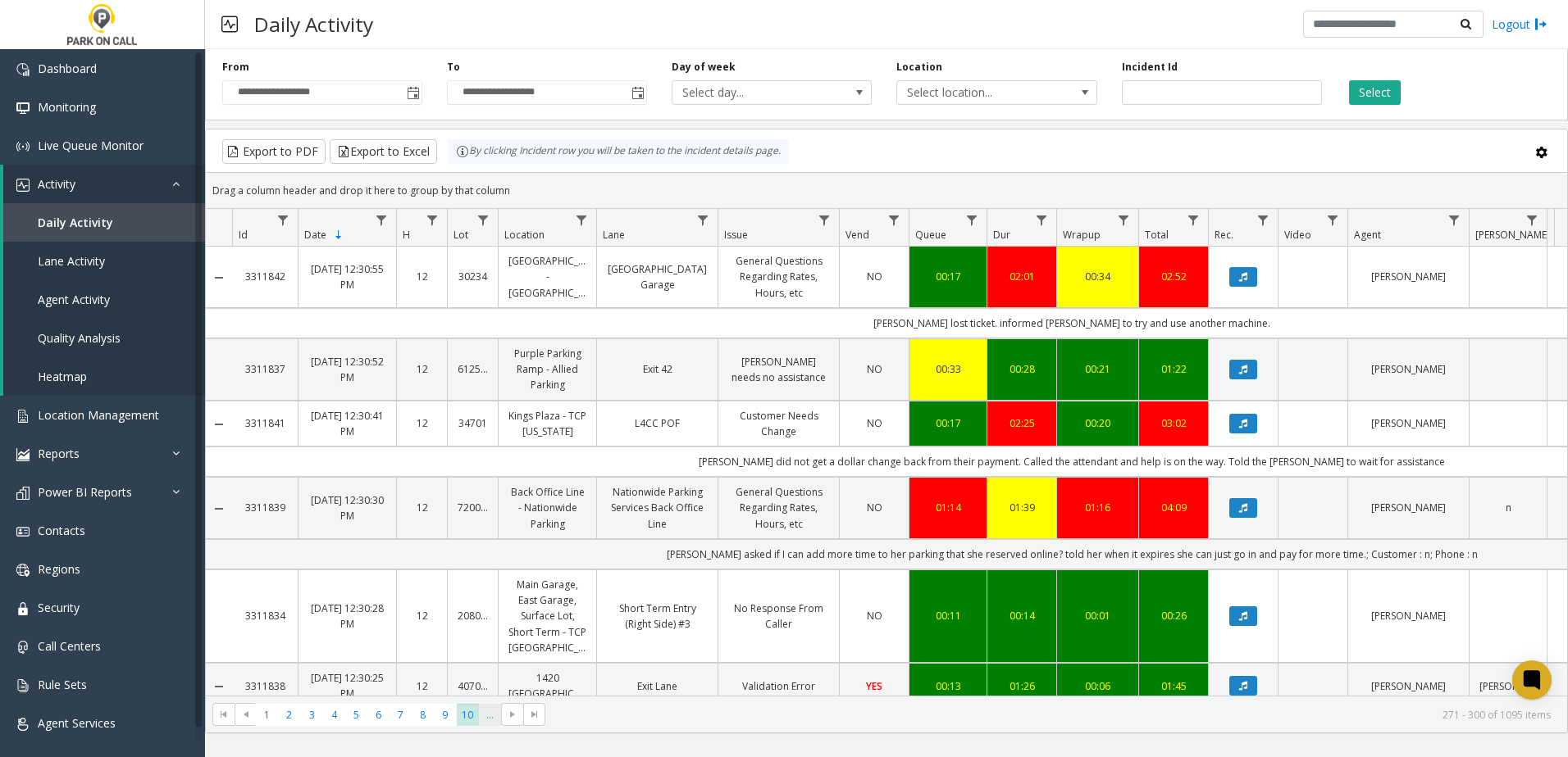
click at [487, 717] on span "..." at bounding box center [490, 715] width 22 height 22
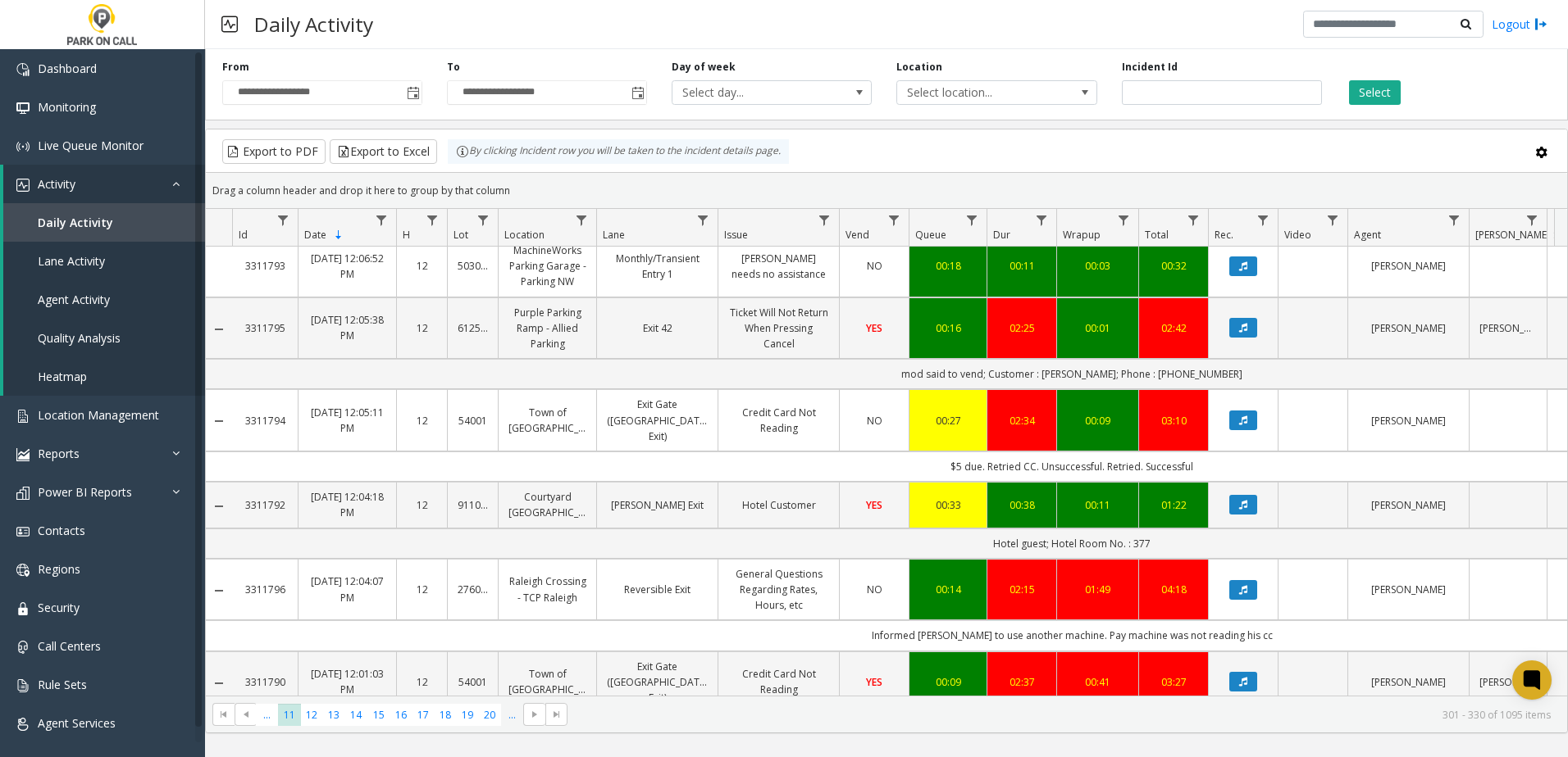
scroll to position [1311, 0]
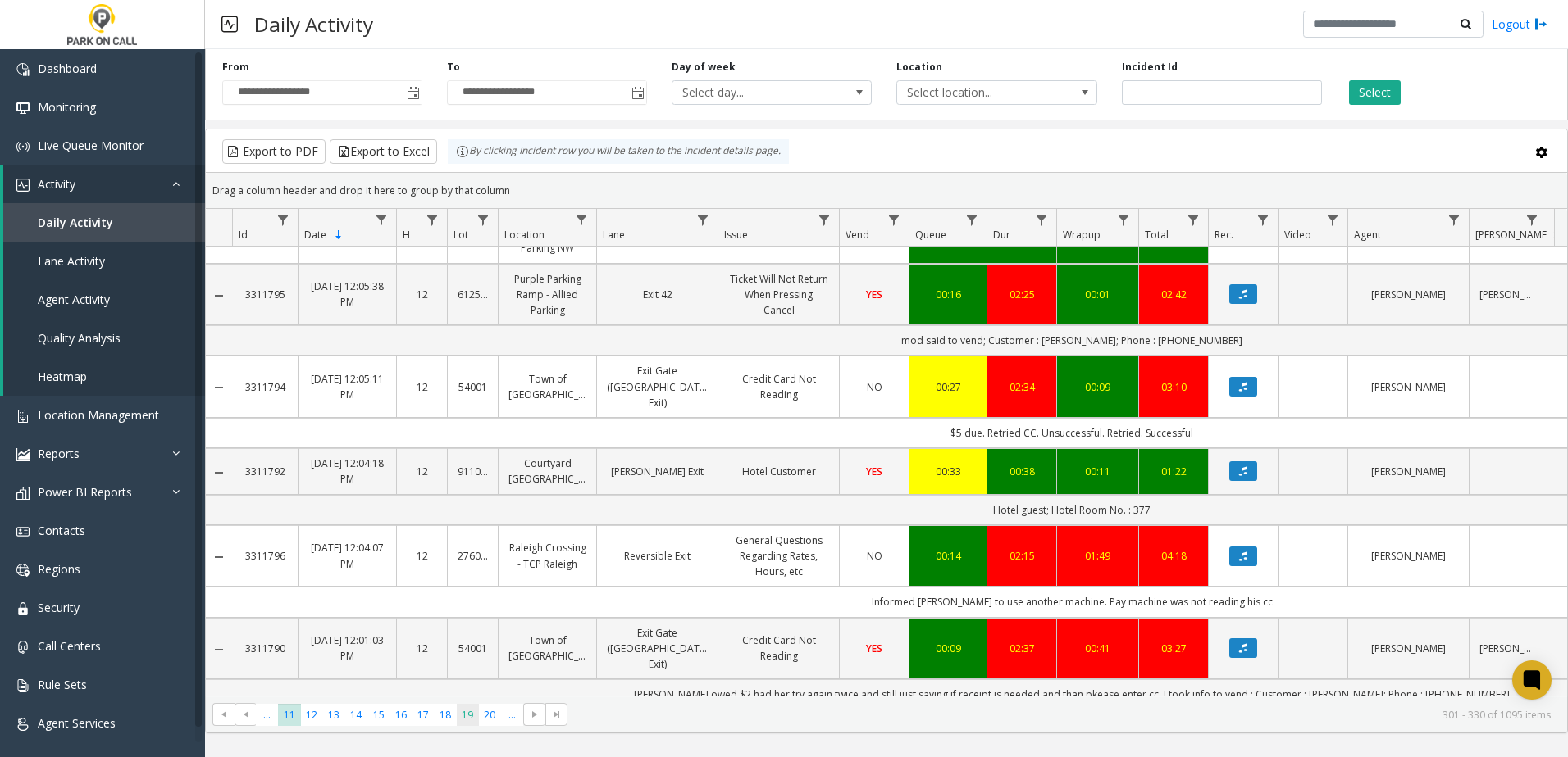
click at [457, 717] on span "19" at bounding box center [468, 715] width 22 height 22
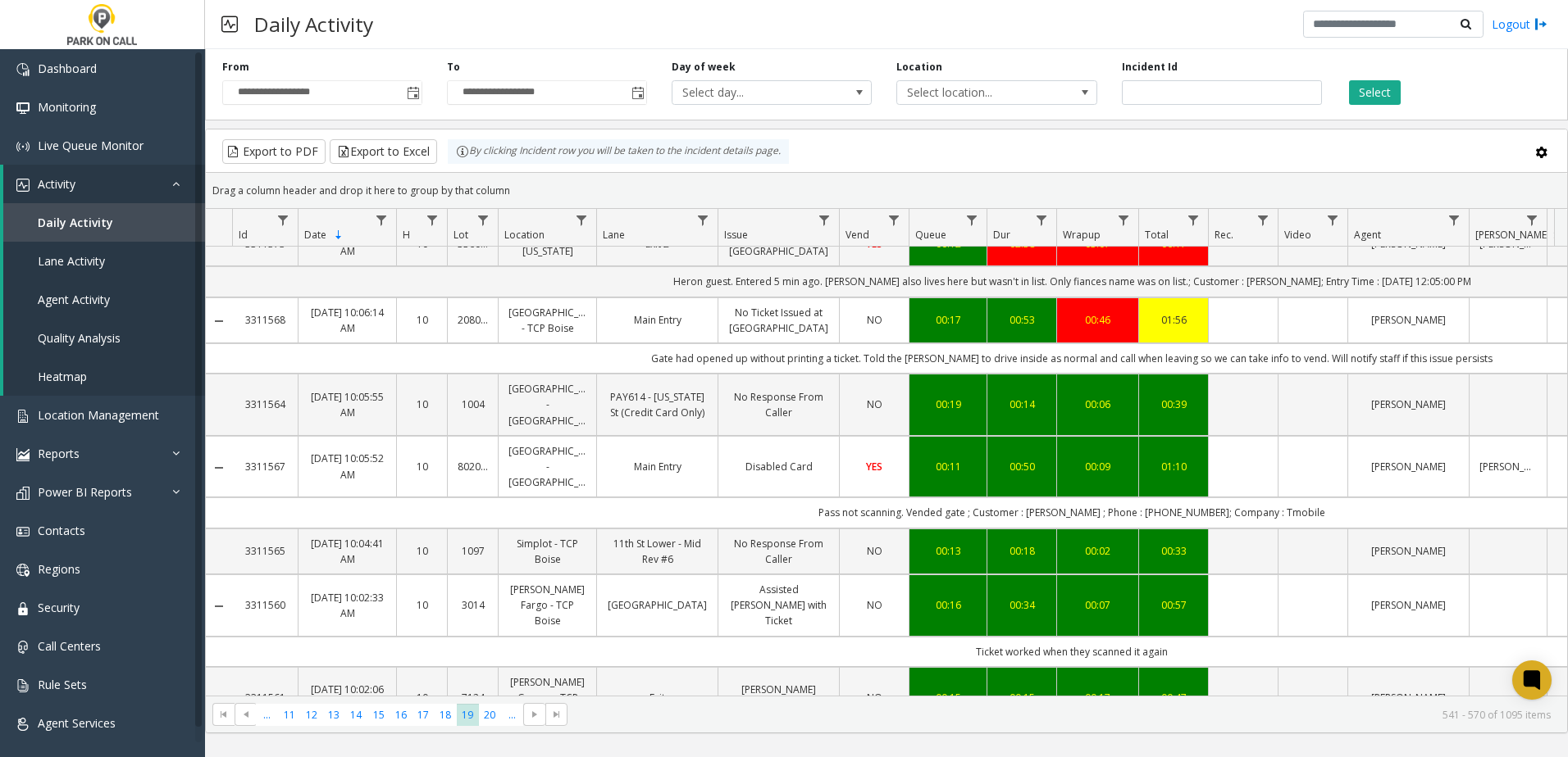
scroll to position [164, 0]
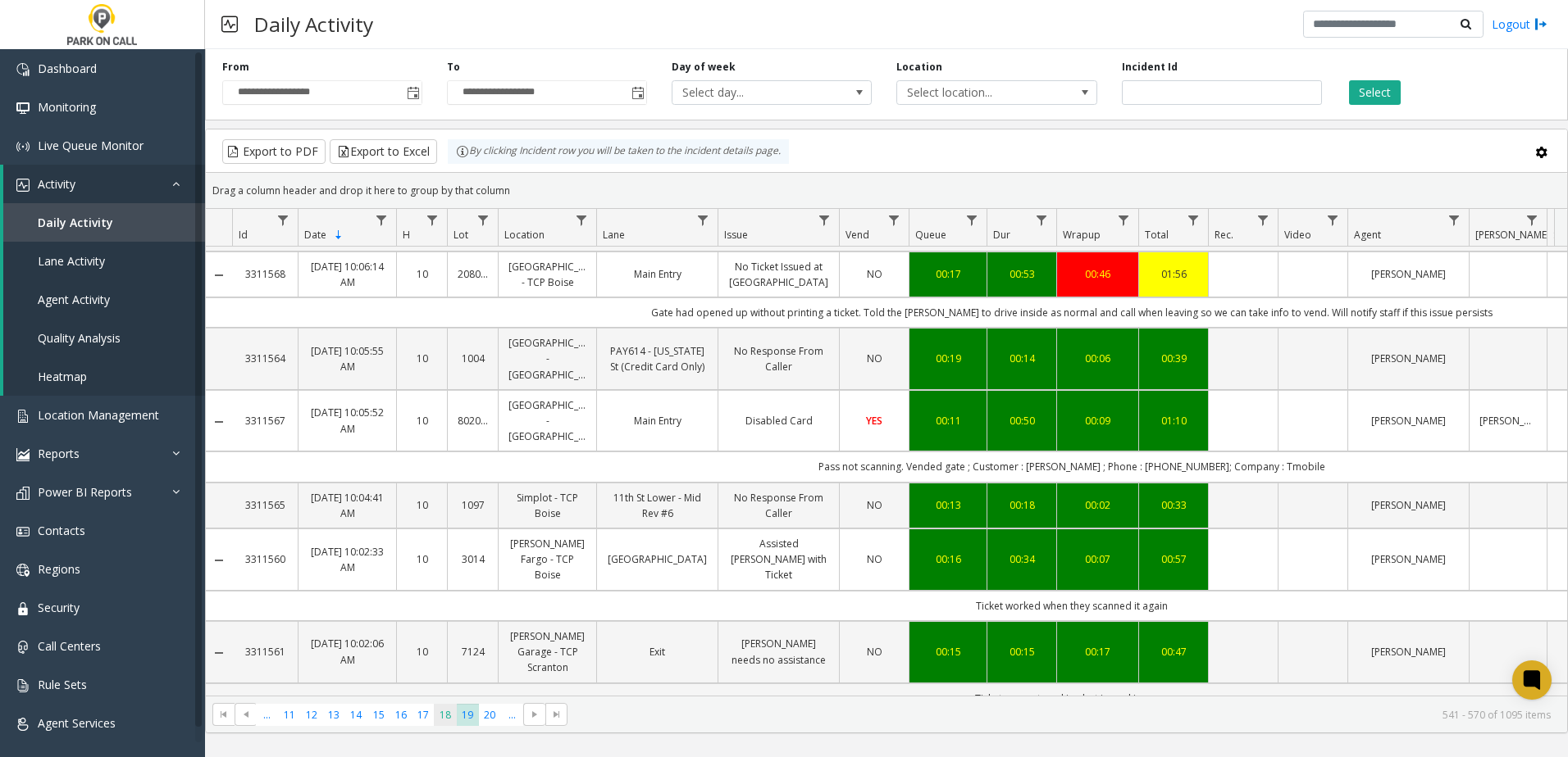
click at [435, 714] on span "18" at bounding box center [444, 715] width 22 height 22
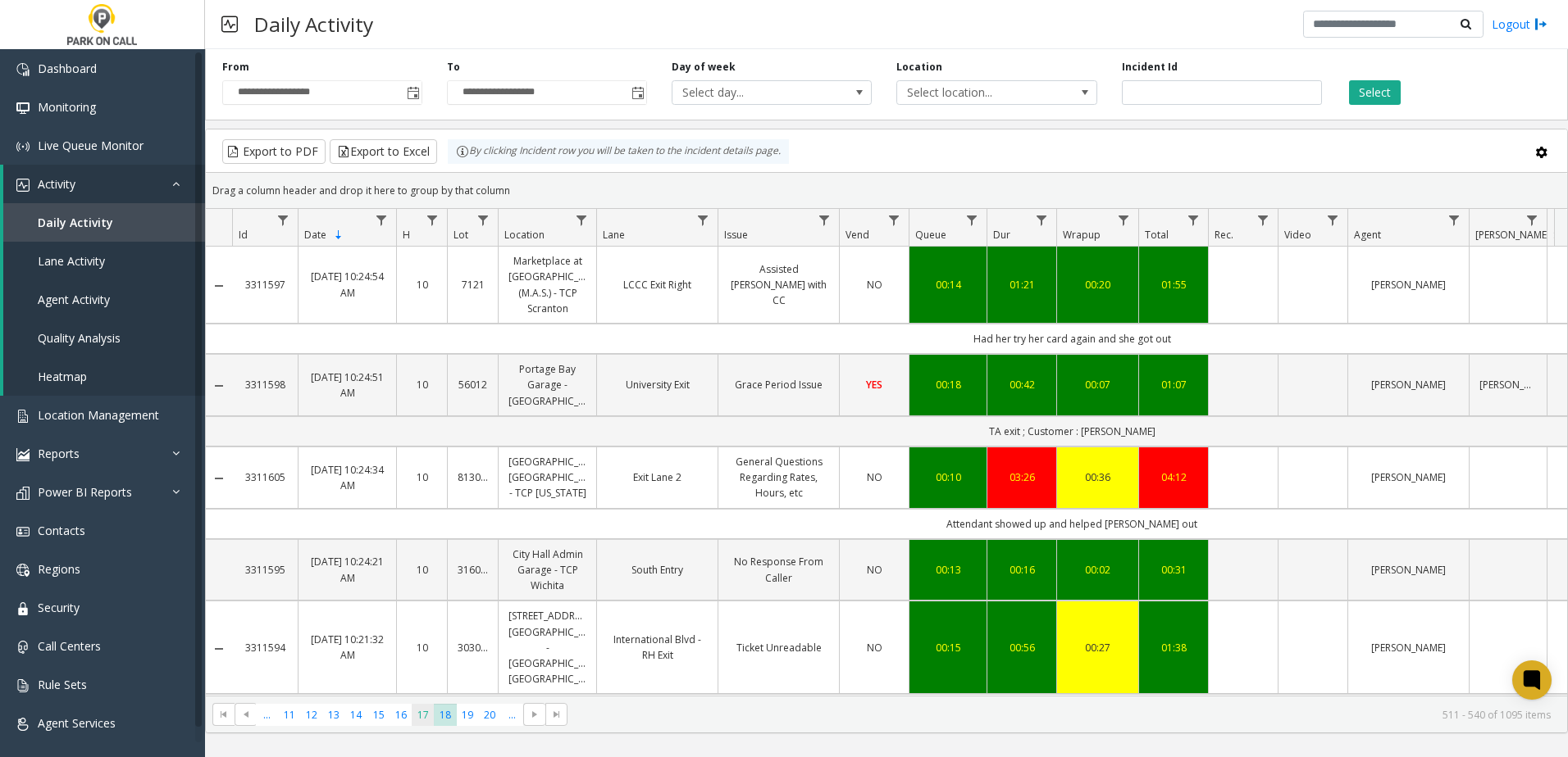
click at [417, 714] on span "17" at bounding box center [422, 715] width 22 height 22
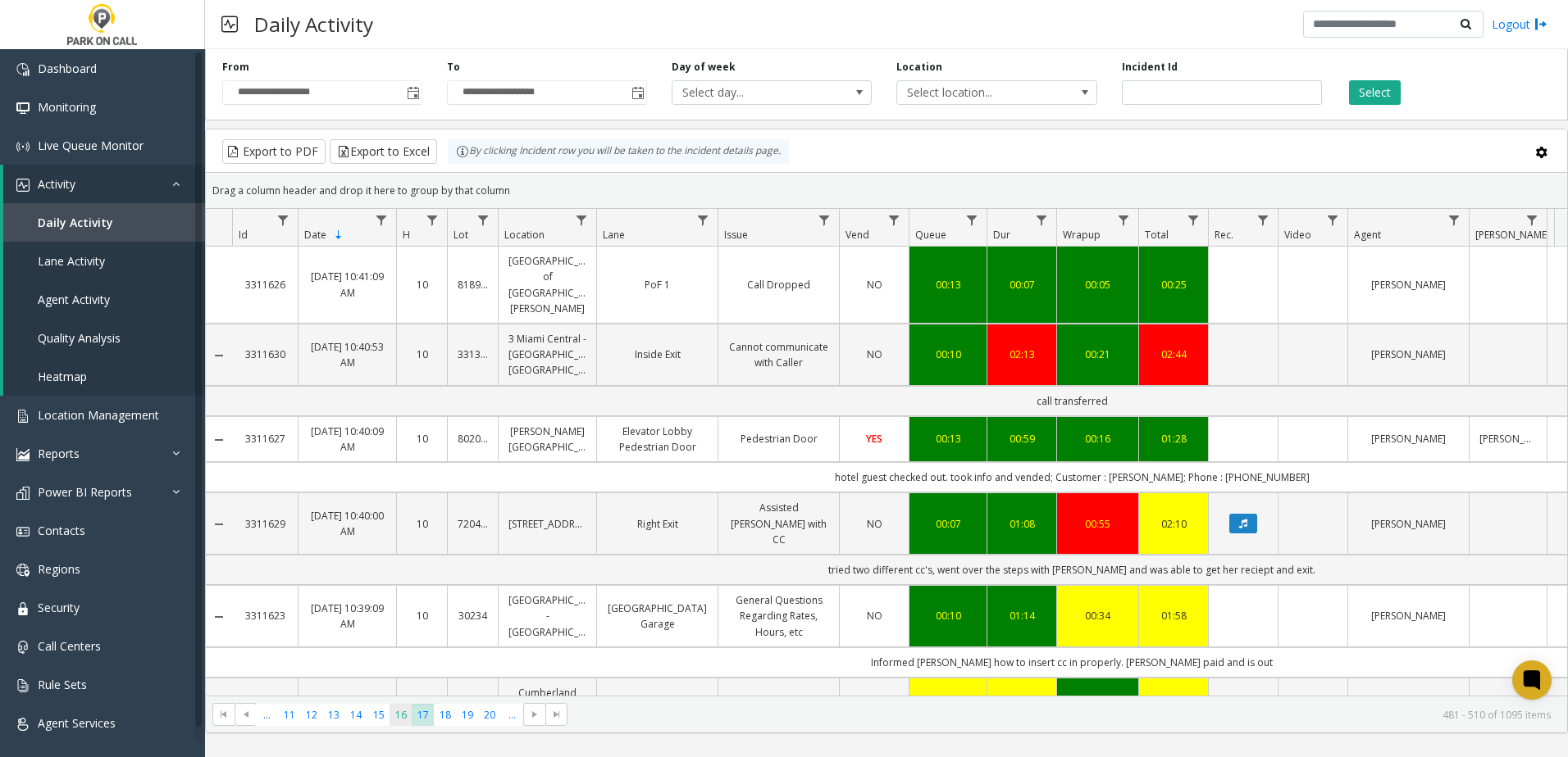
click at [395, 714] on span "16" at bounding box center [400, 715] width 22 height 22
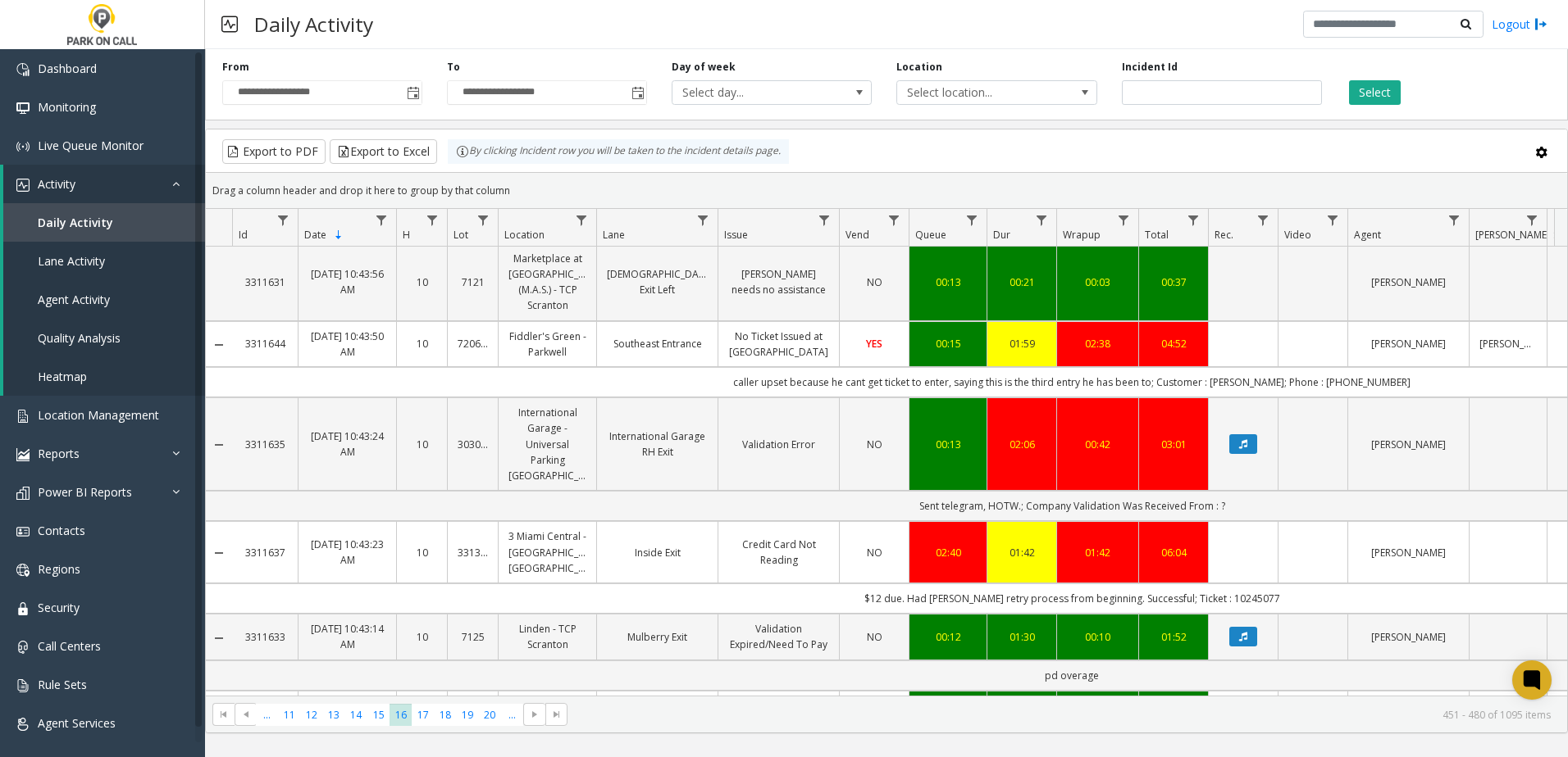
scroll to position [2131, 0]
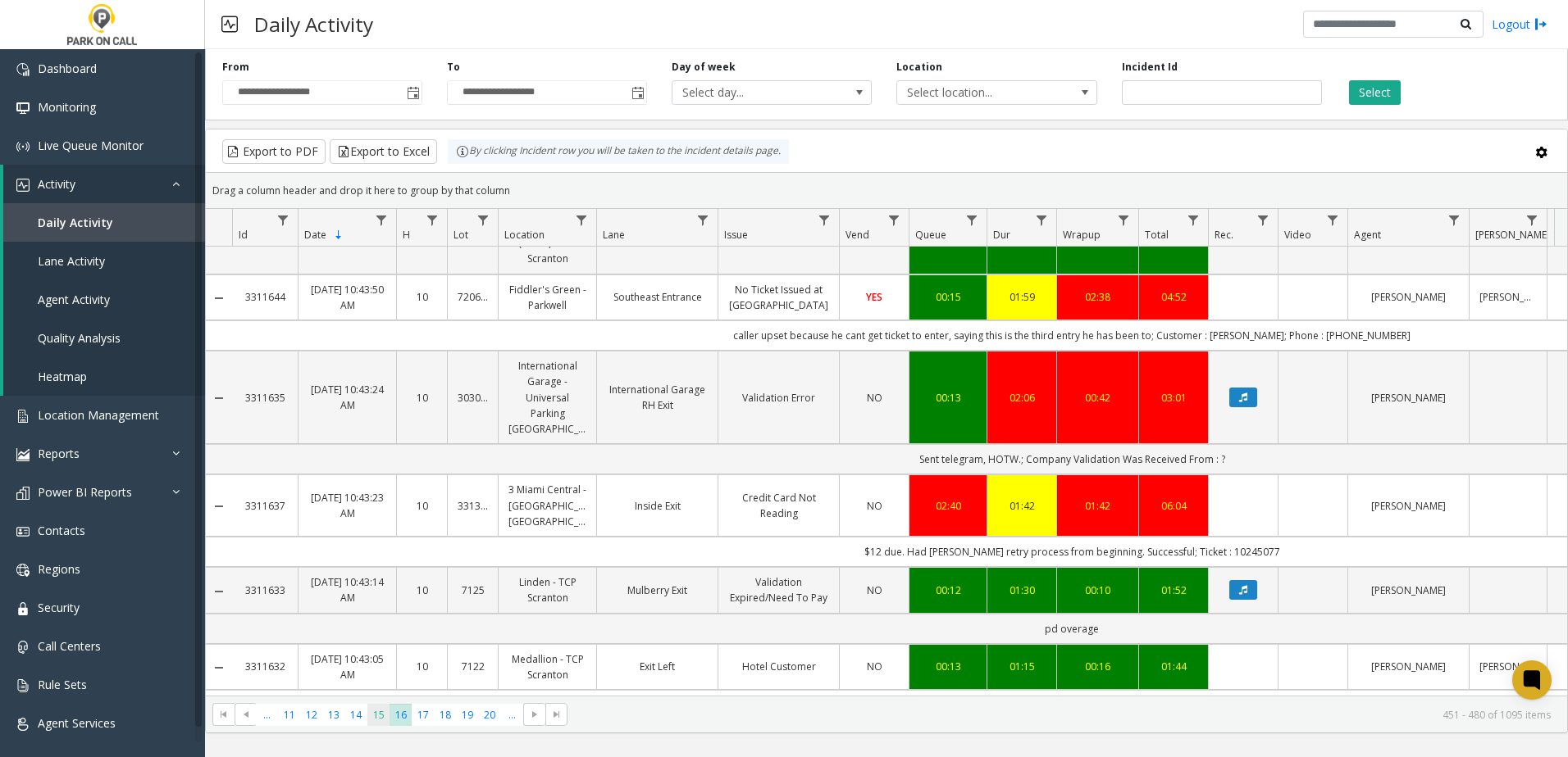
click at [381, 716] on span "15" at bounding box center [378, 715] width 22 height 22
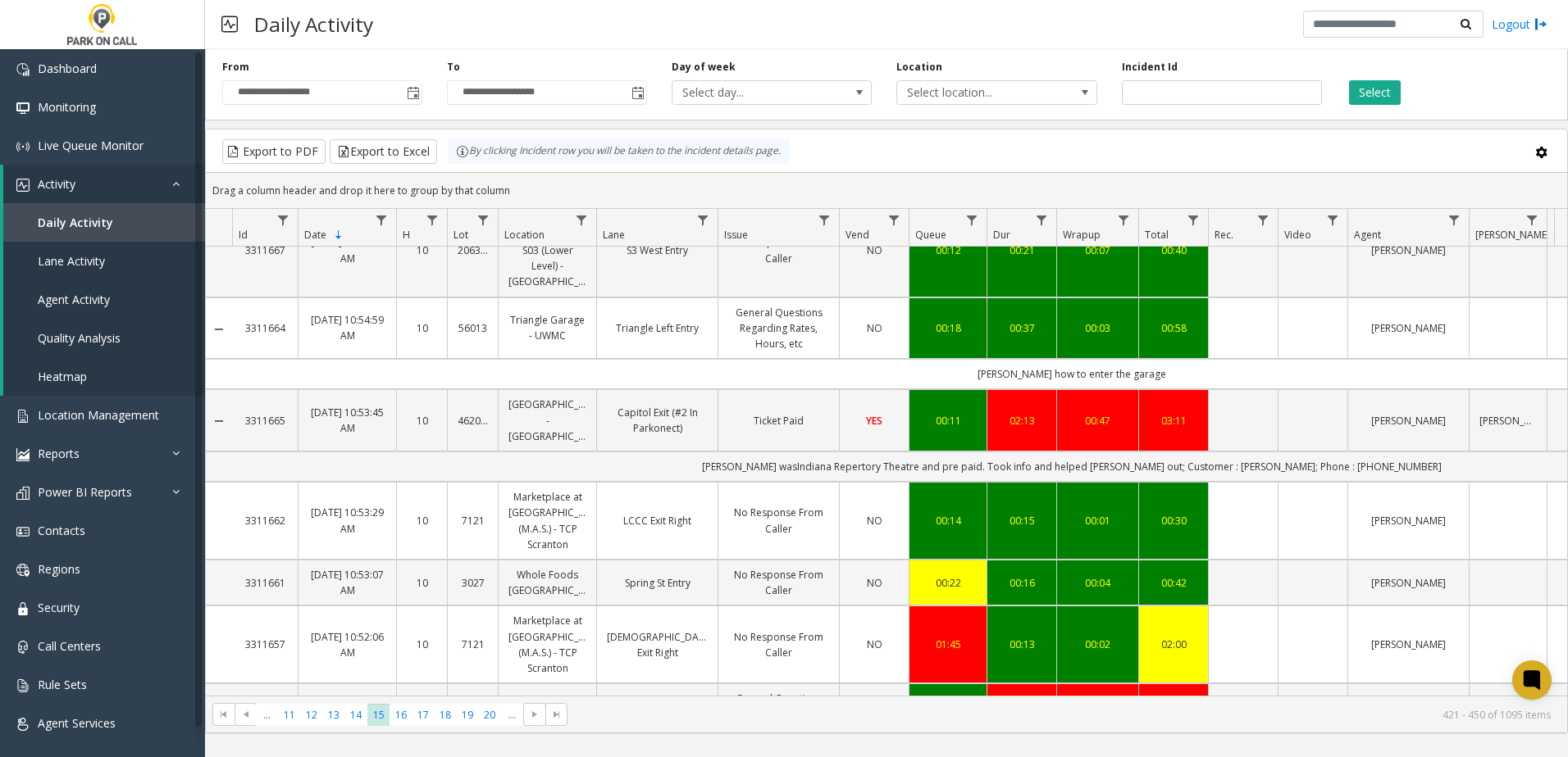
scroll to position [2078, 0]
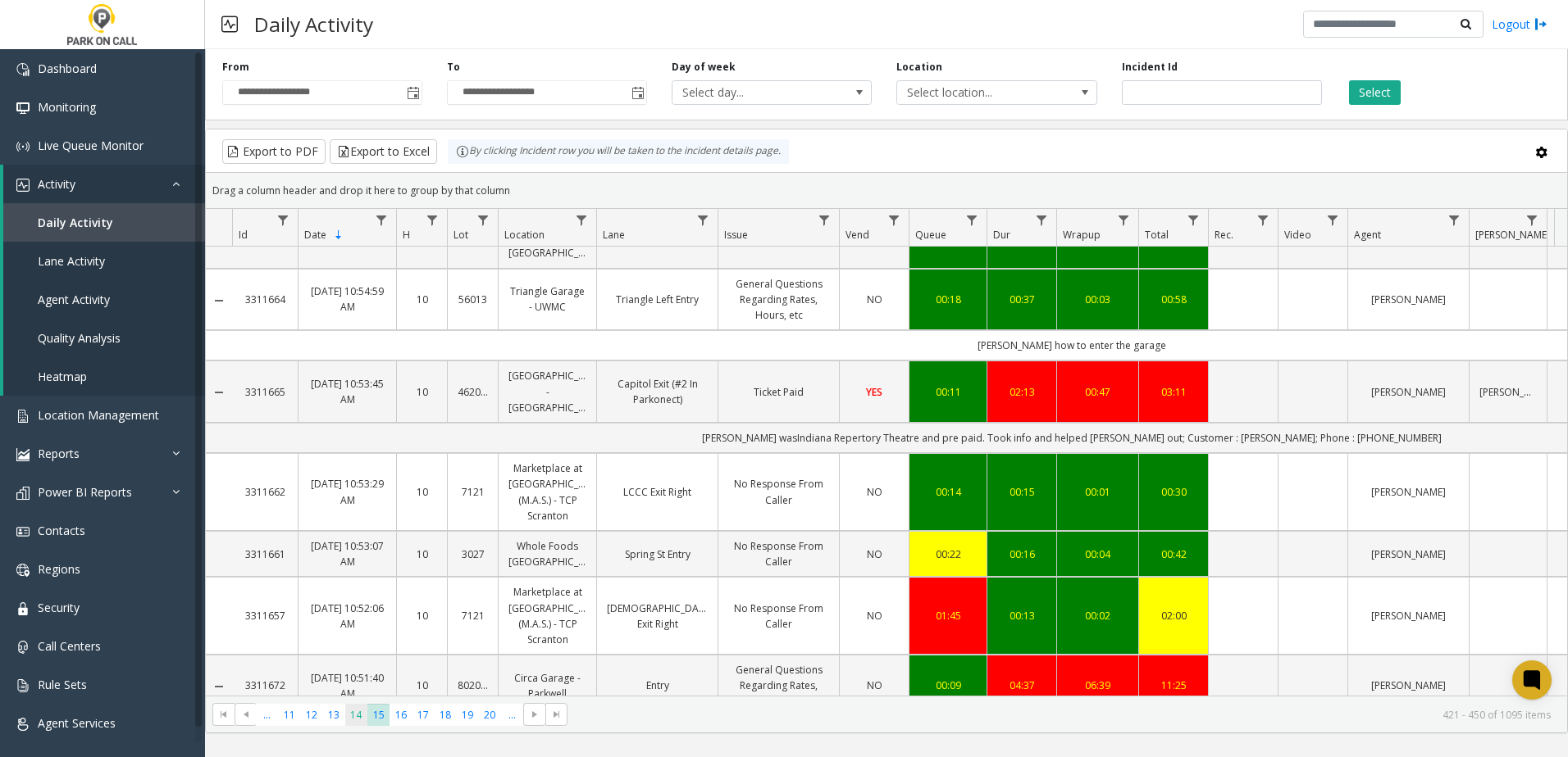
click at [345, 715] on span "14" at bounding box center [355, 715] width 22 height 22
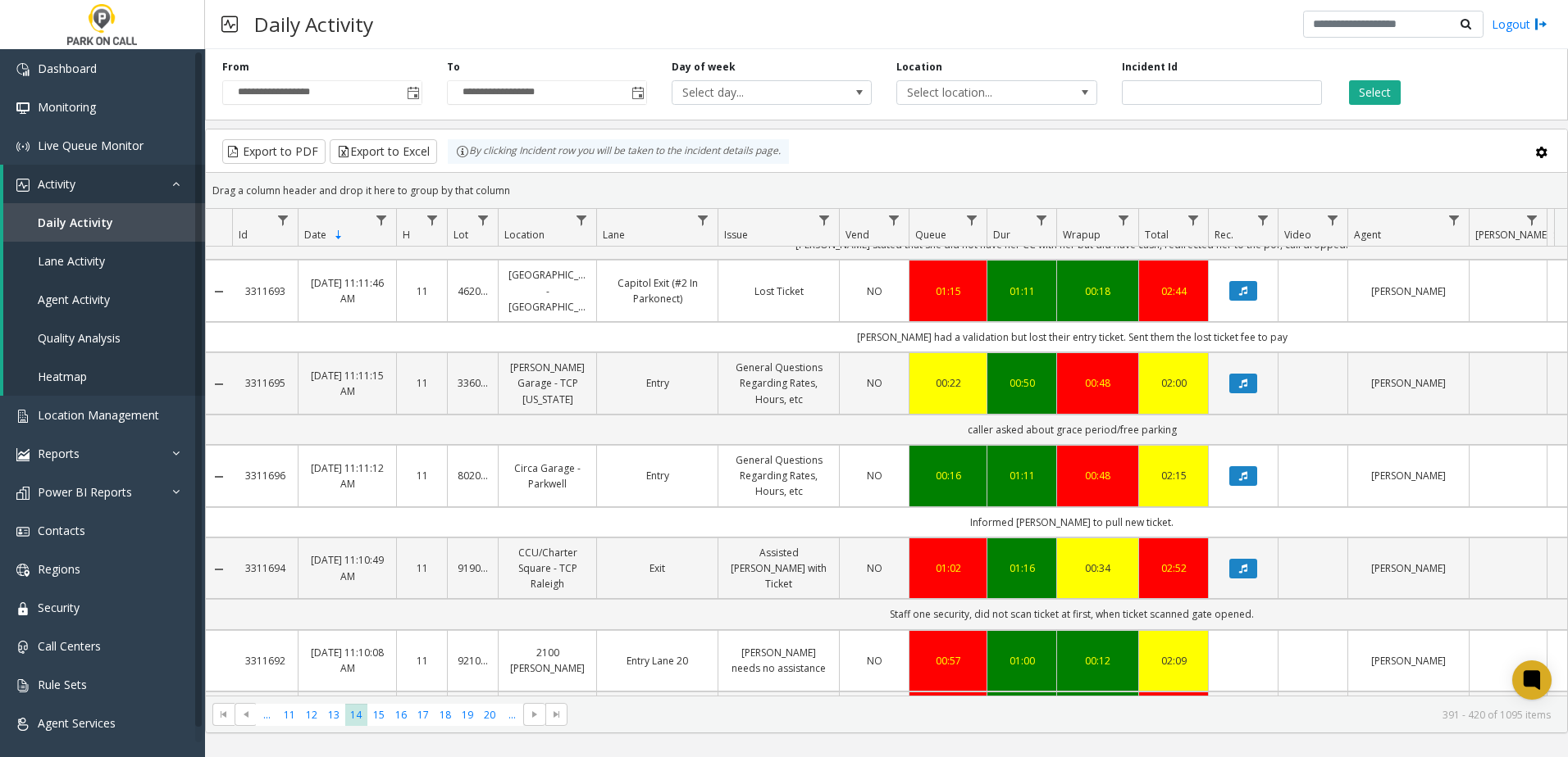
scroll to position [2165, 0]
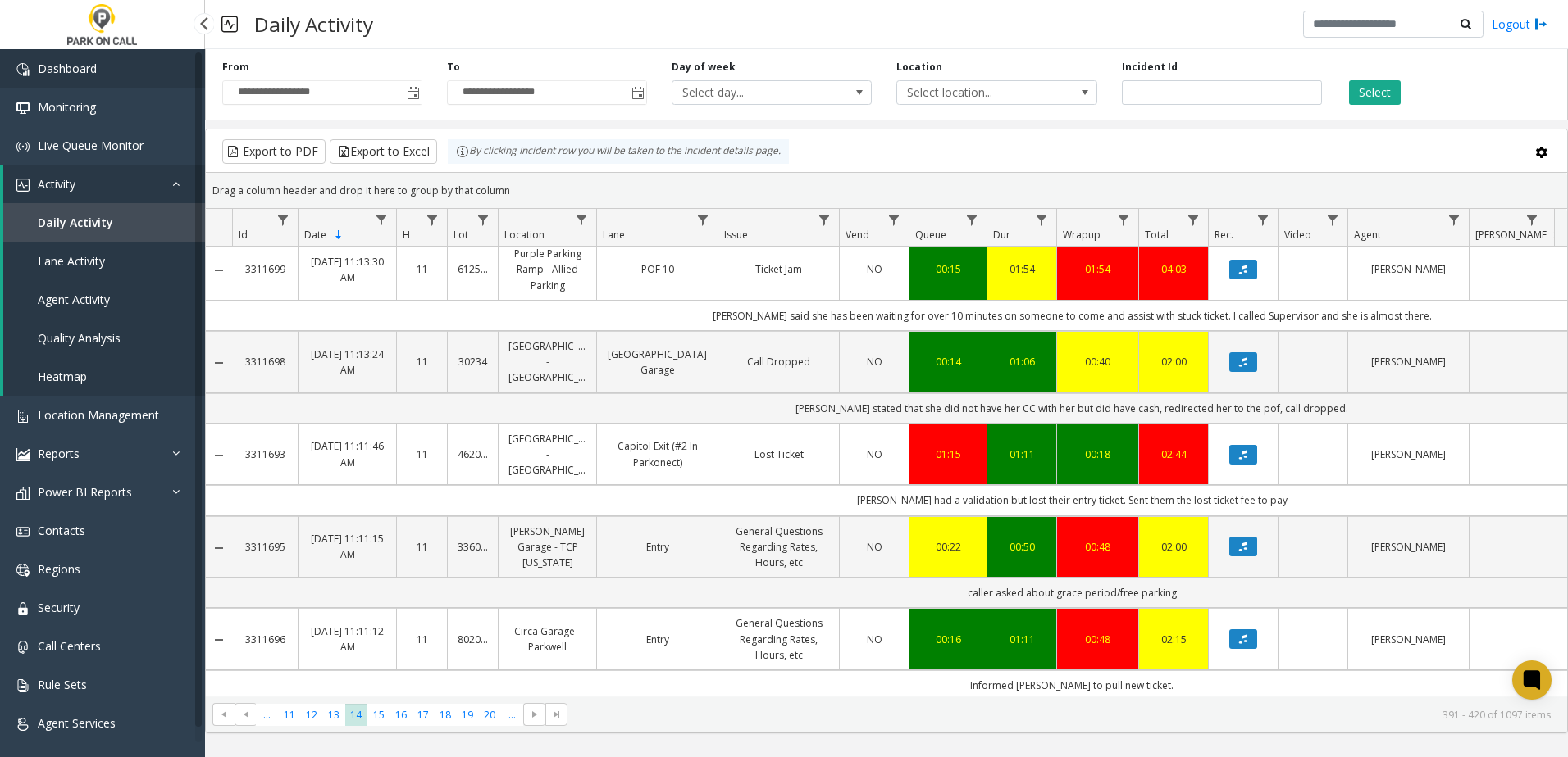
click at [101, 86] on link "Dashboard" at bounding box center [102, 69] width 205 height 38
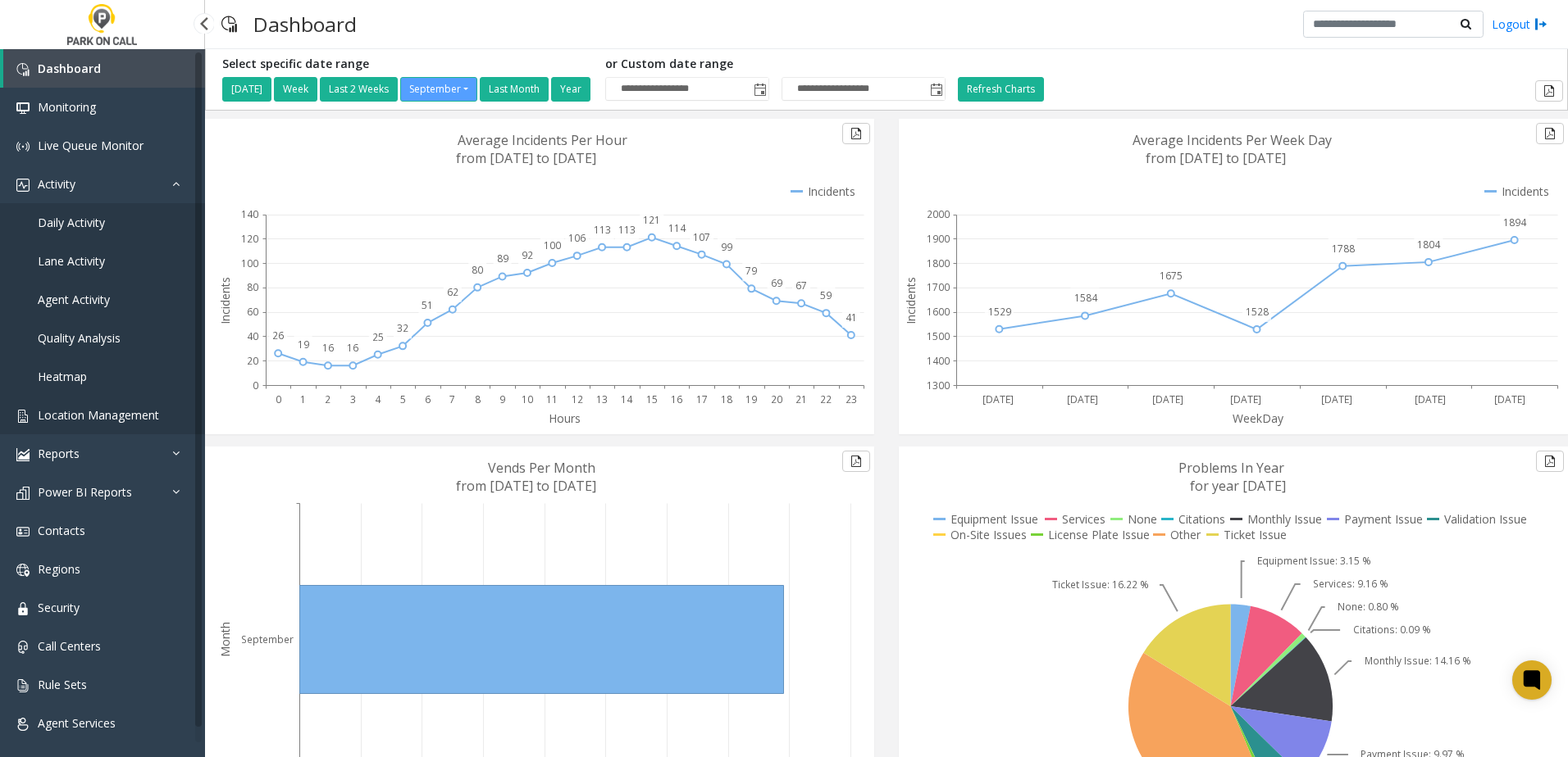
click at [87, 408] on span "Location Management" at bounding box center [98, 415] width 121 height 15
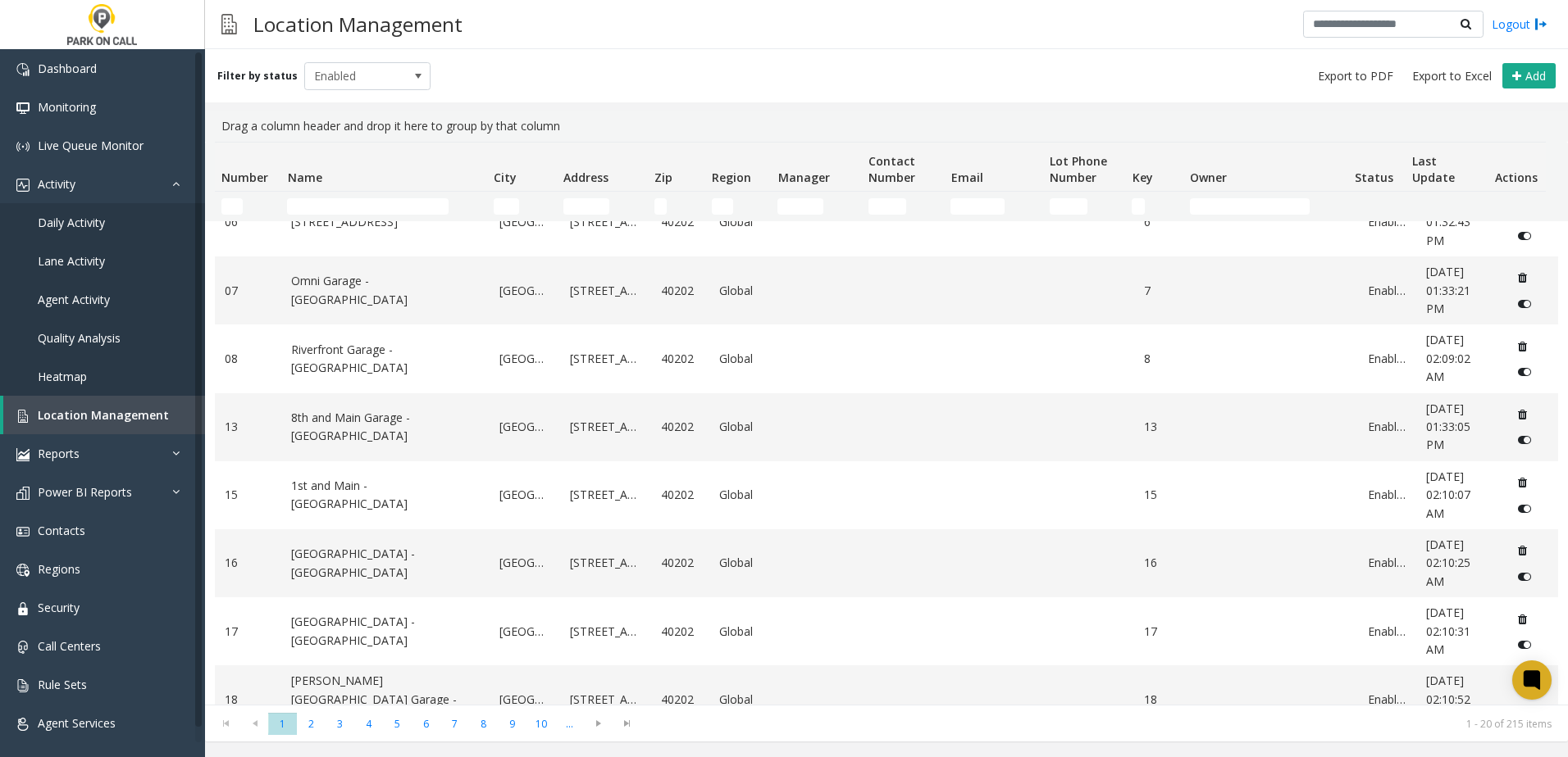
scroll to position [227, 0]
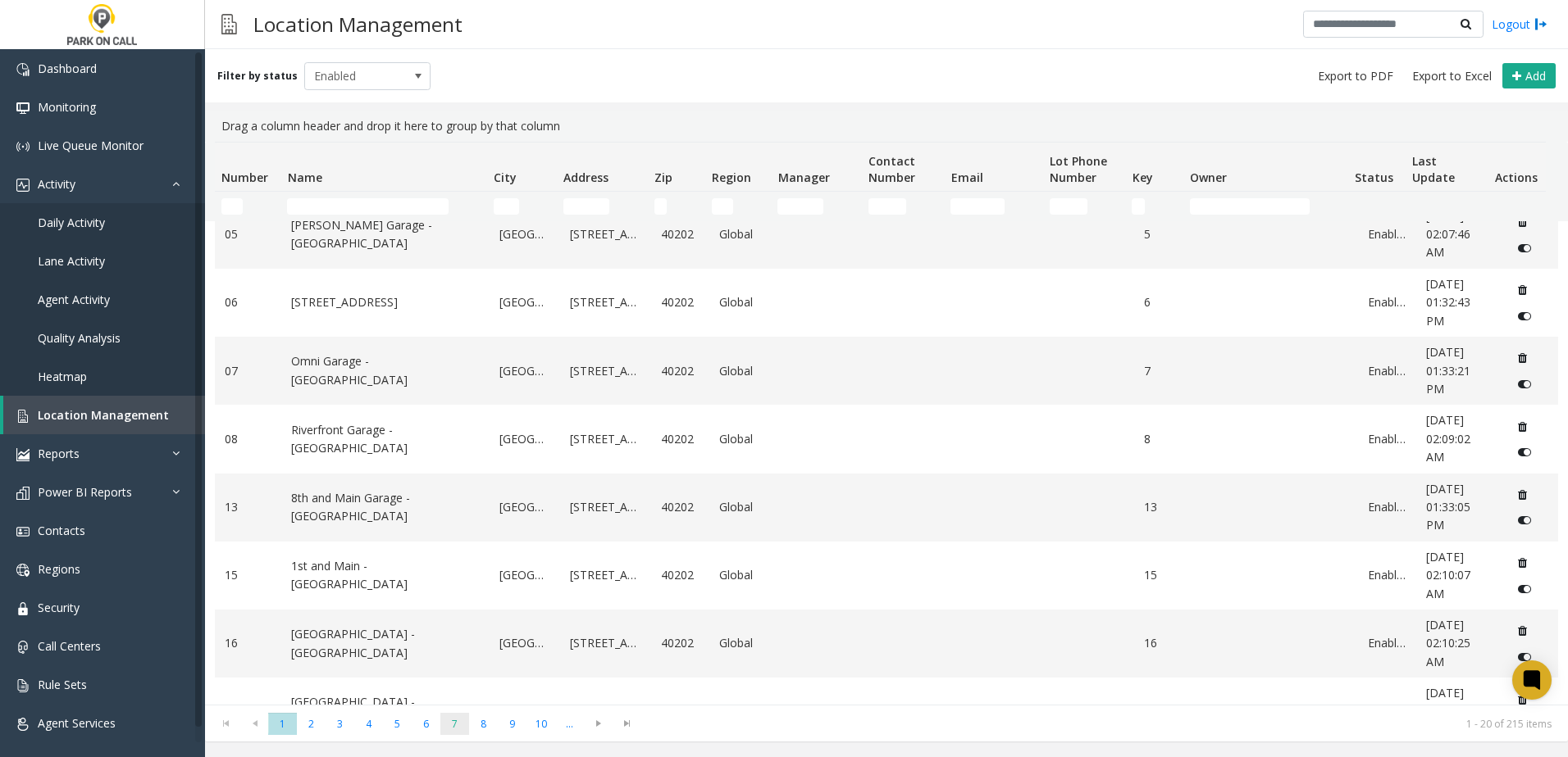
click at [445, 722] on span "7" at bounding box center [454, 724] width 29 height 22
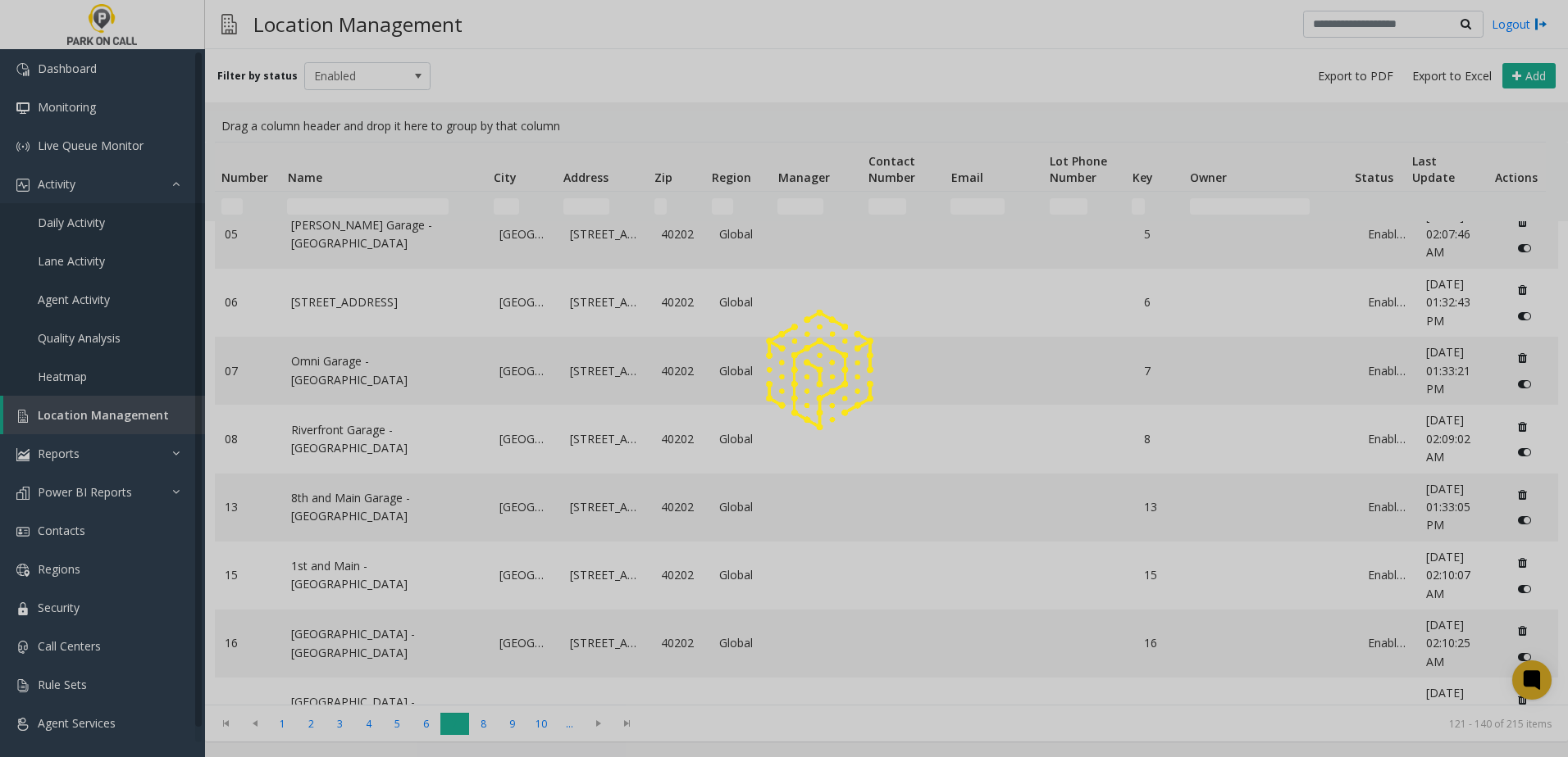
scroll to position [0, 0]
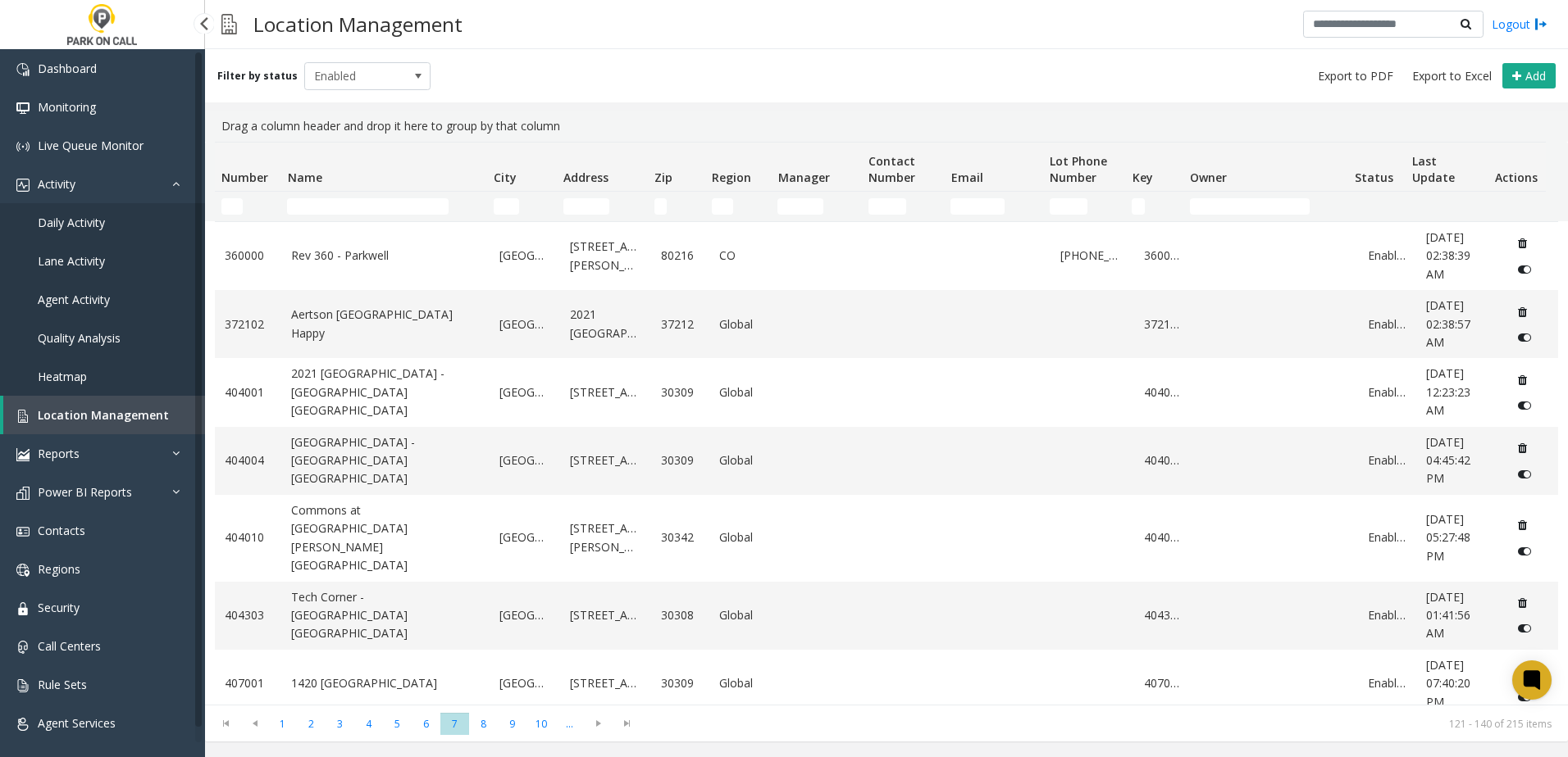
click at [147, 228] on link "Daily Activity" at bounding box center [102, 223] width 205 height 38
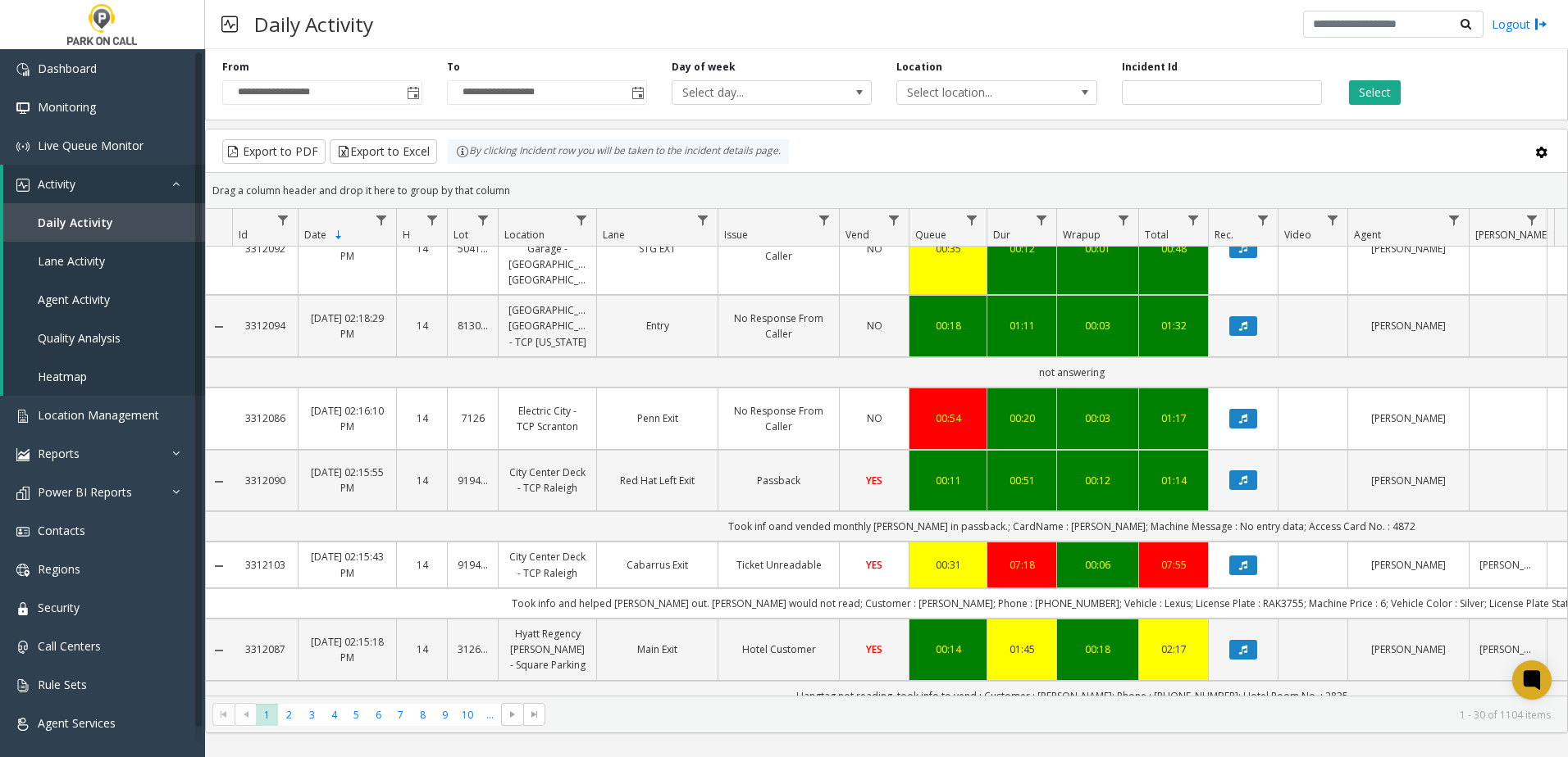
scroll to position [2124, 0]
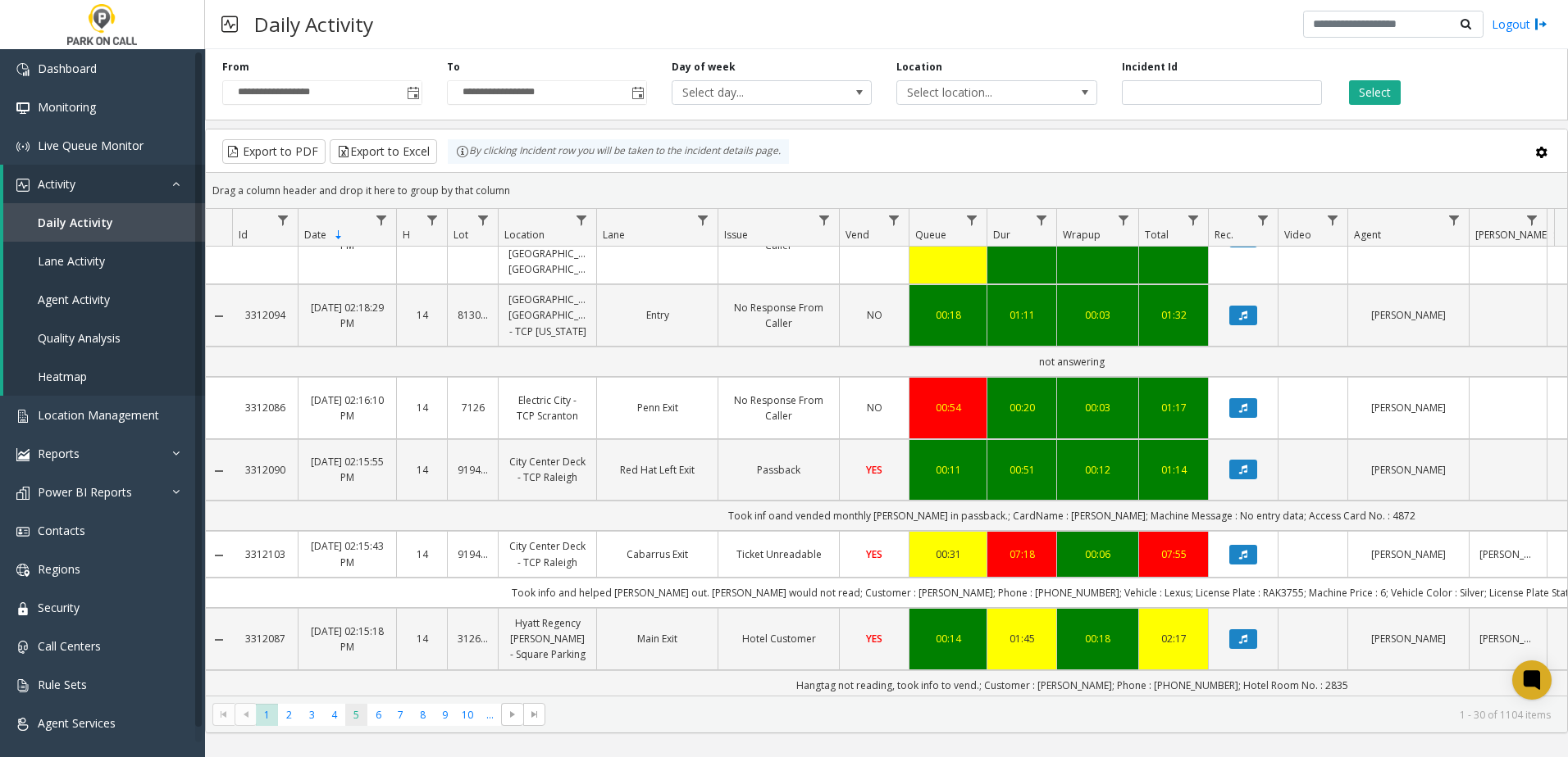
click at [354, 705] on span "5" at bounding box center [355, 715] width 22 height 22
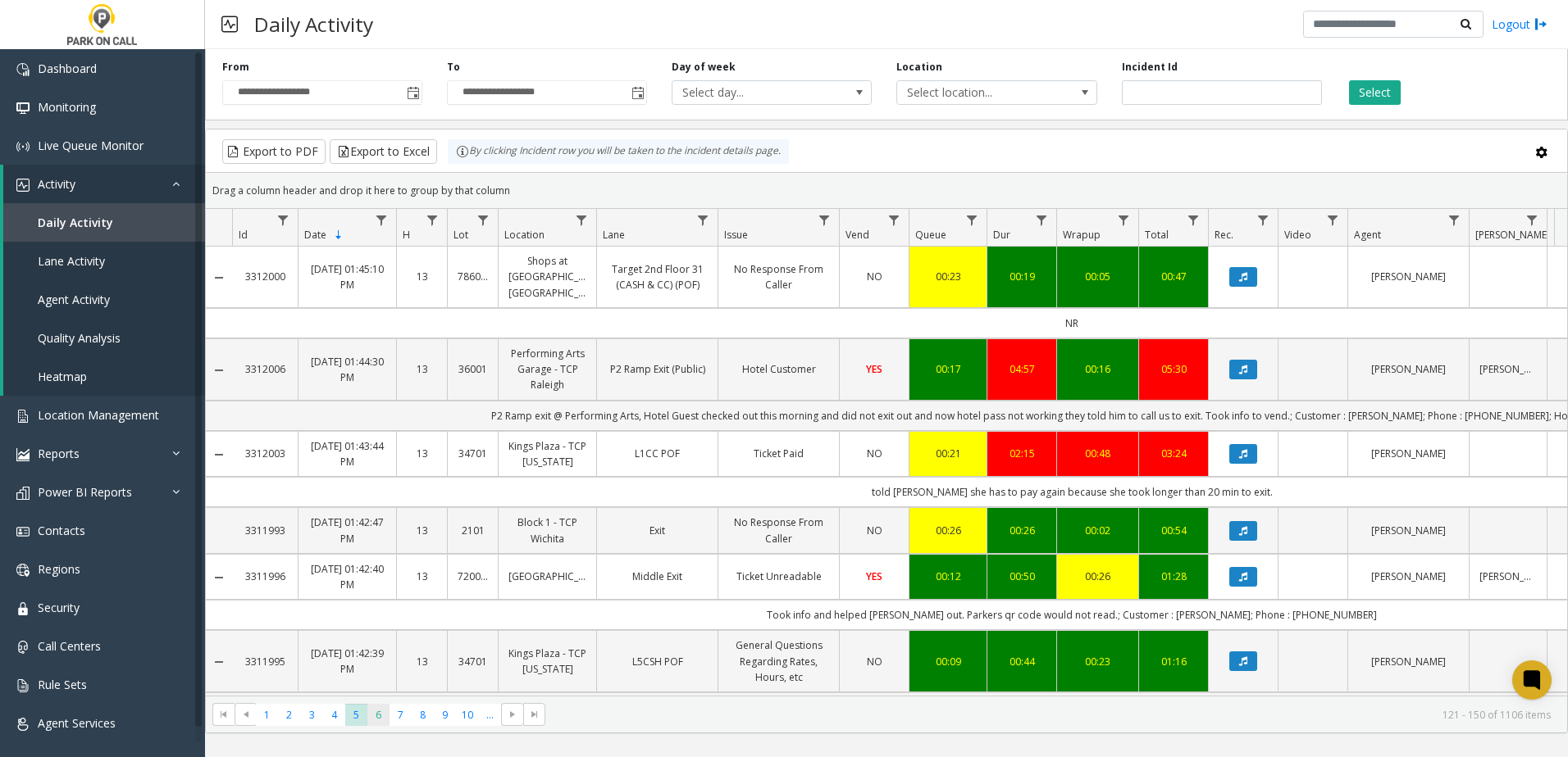
click at [380, 710] on span "6" at bounding box center [378, 715] width 22 height 22
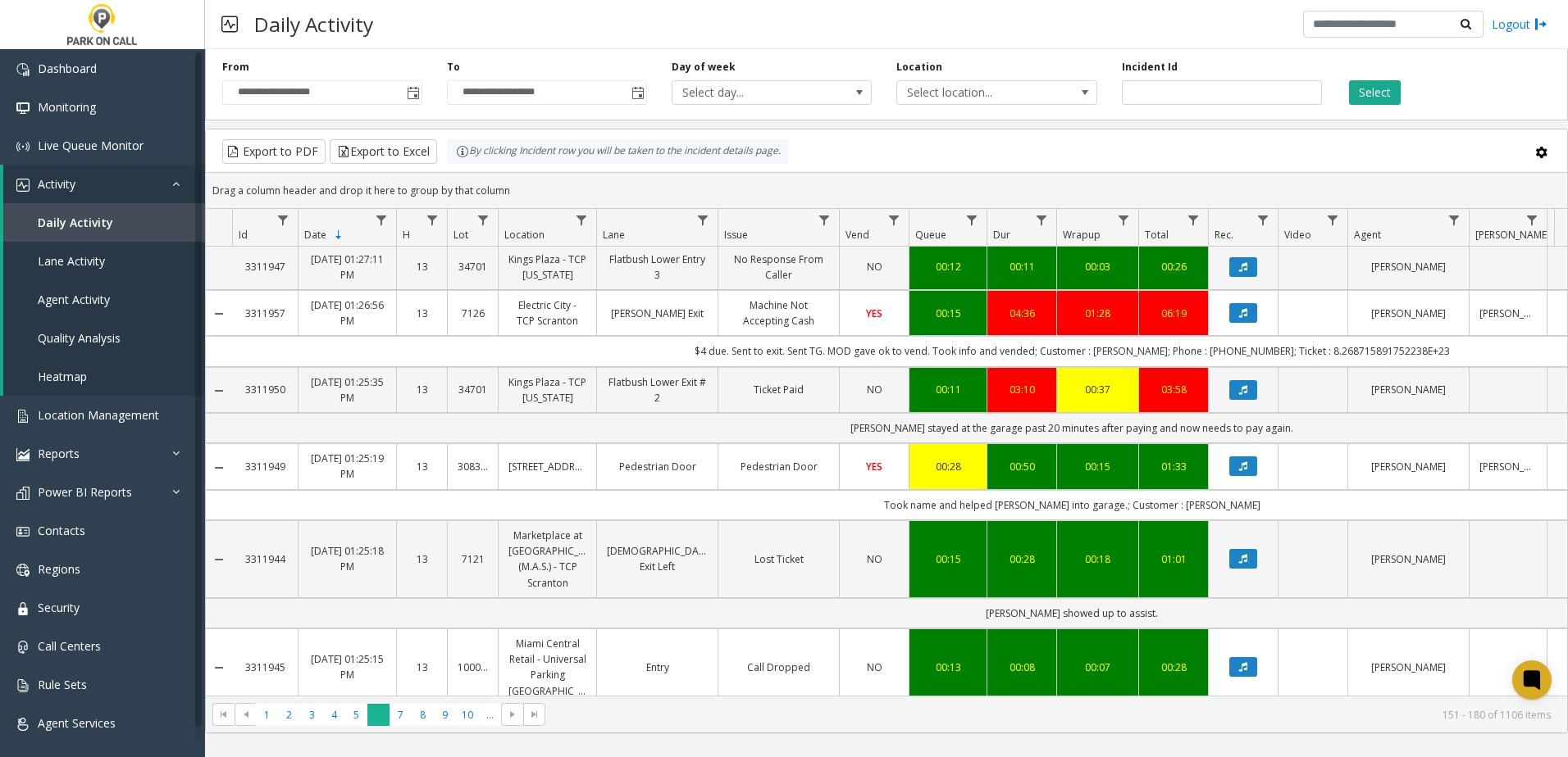
scroll to position [1741, 0]
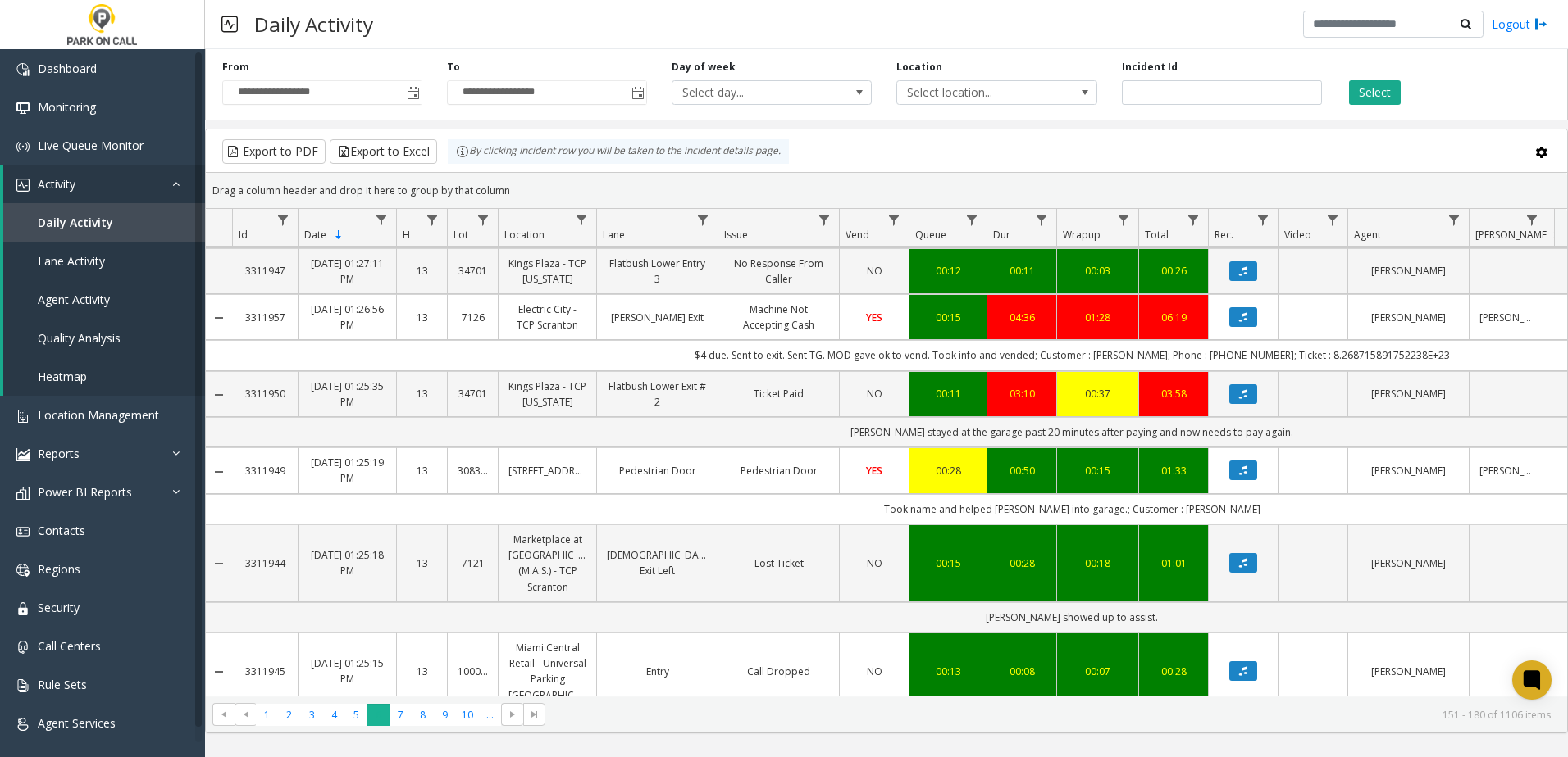
click at [387, 707] on span "6" at bounding box center [378, 715] width 22 height 22
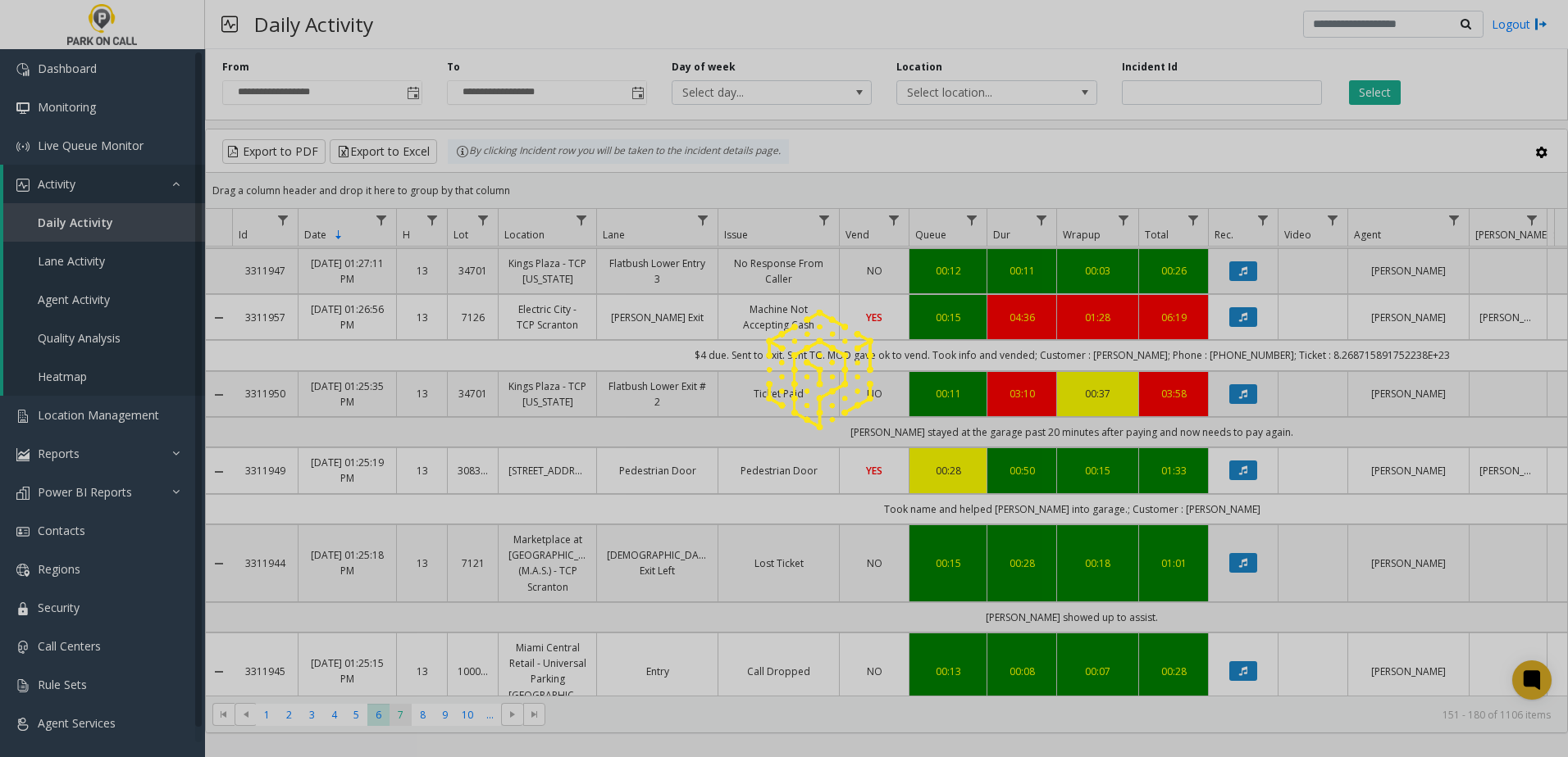
click at [395, 717] on span "7" at bounding box center [400, 715] width 22 height 22
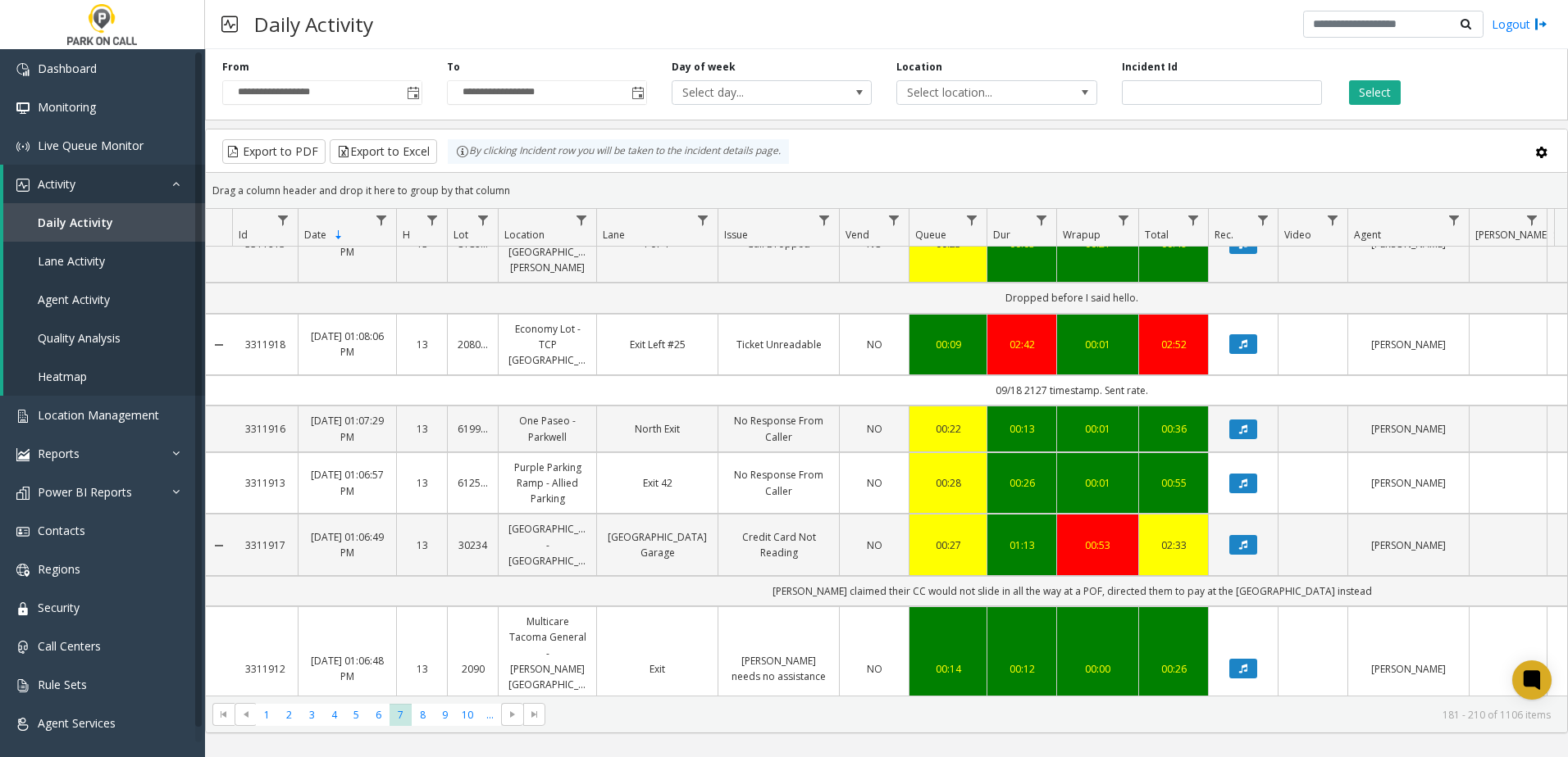
scroll to position [2029, 0]
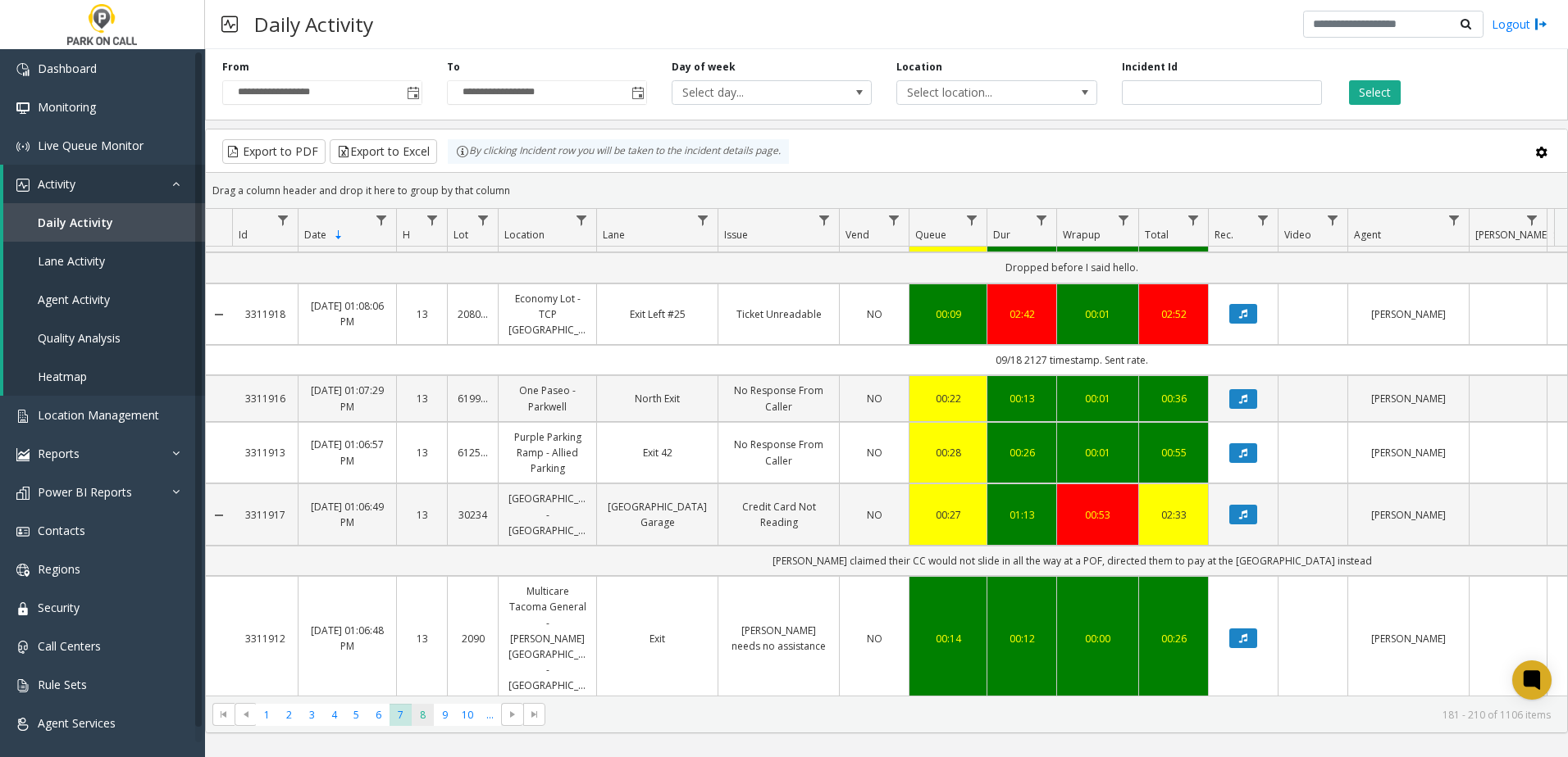
click at [433, 707] on span "8" at bounding box center [422, 715] width 22 height 22
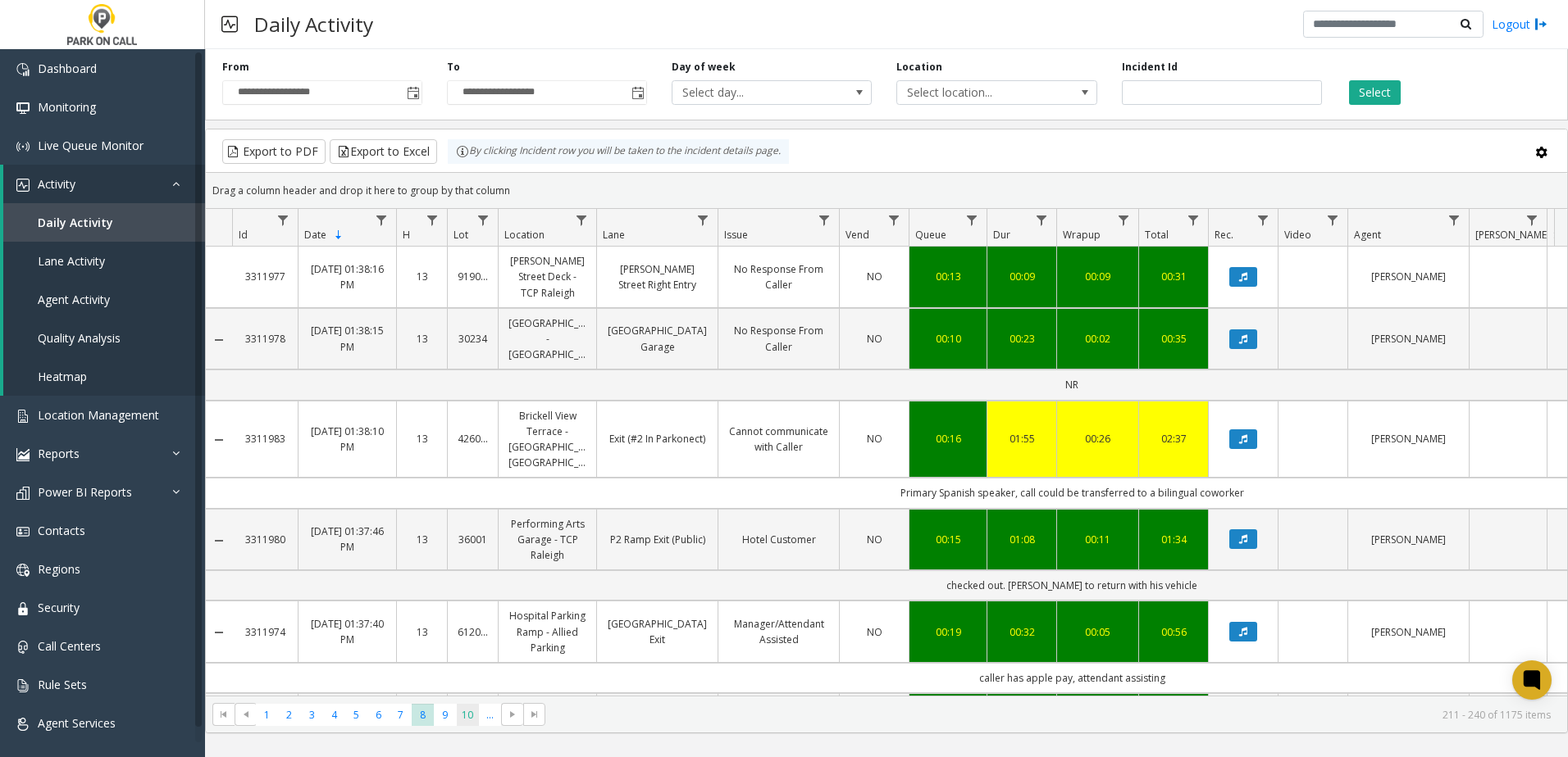
click at [457, 710] on span "10" at bounding box center [468, 715] width 22 height 22
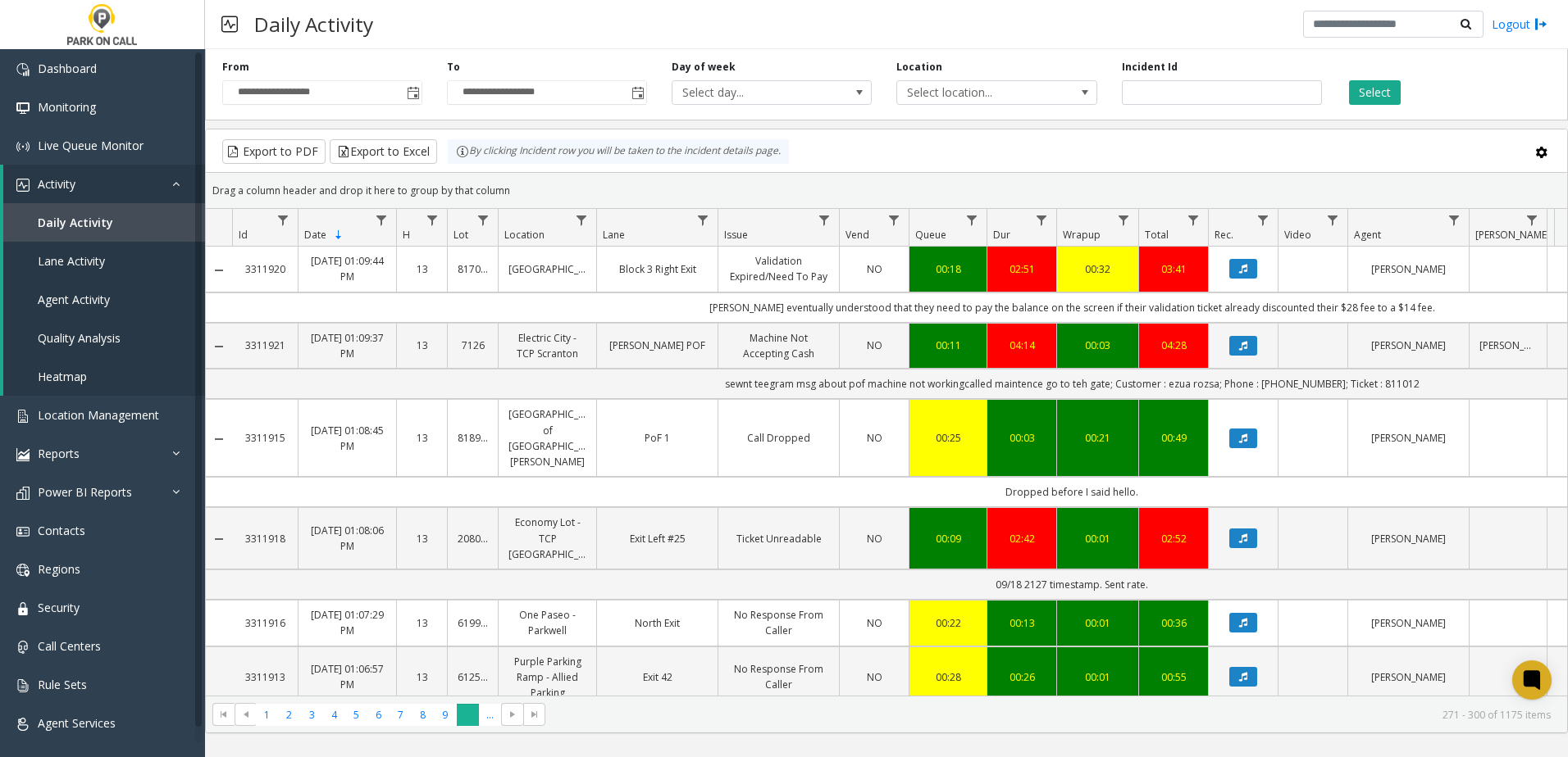
click at [474, 714] on span "10" at bounding box center [468, 715] width 22 height 22
click at [484, 714] on span "..." at bounding box center [490, 715] width 22 height 22
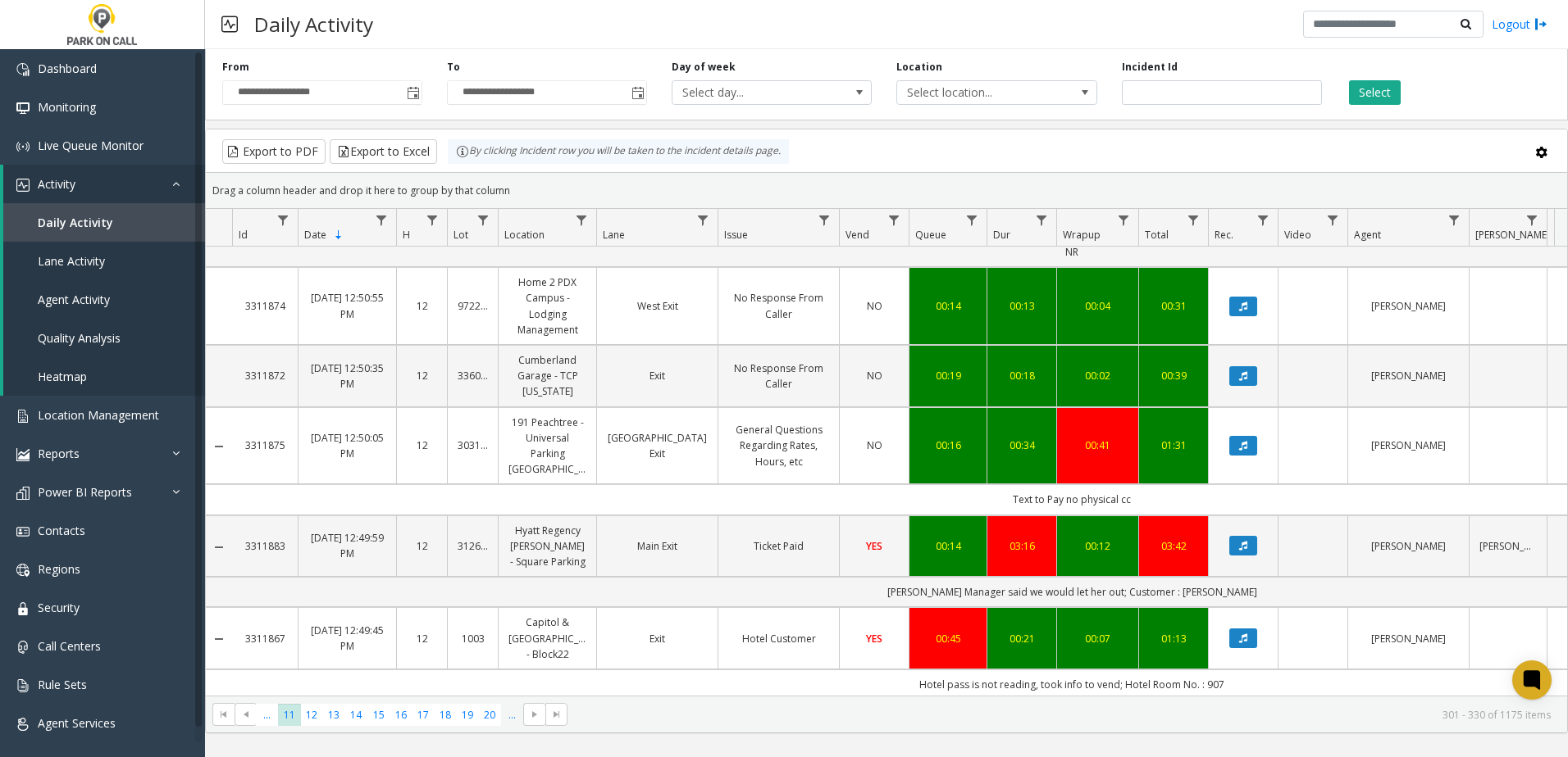
scroll to position [1558, 0]
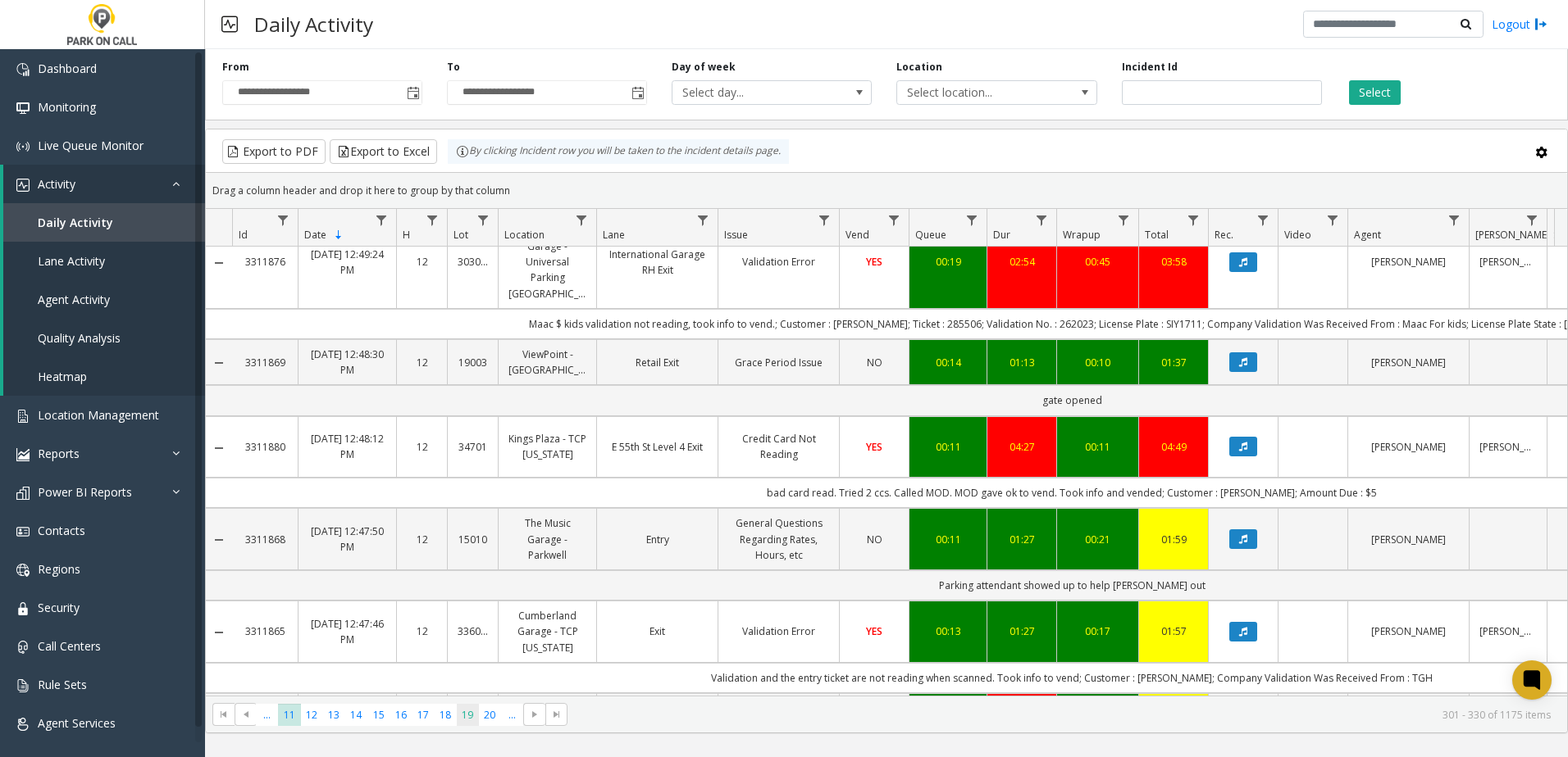
click at [478, 711] on span "19" at bounding box center [468, 715] width 22 height 22
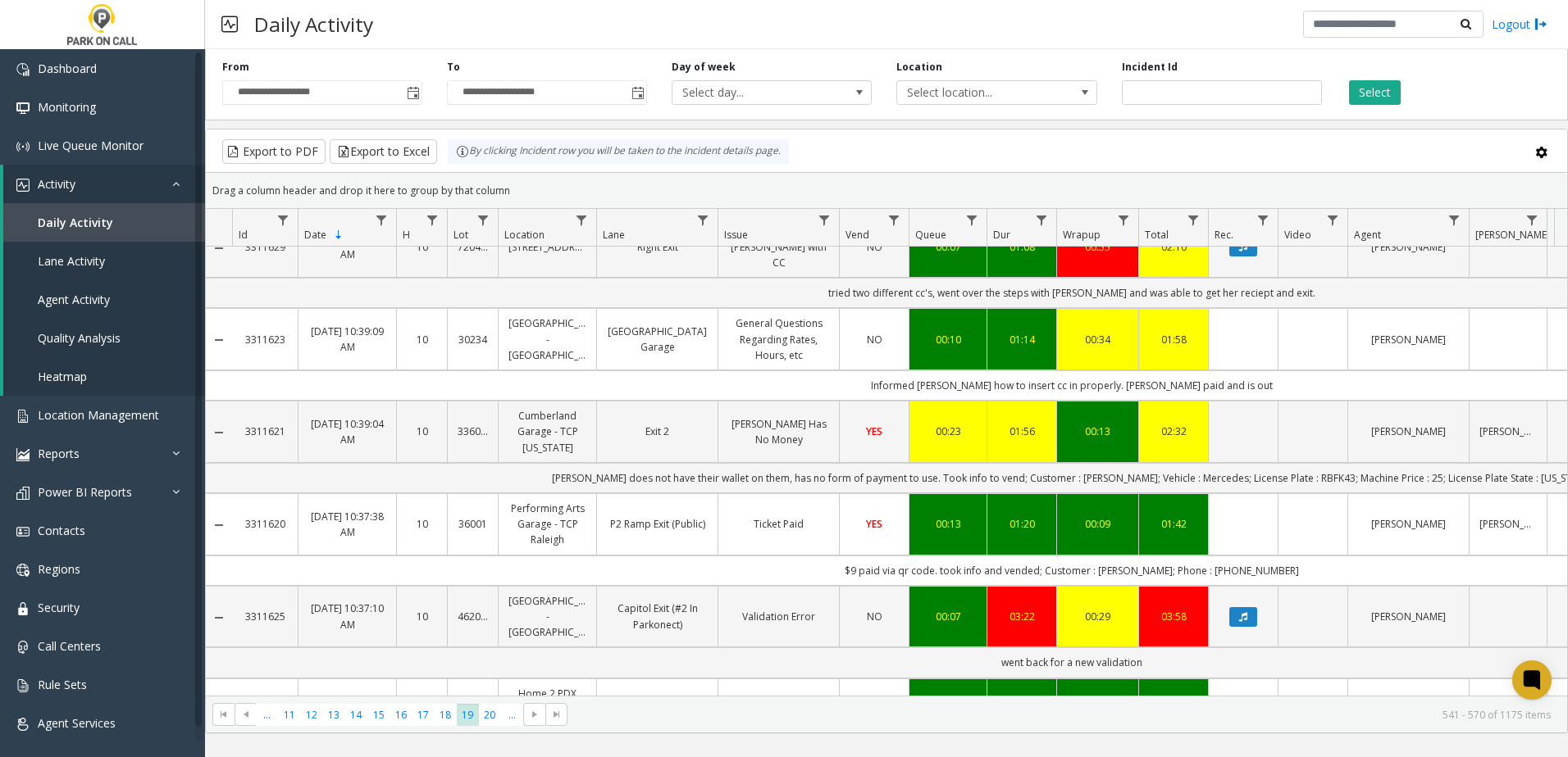
scroll to position [2290, 0]
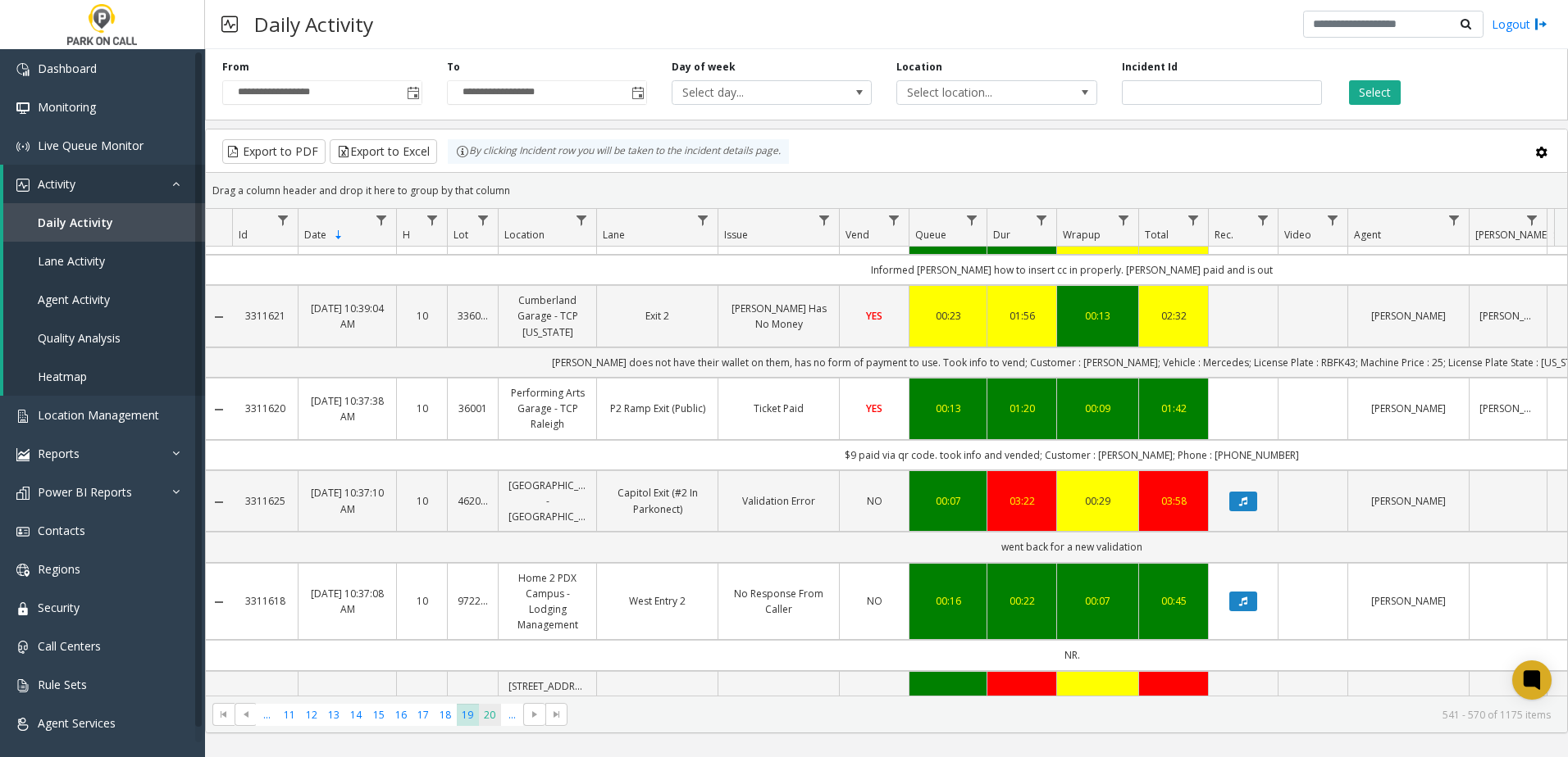
click at [497, 721] on span "20" at bounding box center [490, 715] width 22 height 22
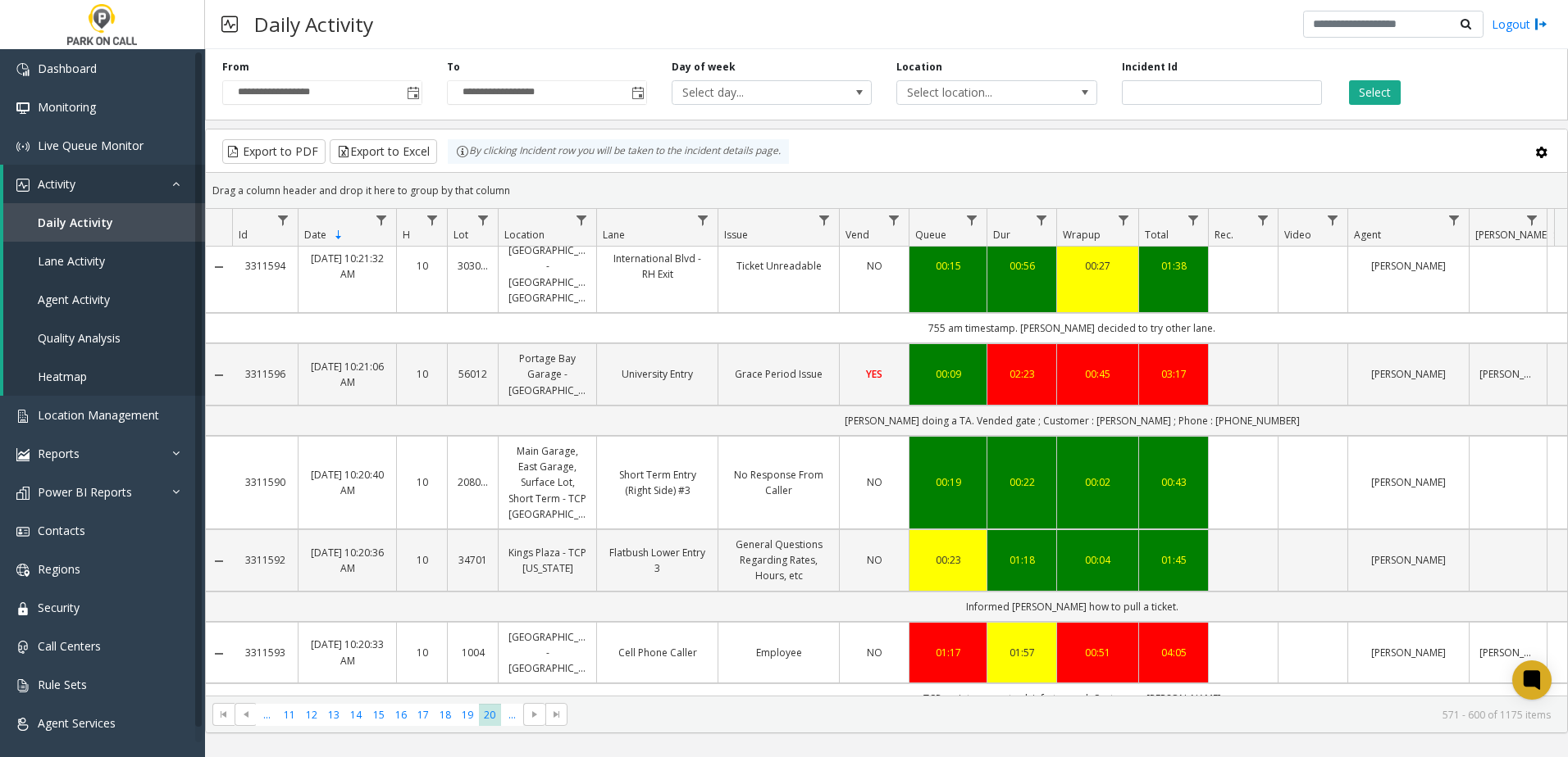
scroll to position [2138, 0]
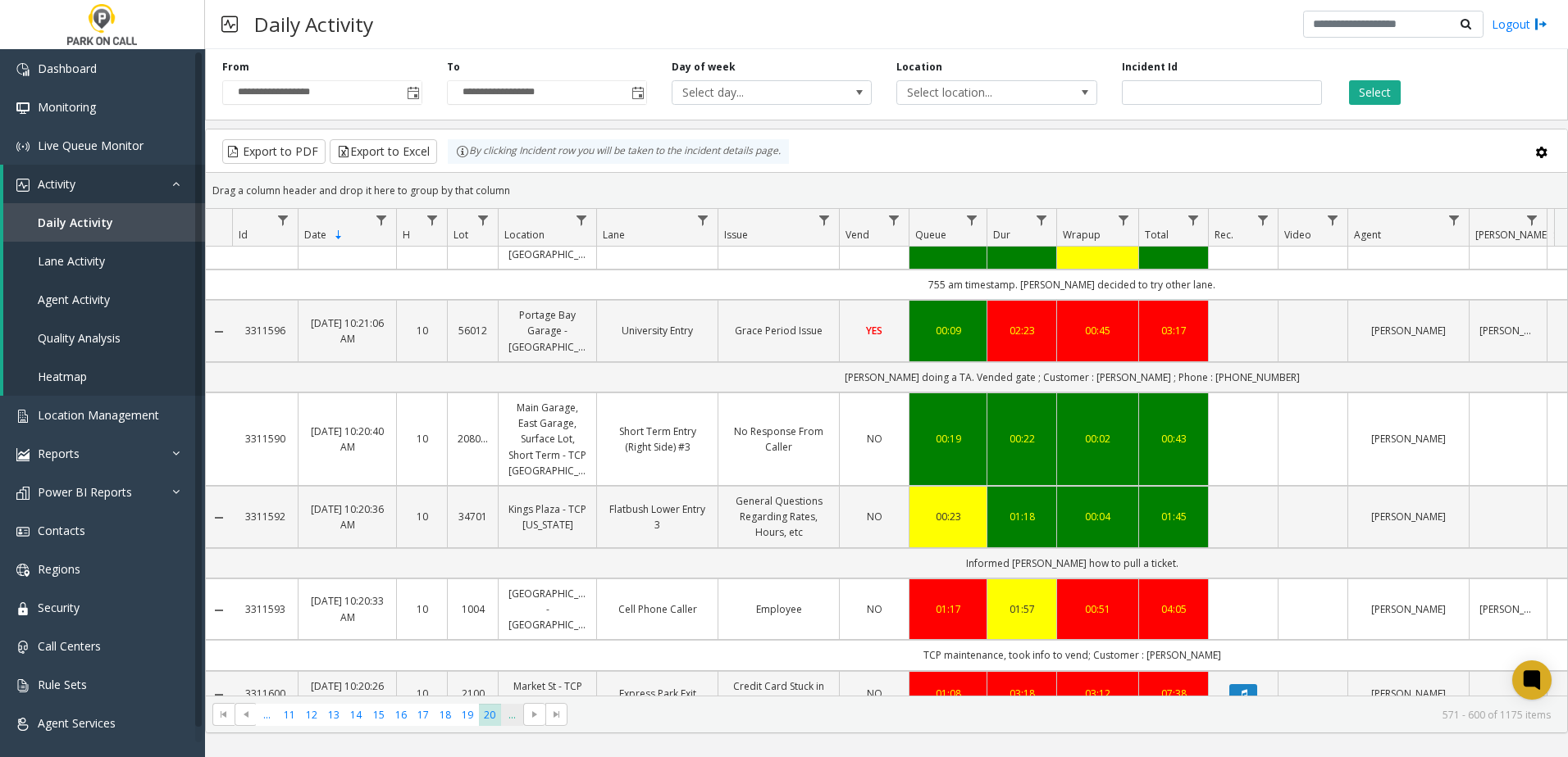
click at [502, 710] on span "..." at bounding box center [512, 715] width 22 height 22
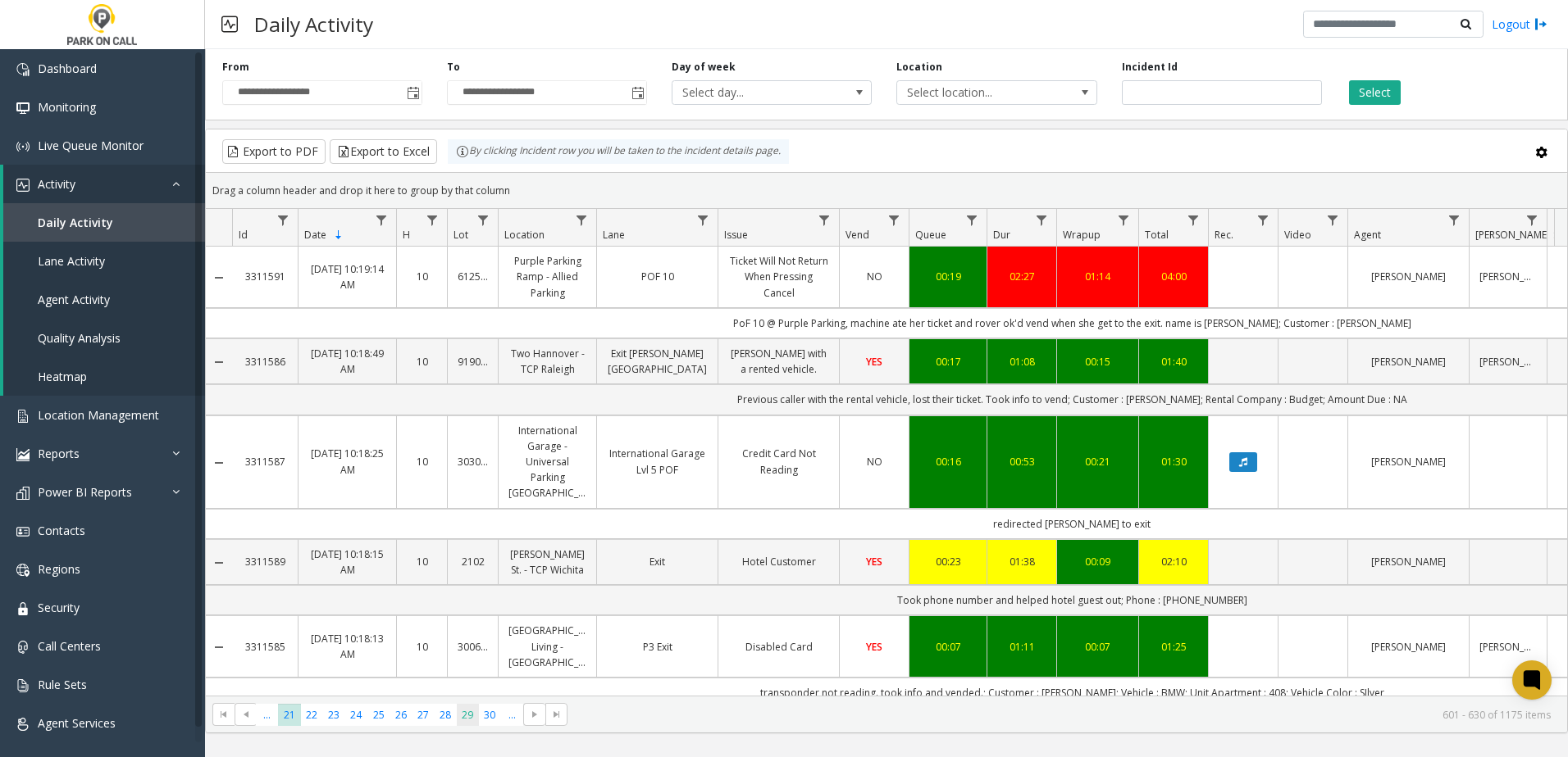
click at [472, 716] on span "29" at bounding box center [468, 715] width 22 height 22
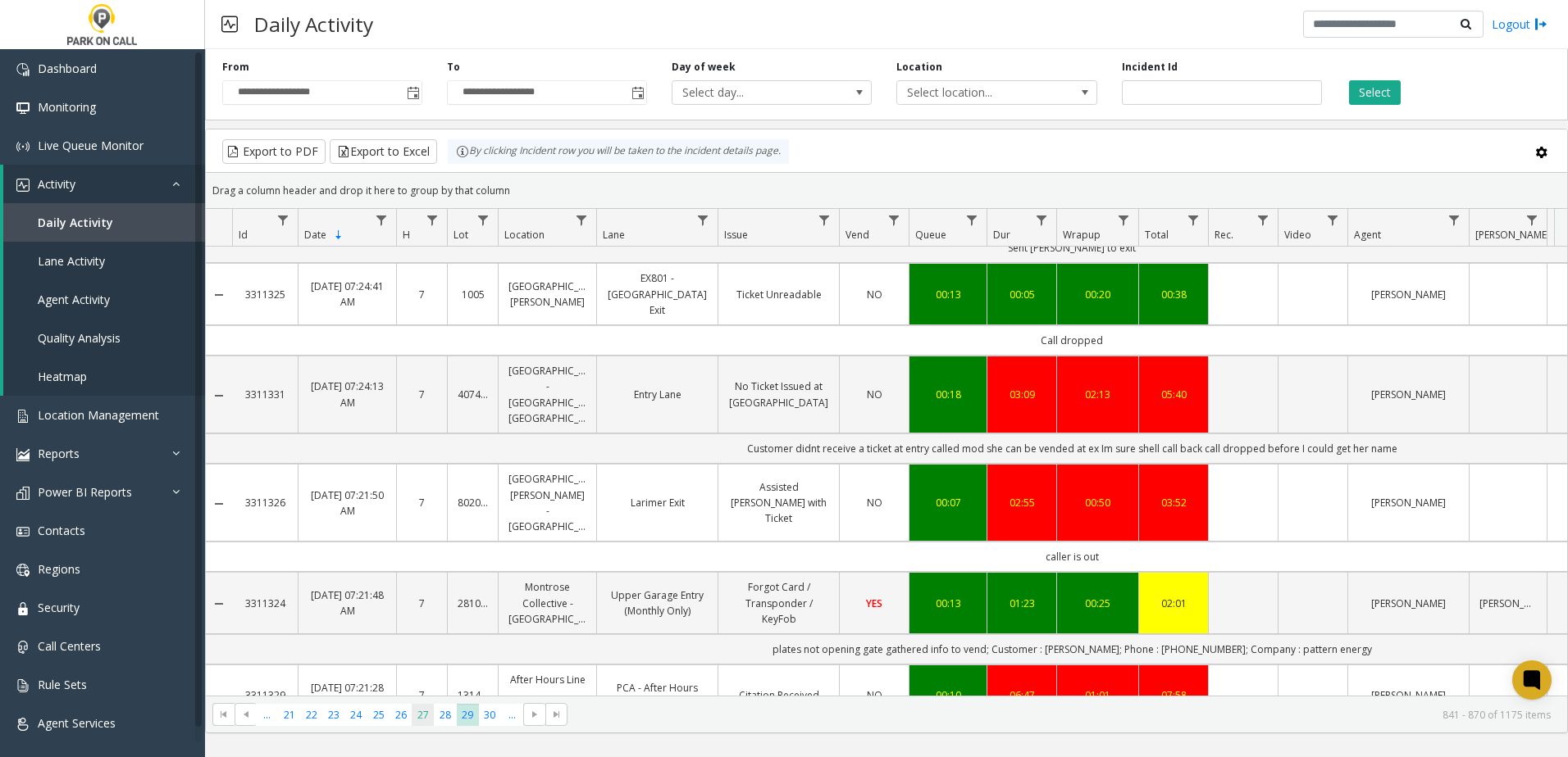
scroll to position [1722, 0]
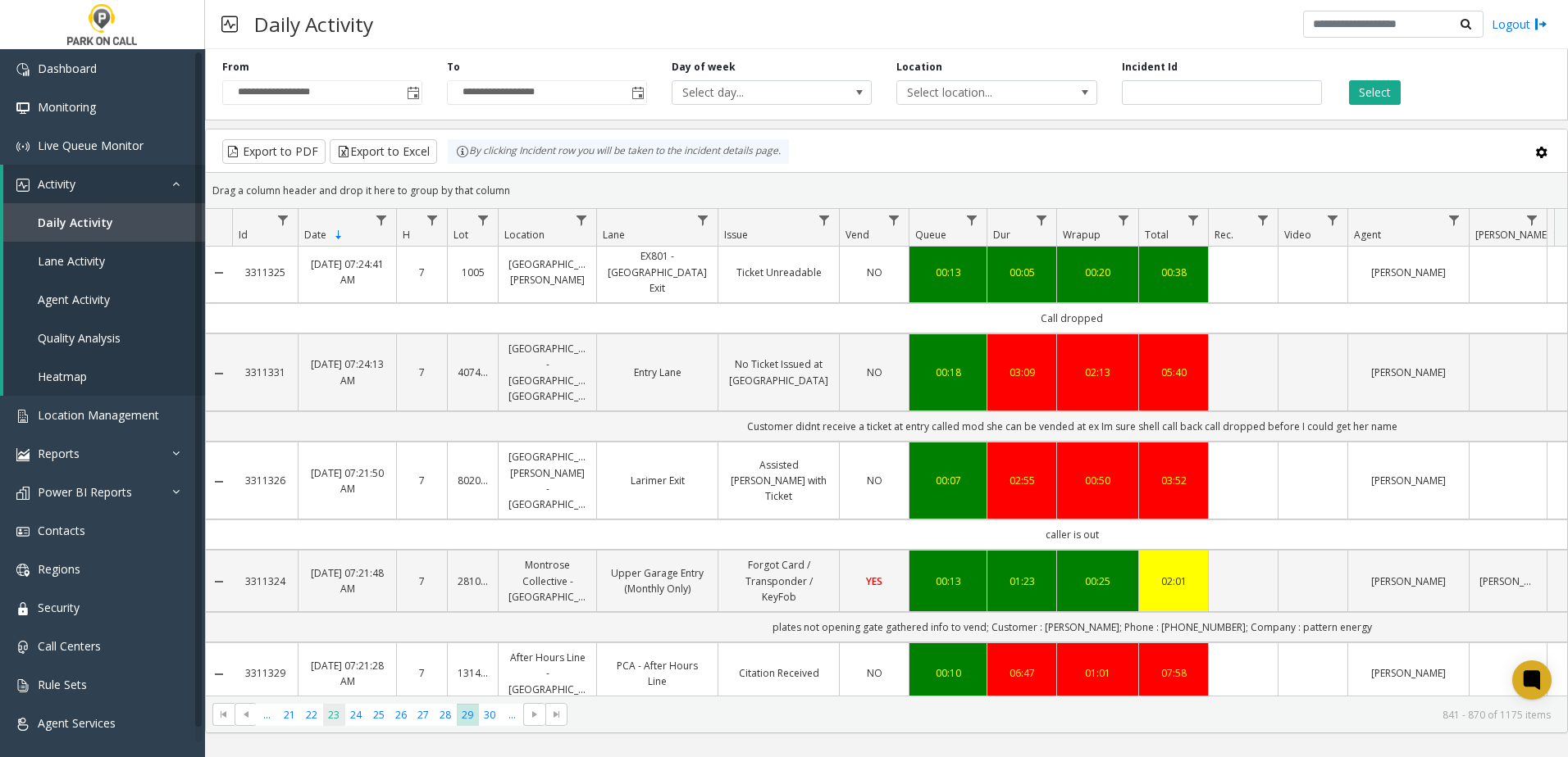
click at [330, 716] on span "23" at bounding box center [333, 715] width 22 height 22
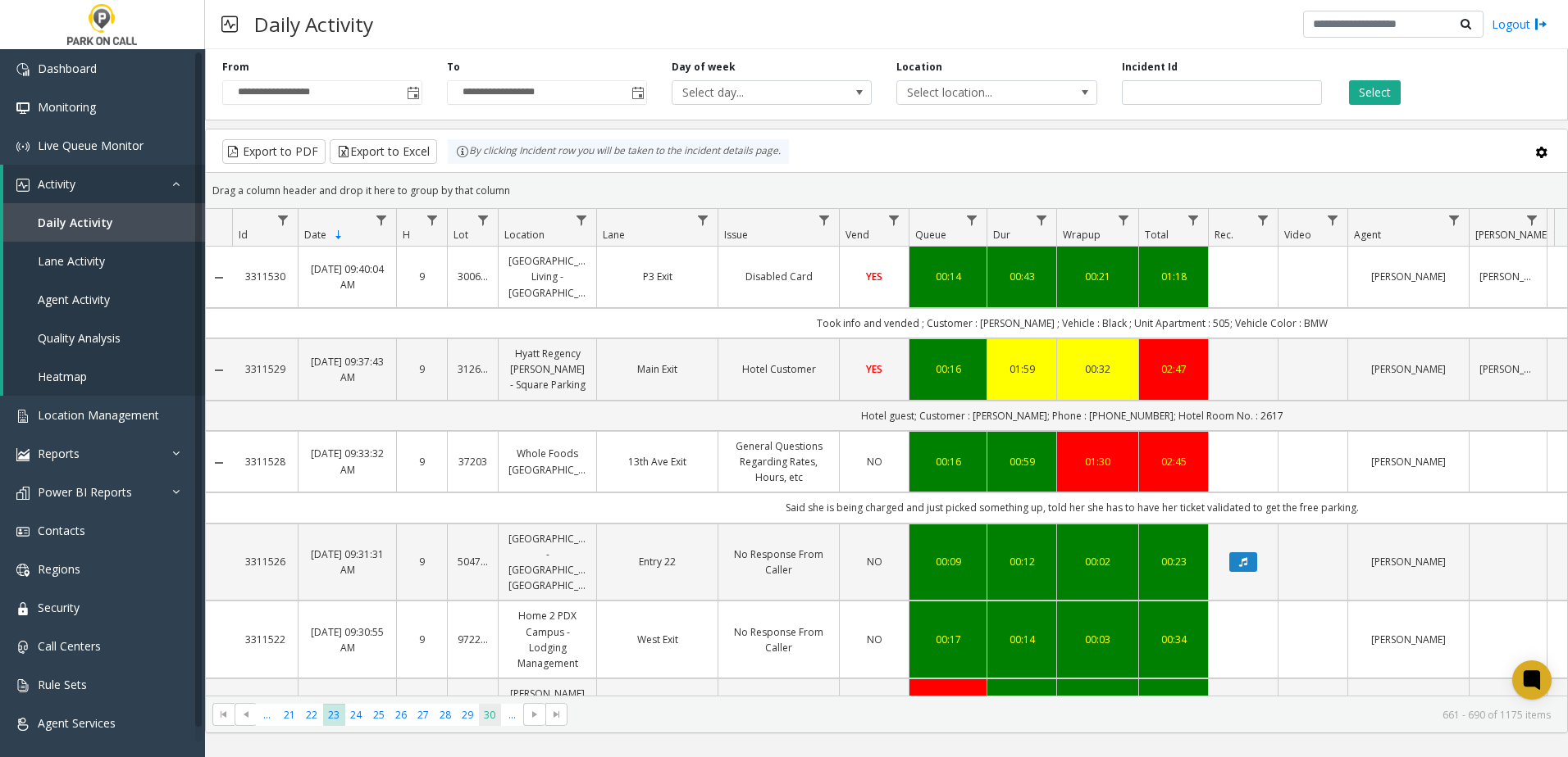
click at [491, 724] on span "30" at bounding box center [490, 715] width 22 height 22
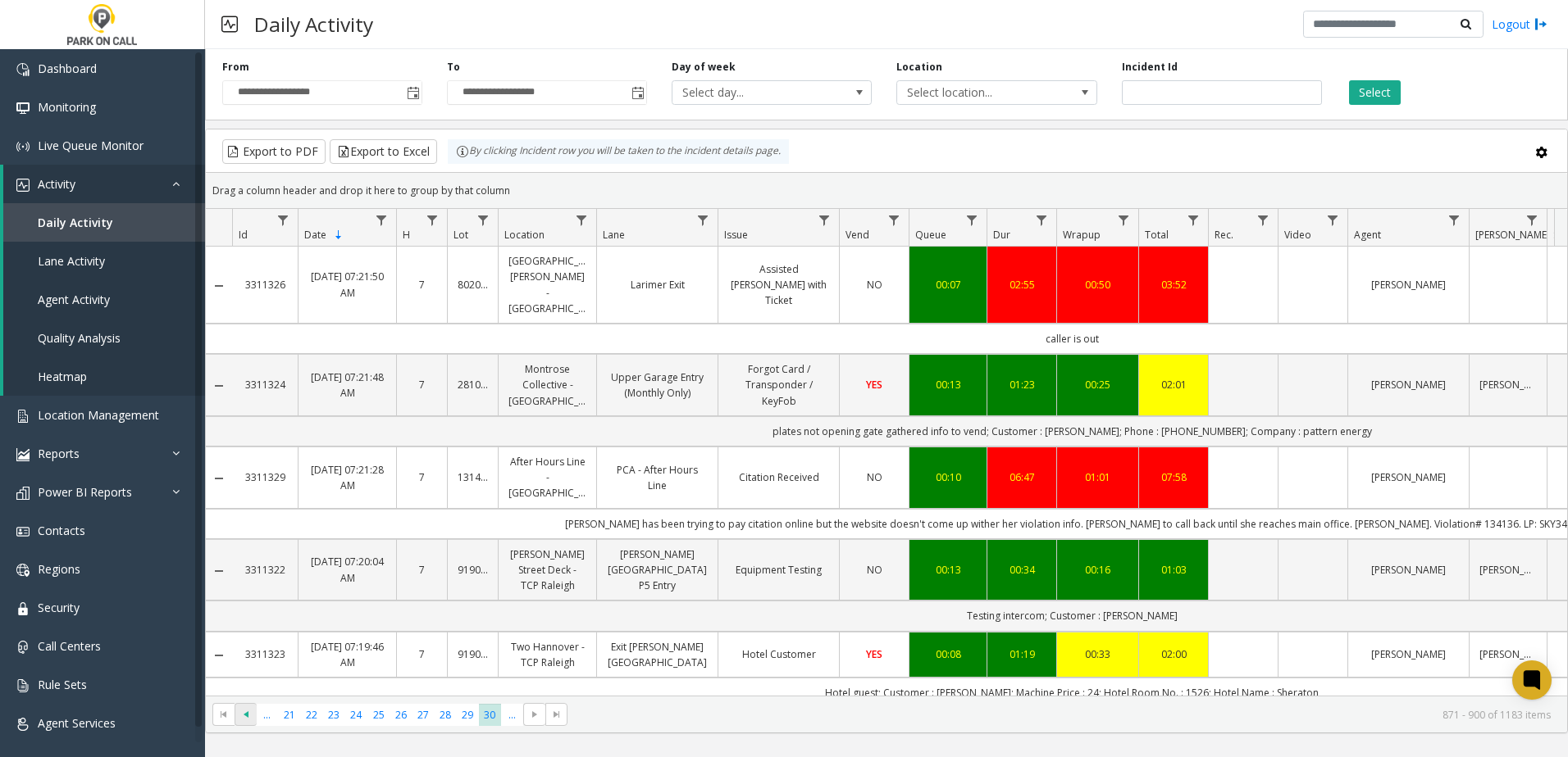
click at [239, 713] on span at bounding box center [245, 715] width 22 height 23
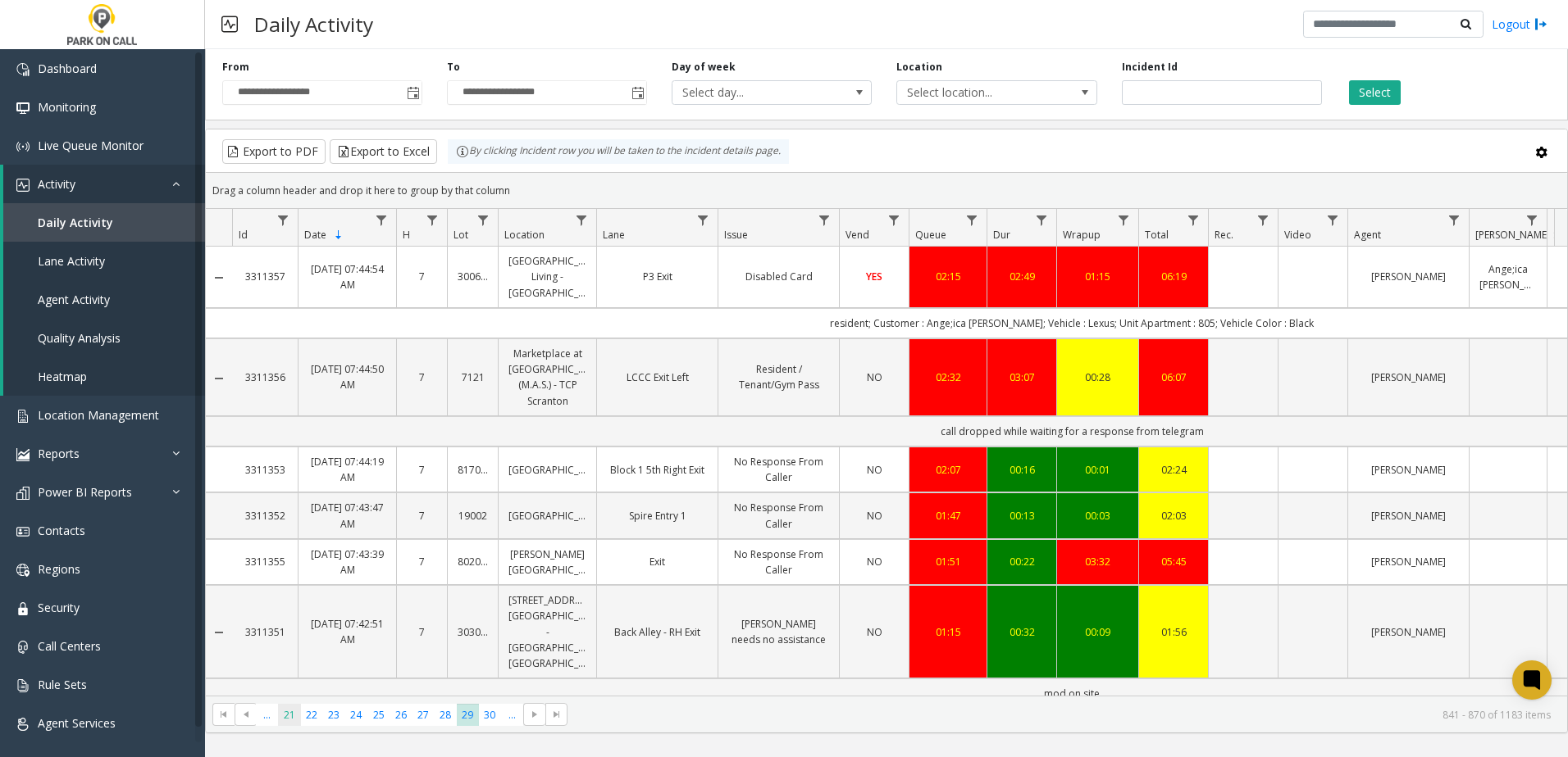
click at [280, 712] on span "21" at bounding box center [289, 715] width 22 height 22
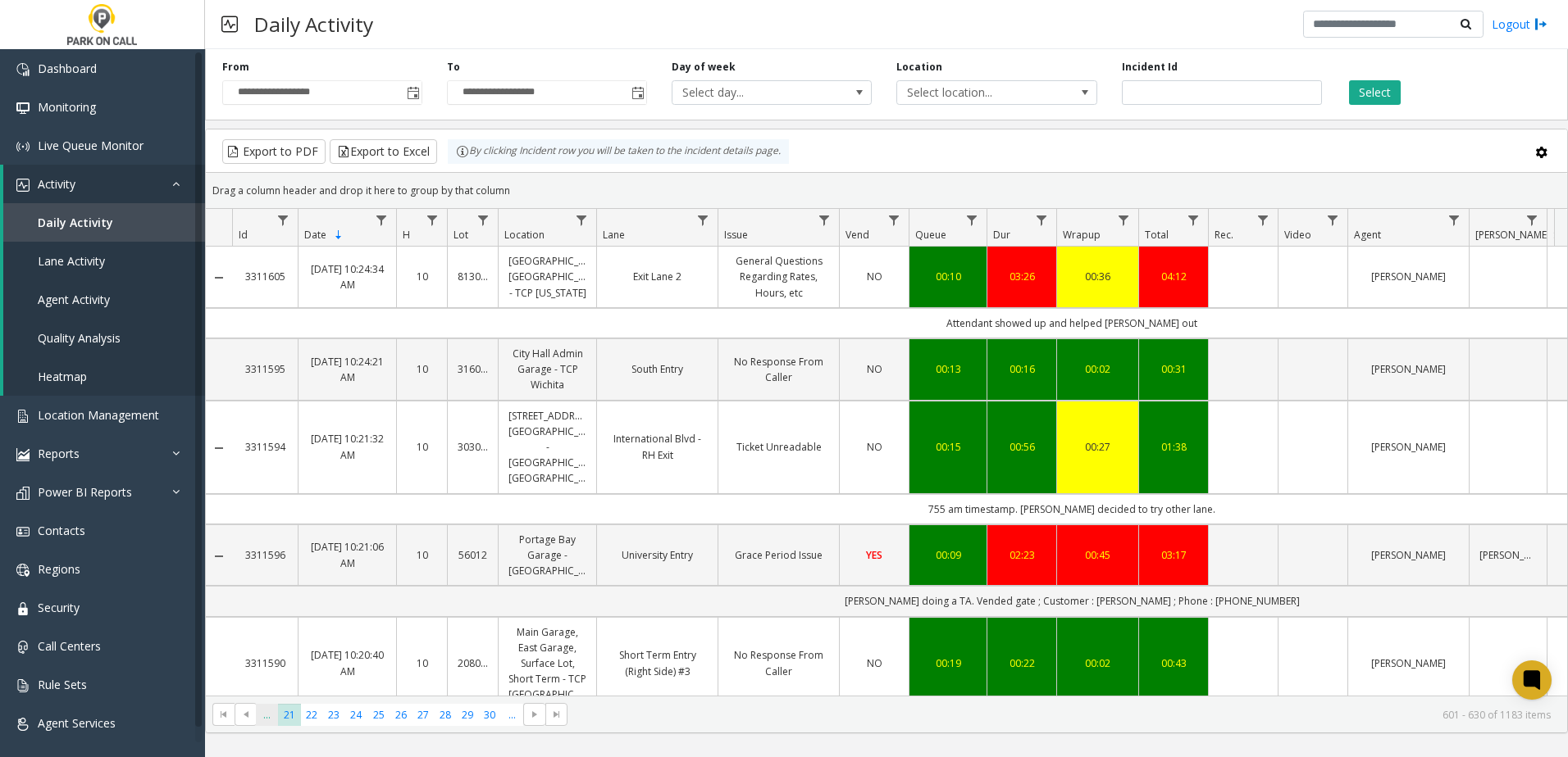
click at [269, 707] on span "..." at bounding box center [267, 715] width 22 height 22
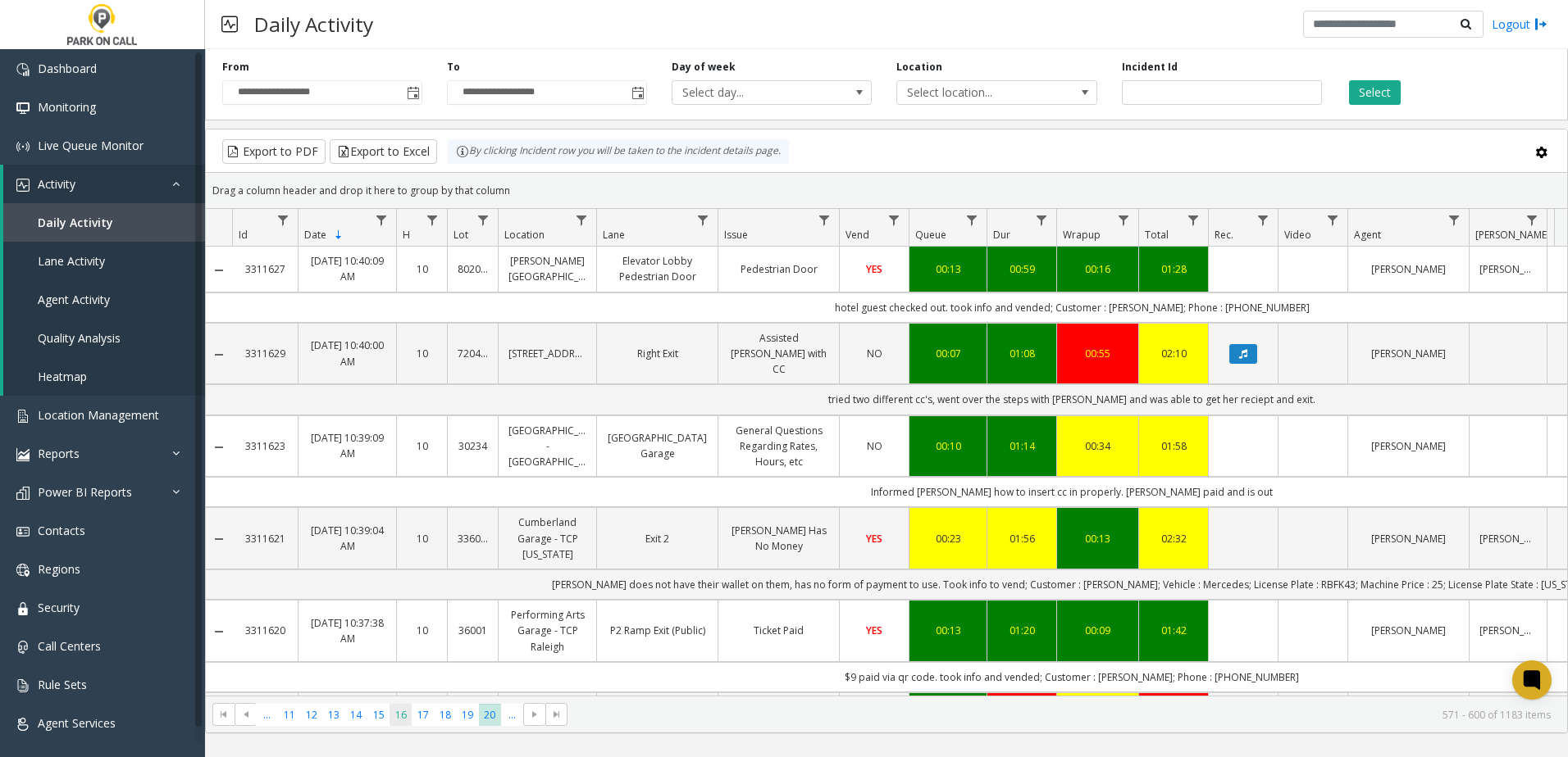
click at [396, 705] on span "16" at bounding box center [400, 715] width 22 height 22
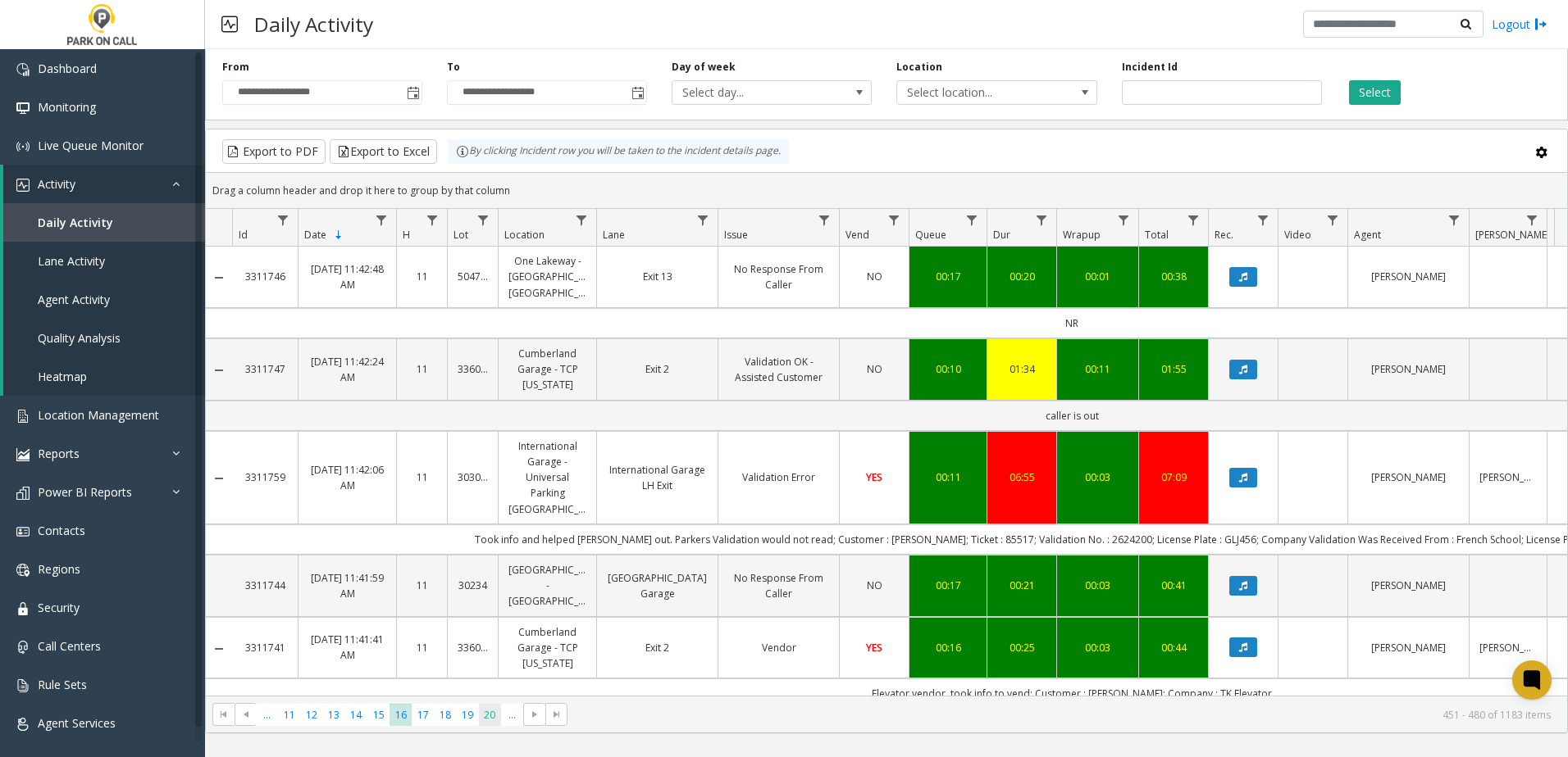
click at [490, 710] on span "20" at bounding box center [490, 715] width 22 height 22
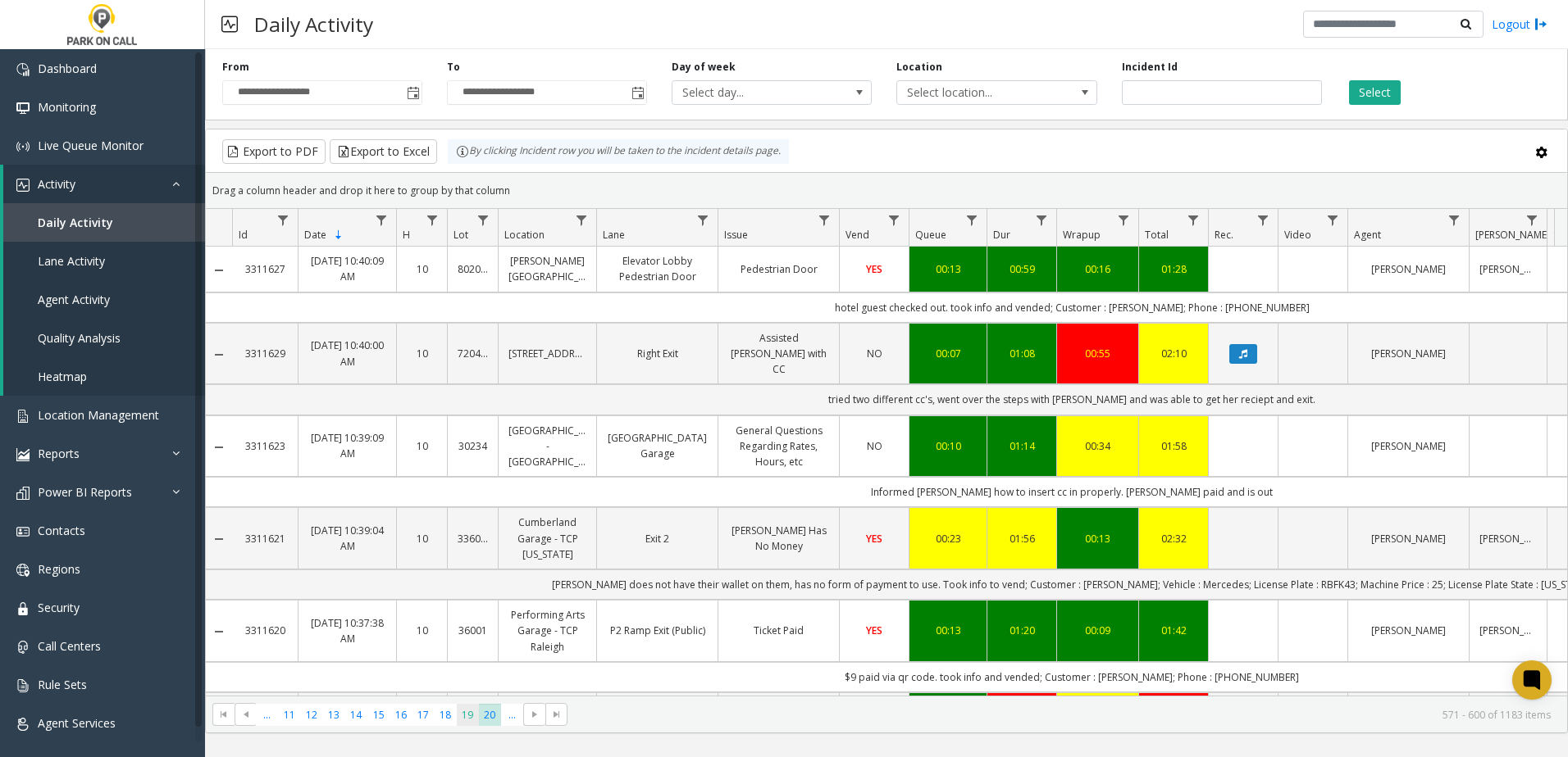
click at [469, 707] on span "19" at bounding box center [468, 715] width 22 height 22
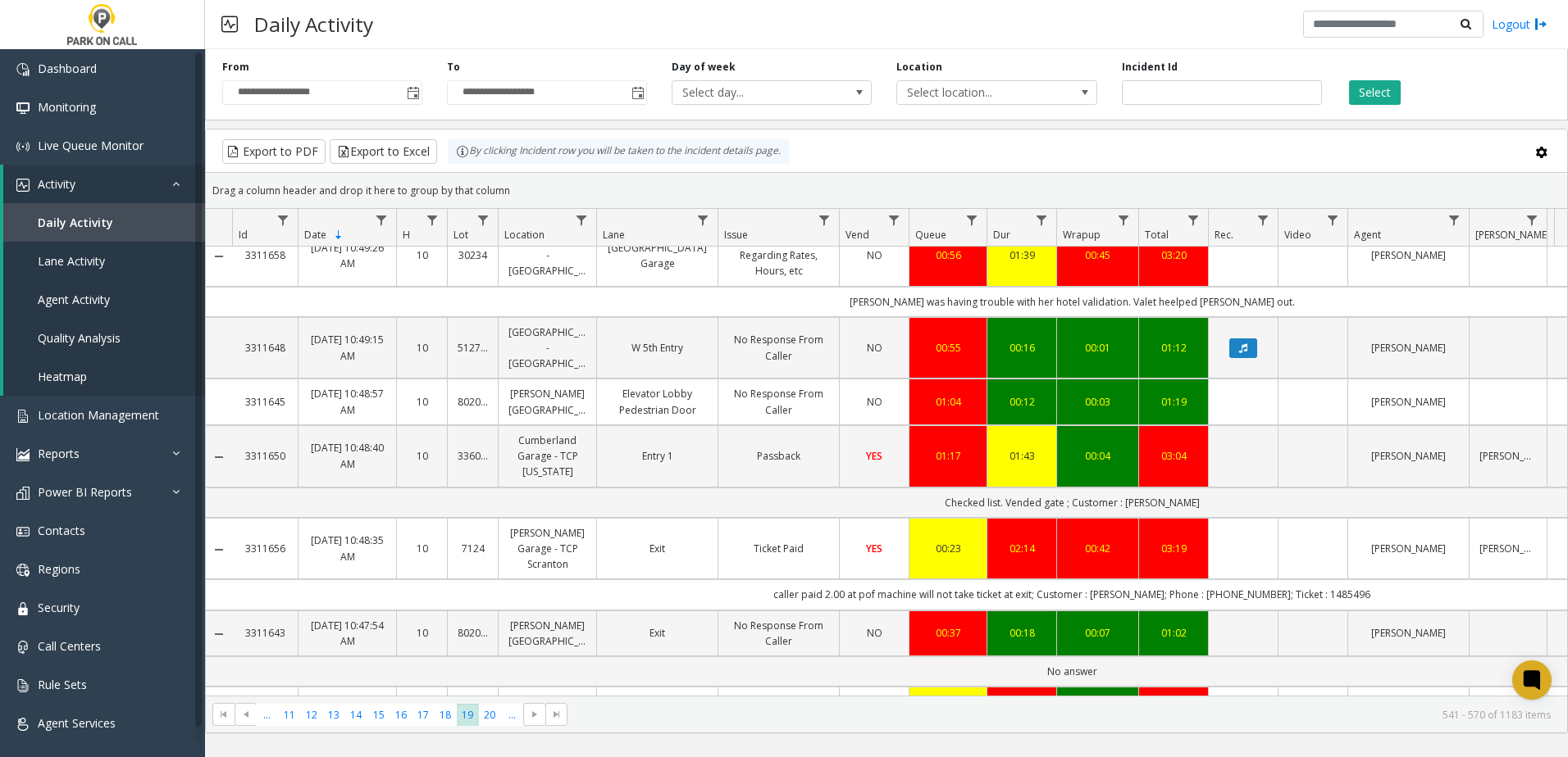
scroll to position [328, 0]
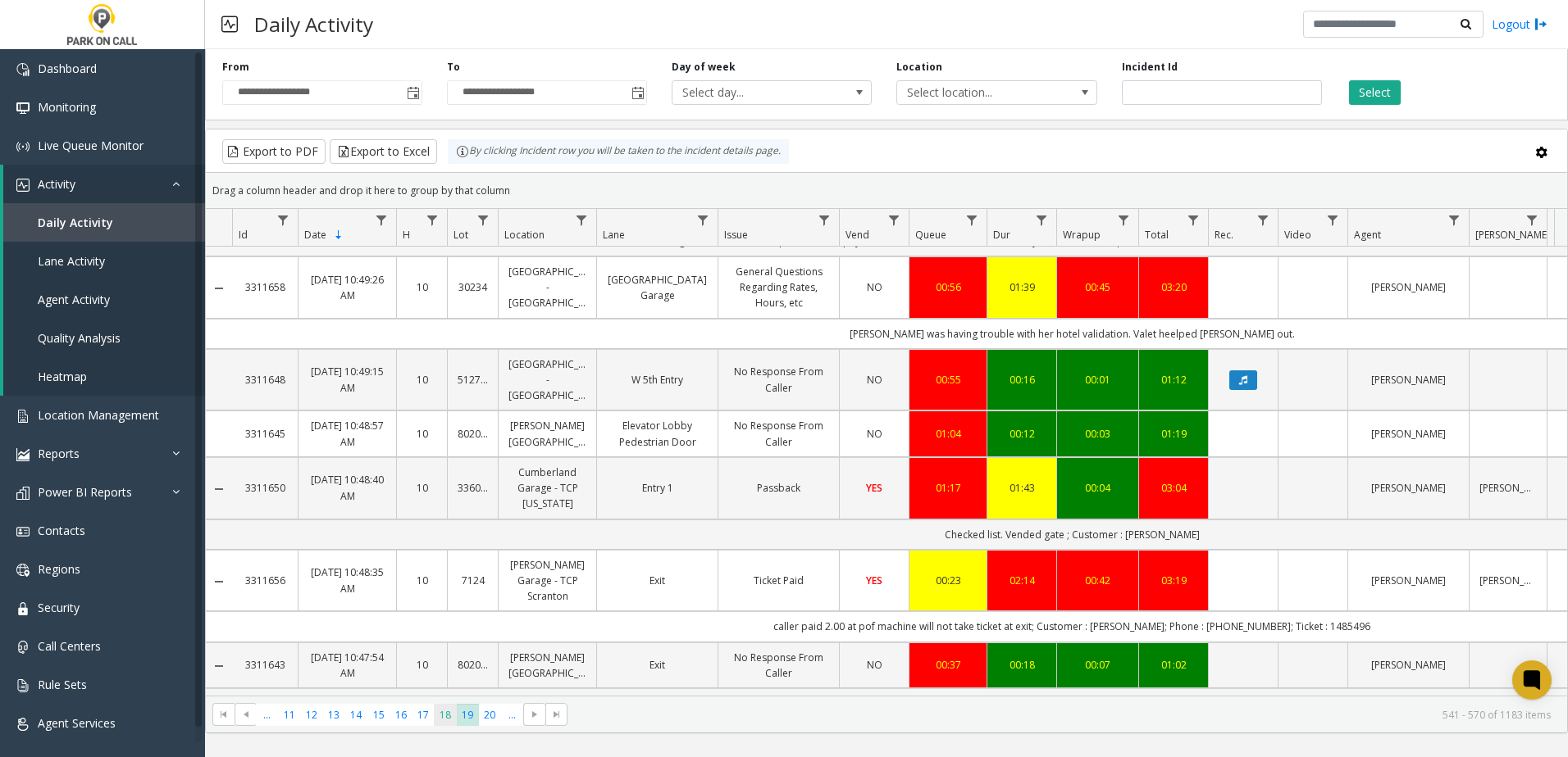
click at [451, 710] on span "18" at bounding box center [444, 715] width 22 height 22
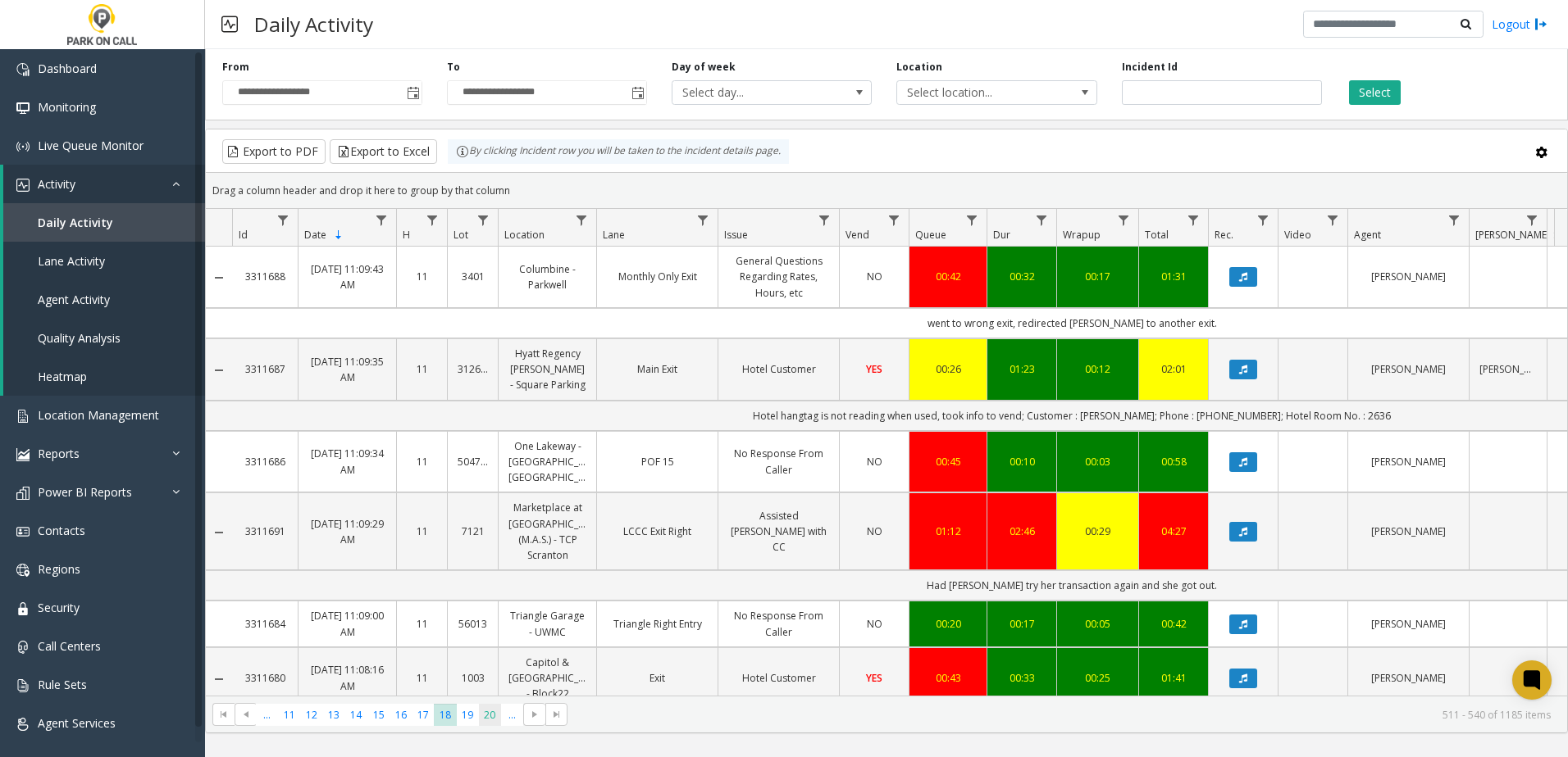
click at [491, 712] on span "20" at bounding box center [490, 715] width 22 height 22
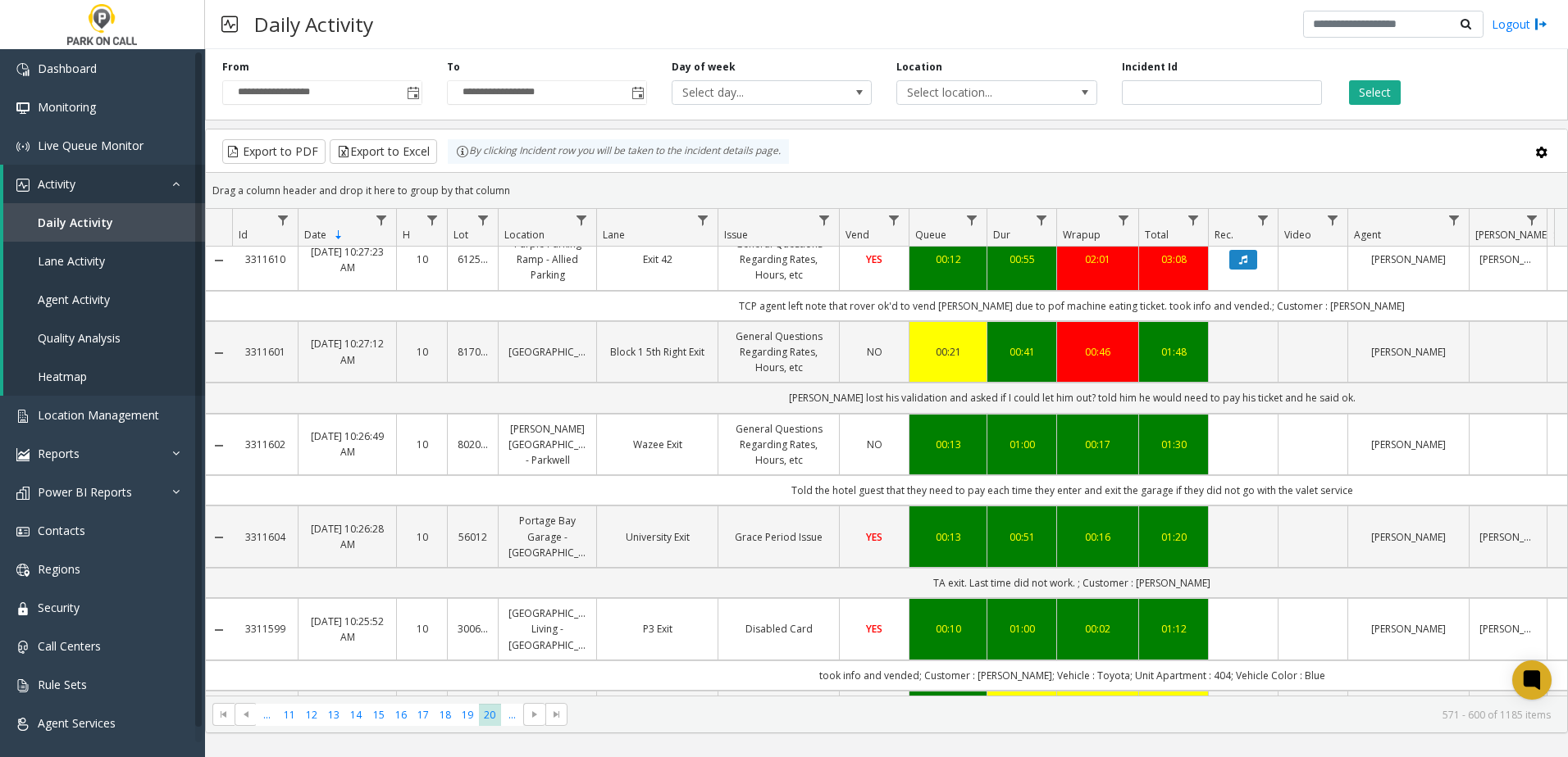
scroll to position [2122, 0]
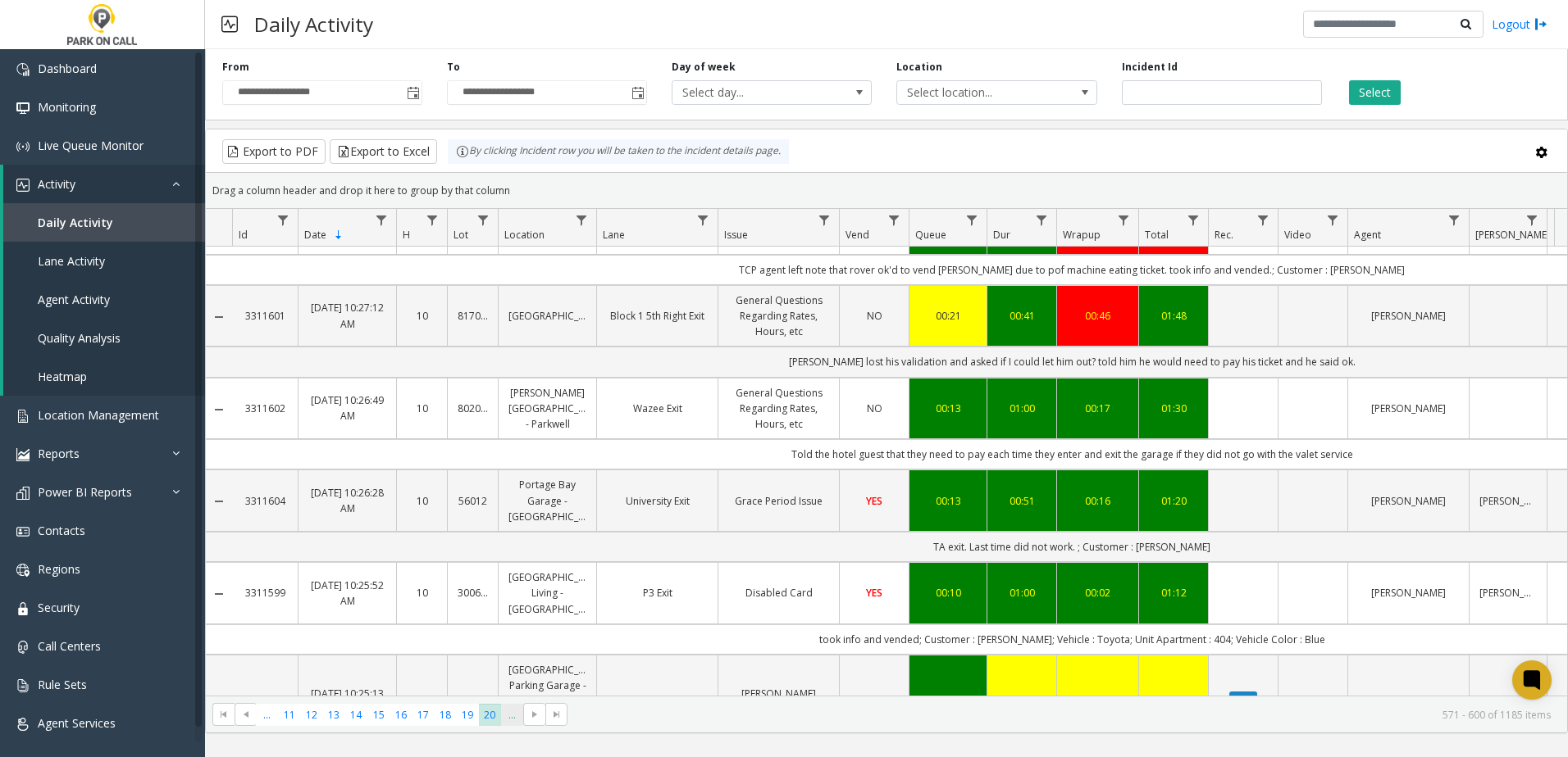
click at [505, 709] on span "..." at bounding box center [512, 715] width 22 height 22
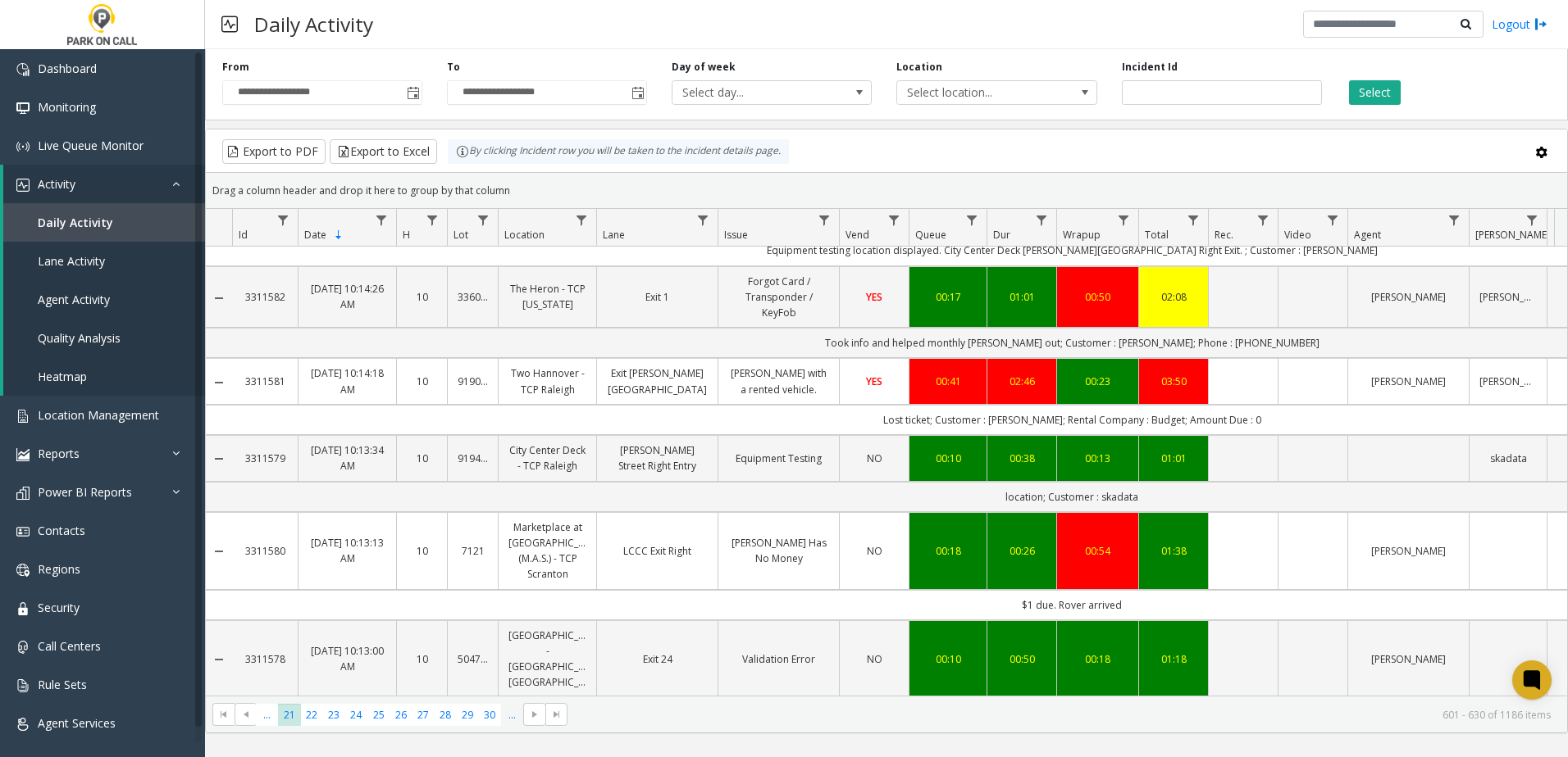
scroll to position [2049, 0]
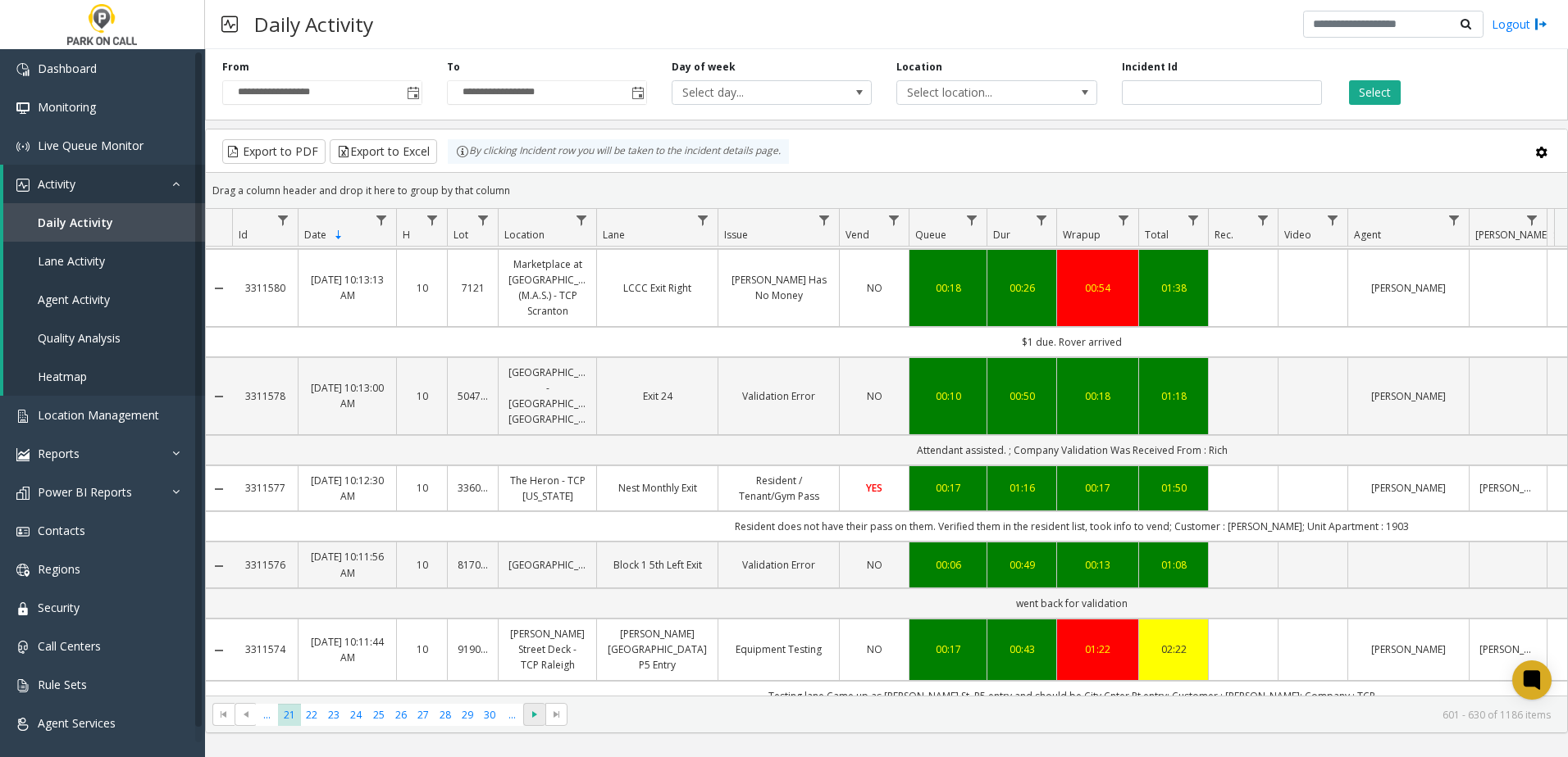
click at [538, 713] on span "Go to the next page" at bounding box center [534, 715] width 13 height 13
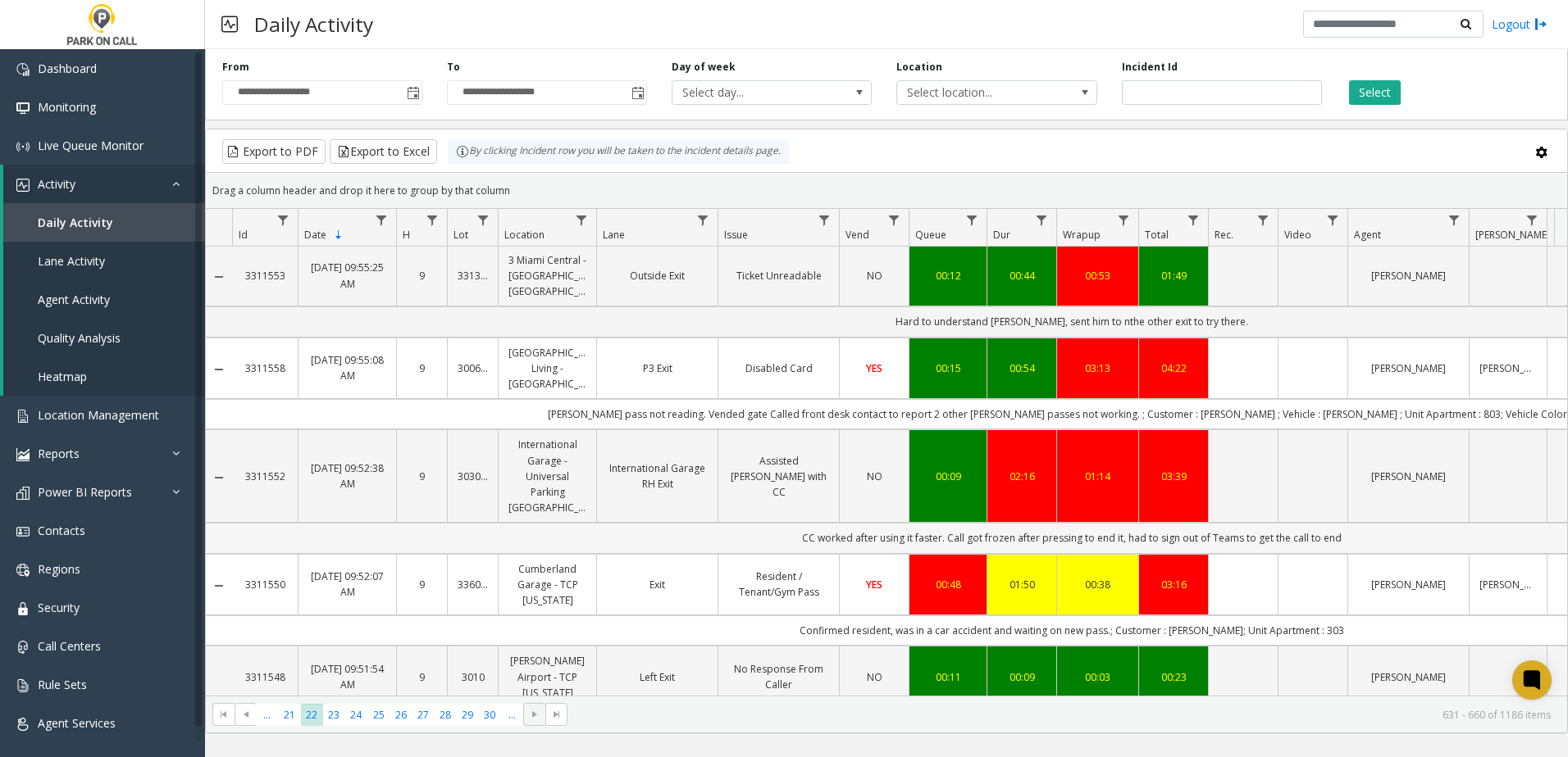
scroll to position [1394, 0]
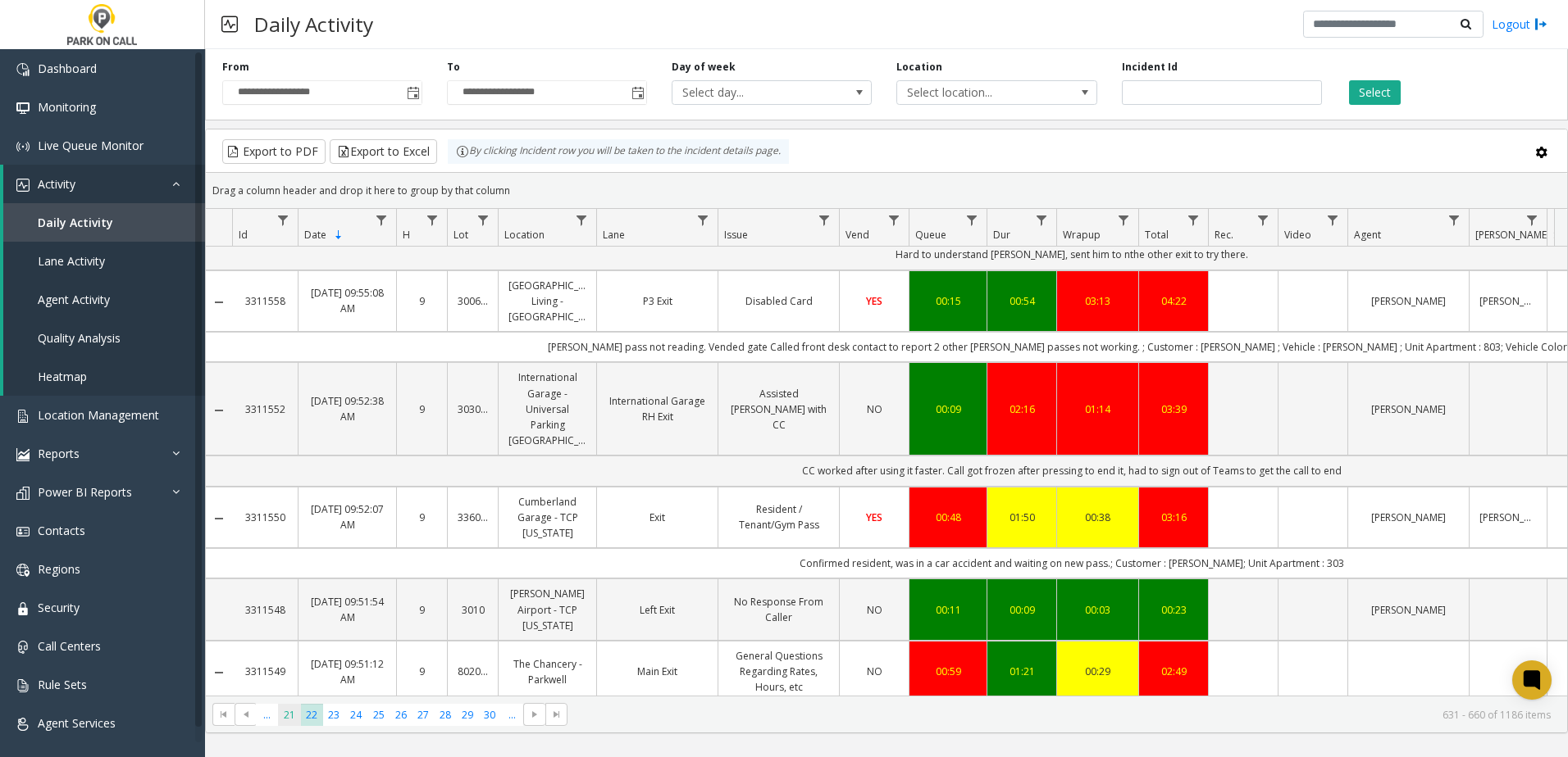
click at [287, 705] on span "21" at bounding box center [289, 715] width 22 height 22
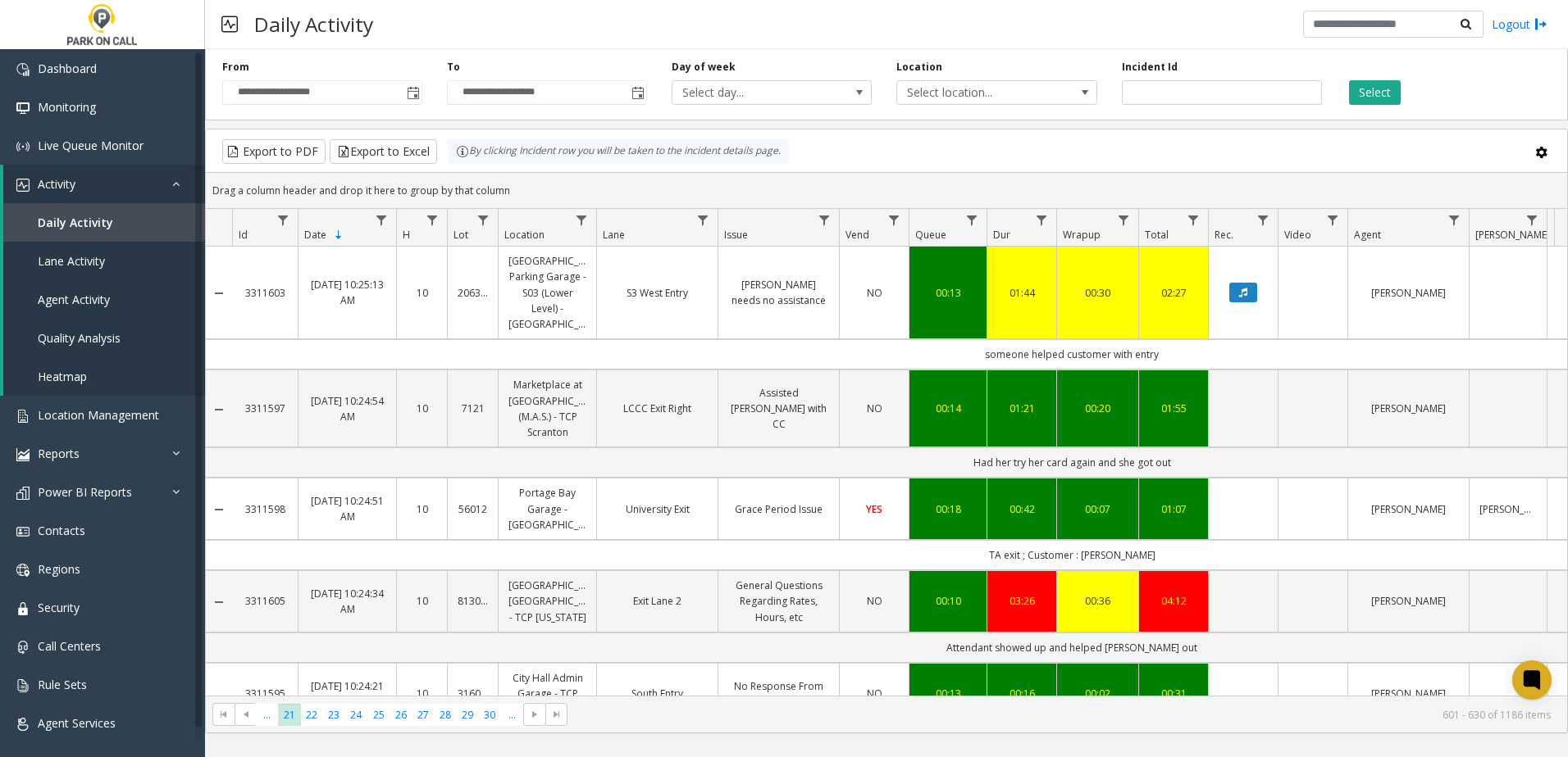
click at [280, 733] on kendo-grid "Export to PDF Export to Excel By clicking Incident row you will be taken to the…" at bounding box center [886, 430] width 1363 height 605
click at [274, 702] on kendo-pager "*** ** ** ** ** ** ** ** ** ** ** *** ... 21 22 23 24 25 26 27 28 29 30 ... 601…" at bounding box center [886, 714] width 1361 height 37
